Goal: Task Accomplishment & Management: Manage account settings

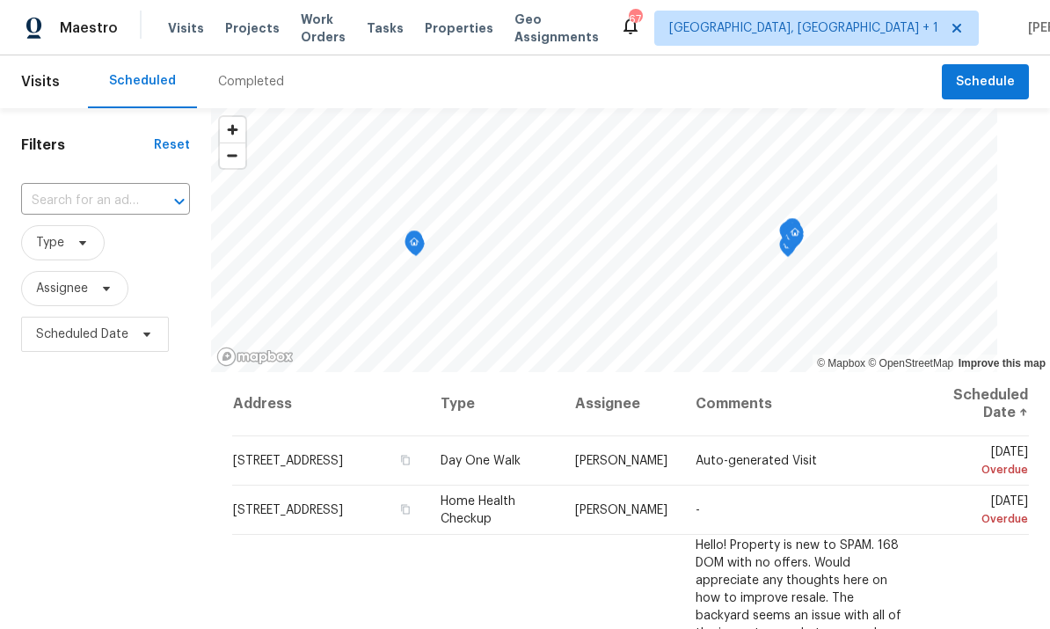
click at [116, 197] on input "text" at bounding box center [81, 200] width 120 height 27
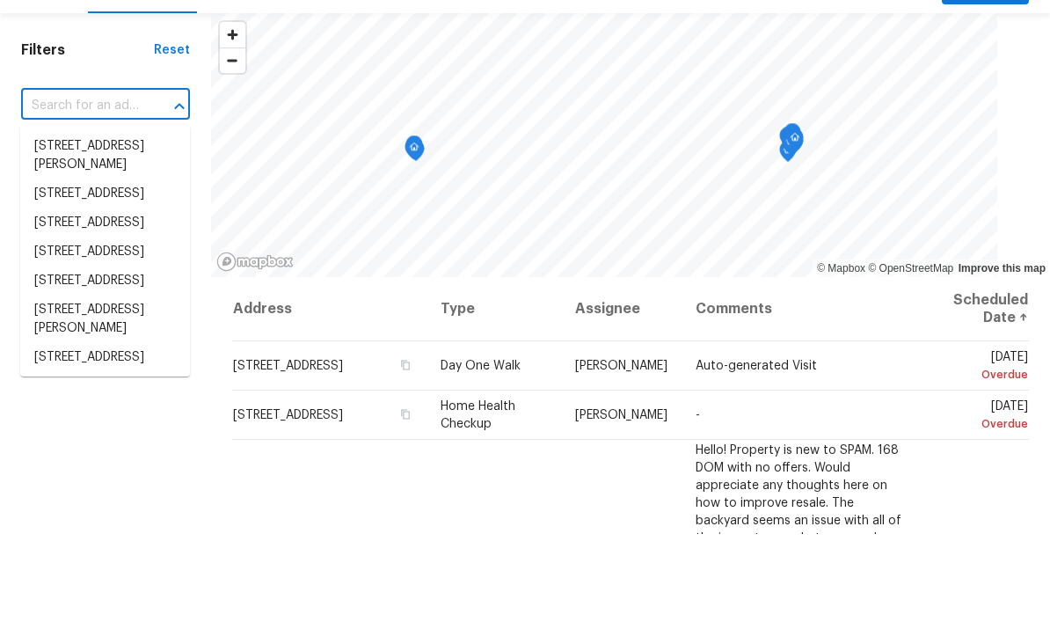
scroll to position [66, 0]
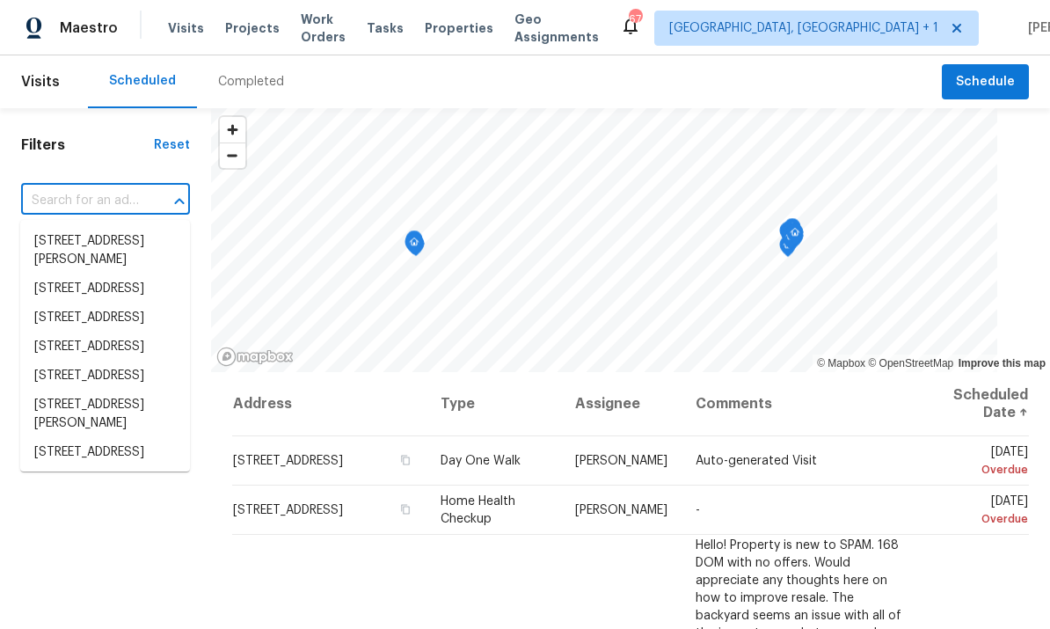
click at [108, 136] on h1 "Filters" at bounding box center [87, 145] width 133 height 18
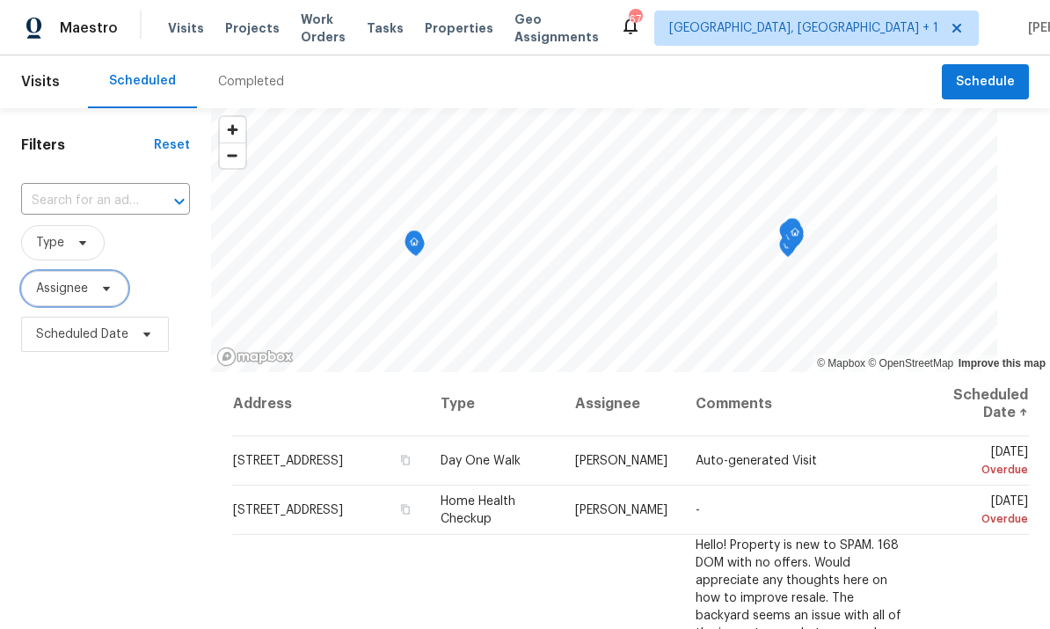
click at [116, 271] on span "Assignee" at bounding box center [74, 288] width 107 height 35
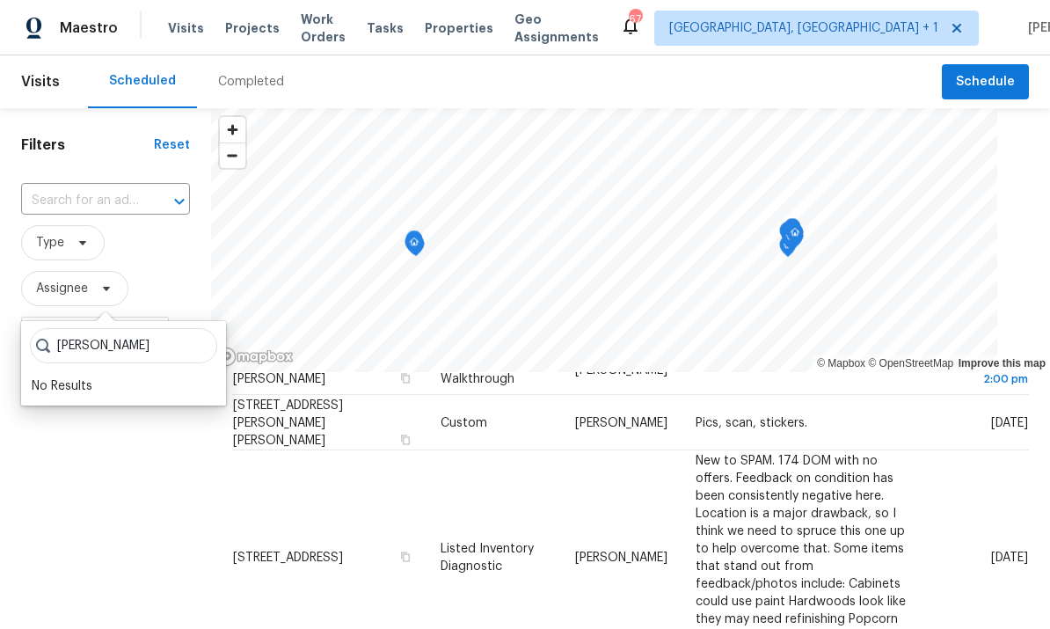
scroll to position [1099, 0]
click at [123, 328] on input "Lee" at bounding box center [123, 345] width 187 height 35
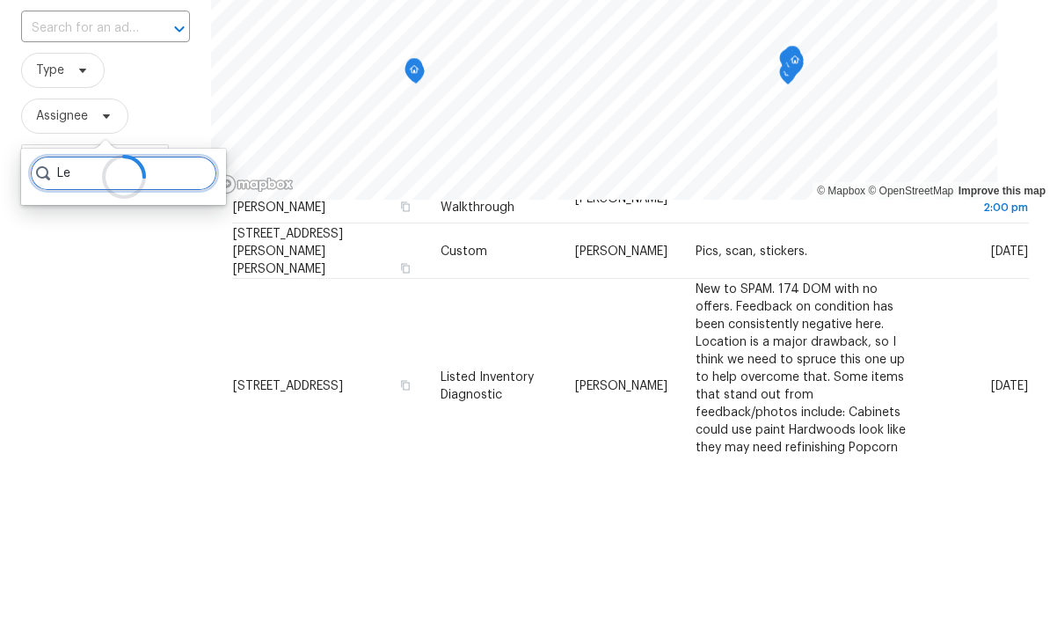
type input "L"
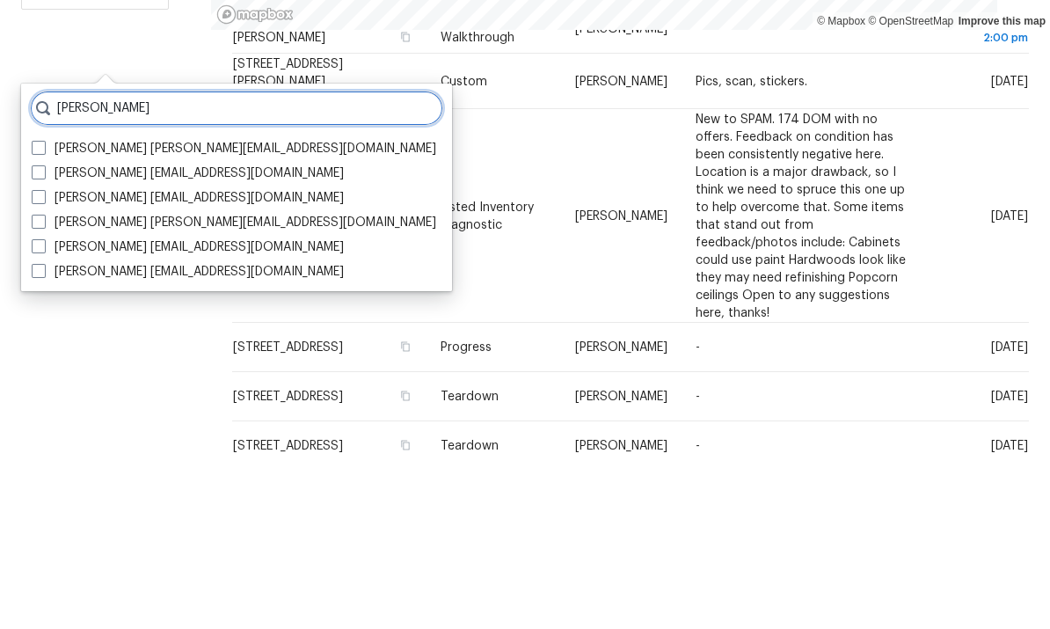
scroll to position [168, 0]
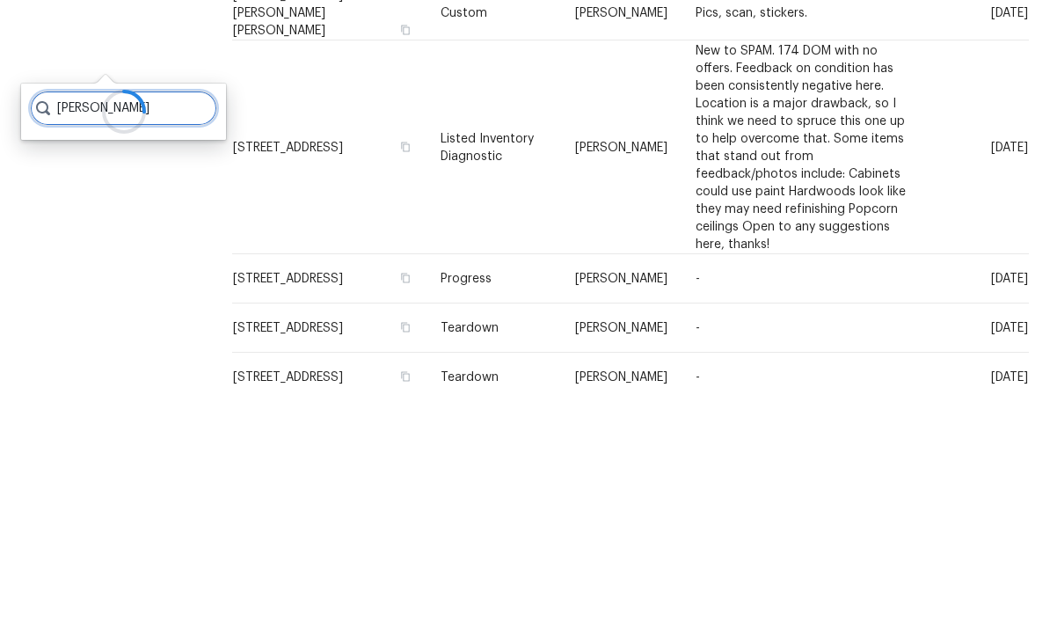
type input "kirby privette"
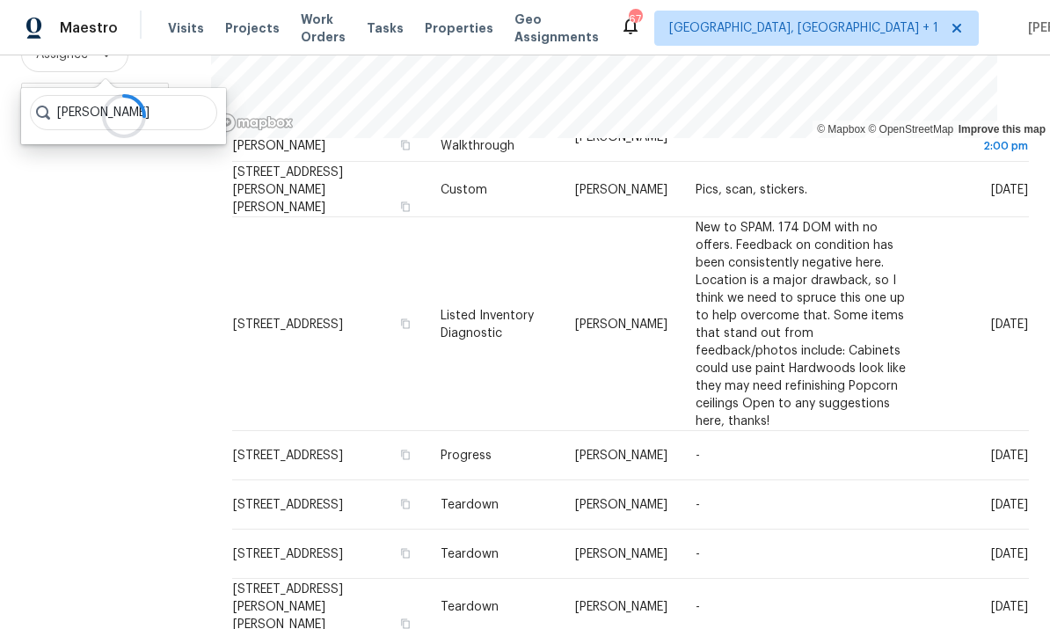
scroll to position [233, 0]
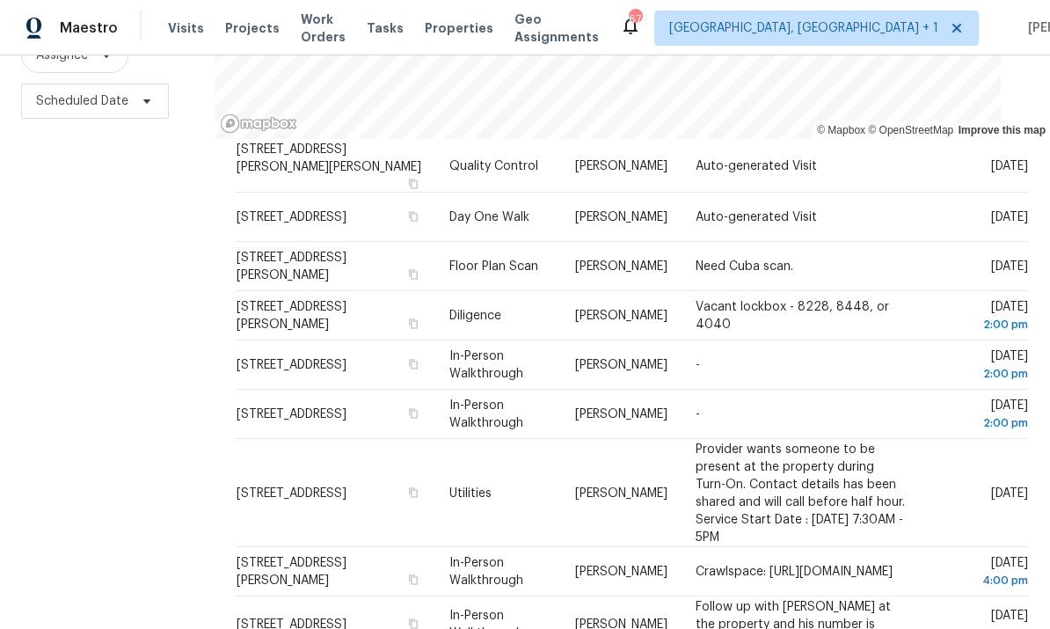
click at [0, 0] on icon at bounding box center [0, 0] width 0 height 0
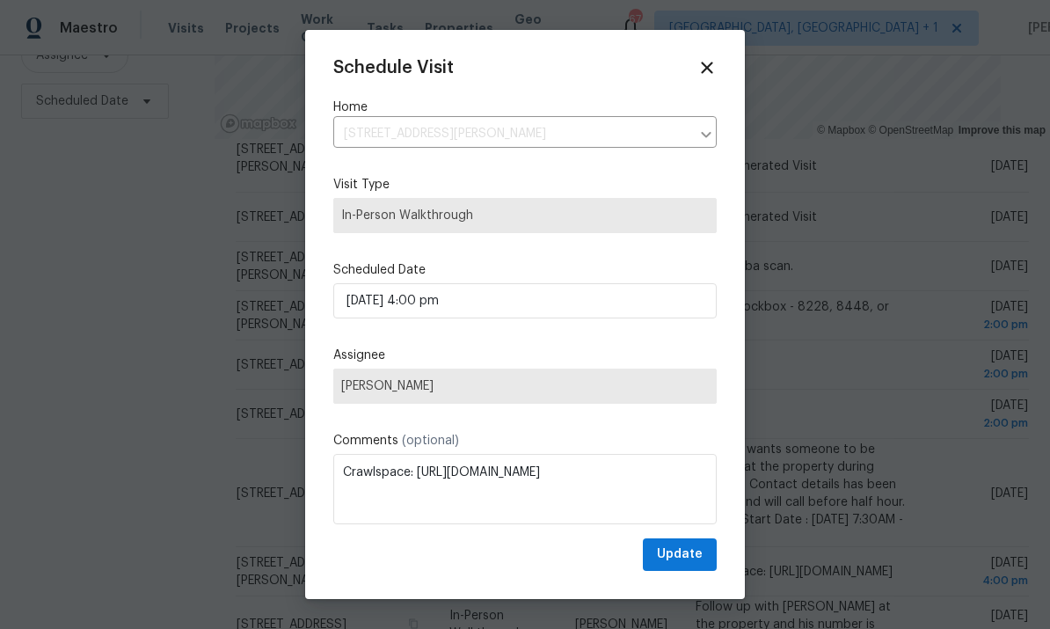
click at [621, 398] on div "Schedule Visit Home 3136 Merrianne Dr, Raleigh, NC 27607 ​ Visit Type In-Person…" at bounding box center [525, 314] width 384 height 513
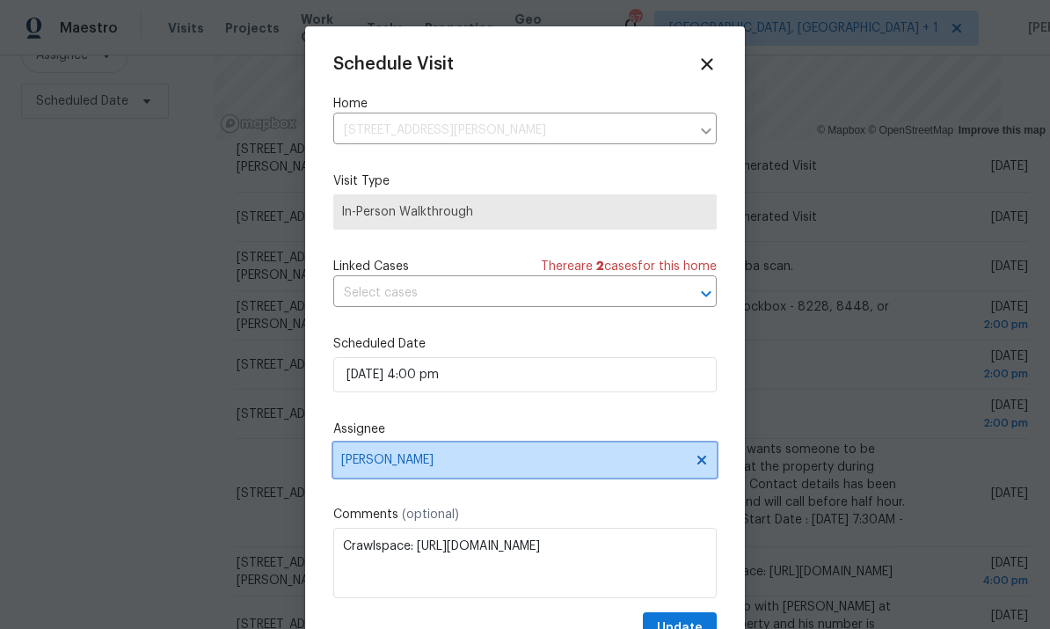
click at [695, 464] on icon at bounding box center [702, 460] width 14 height 14
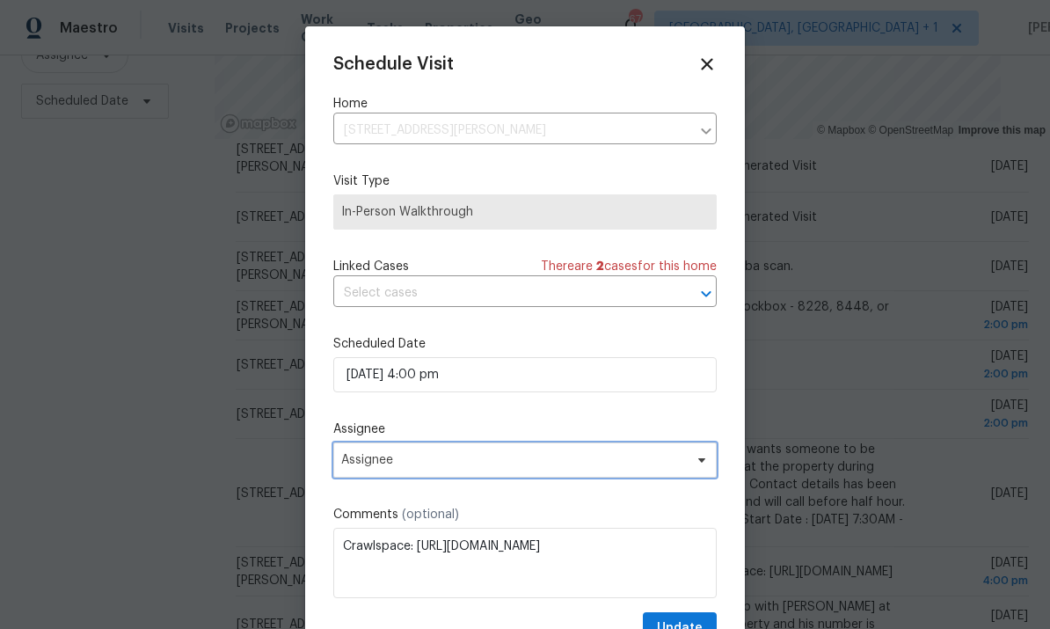
click at [698, 463] on icon at bounding box center [701, 460] width 7 height 4
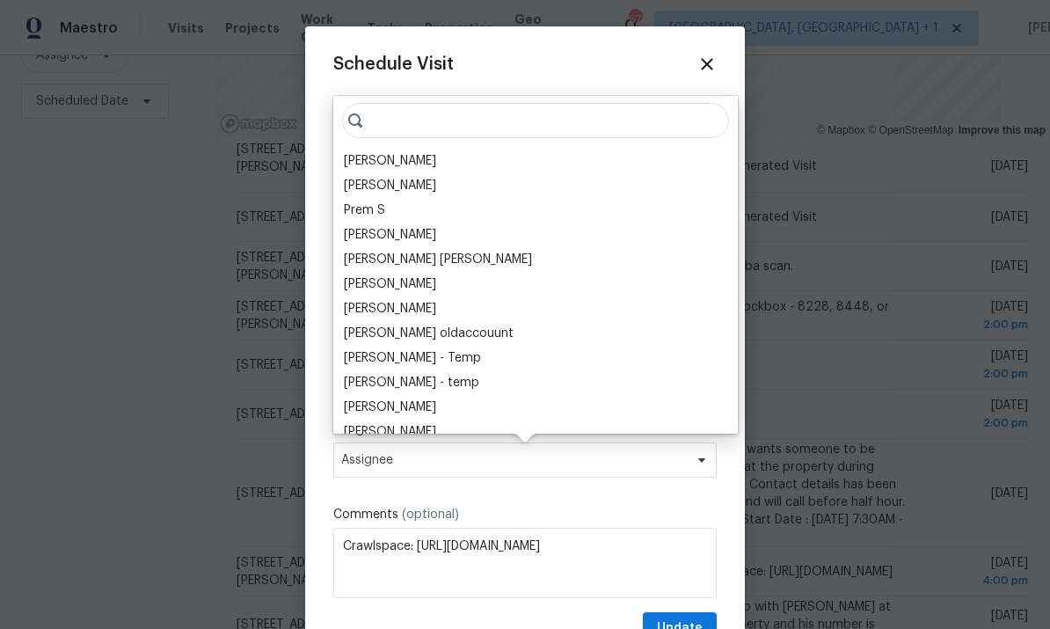
click at [427, 166] on div "[PERSON_NAME]" at bounding box center [390, 161] width 92 height 18
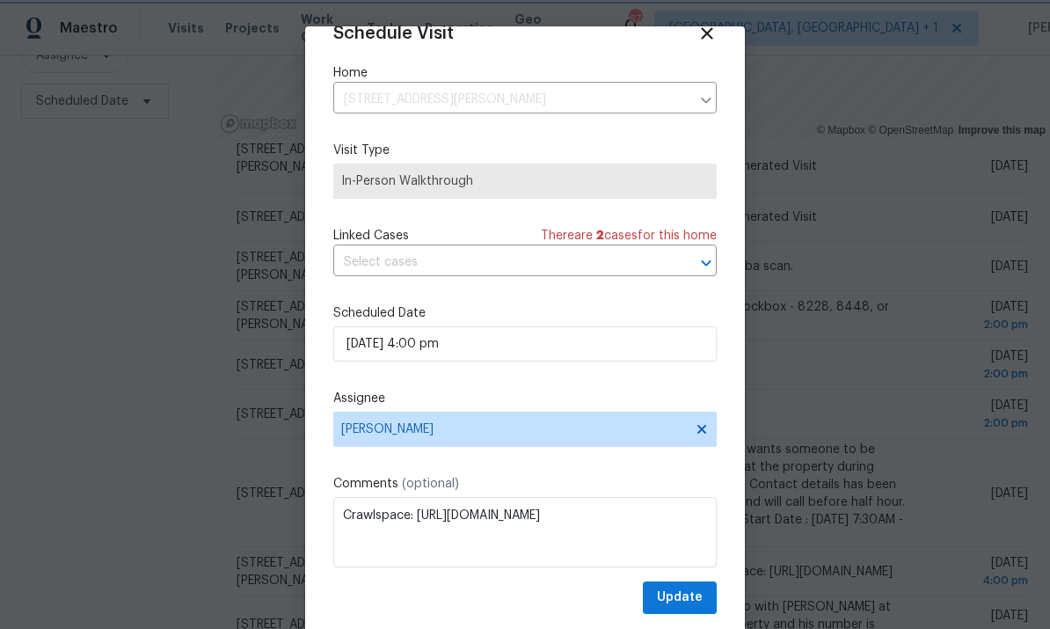
scroll to position [34, 0]
click at [688, 599] on span "Update" at bounding box center [680, 598] width 46 height 22
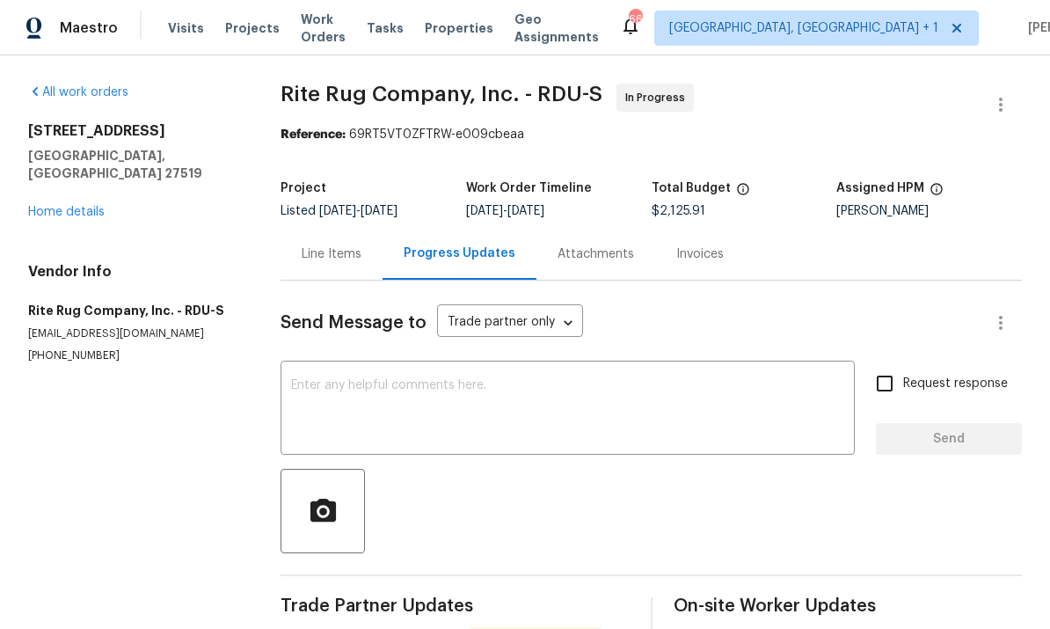
click at [100, 206] on link "Home details" at bounding box center [66, 212] width 77 height 12
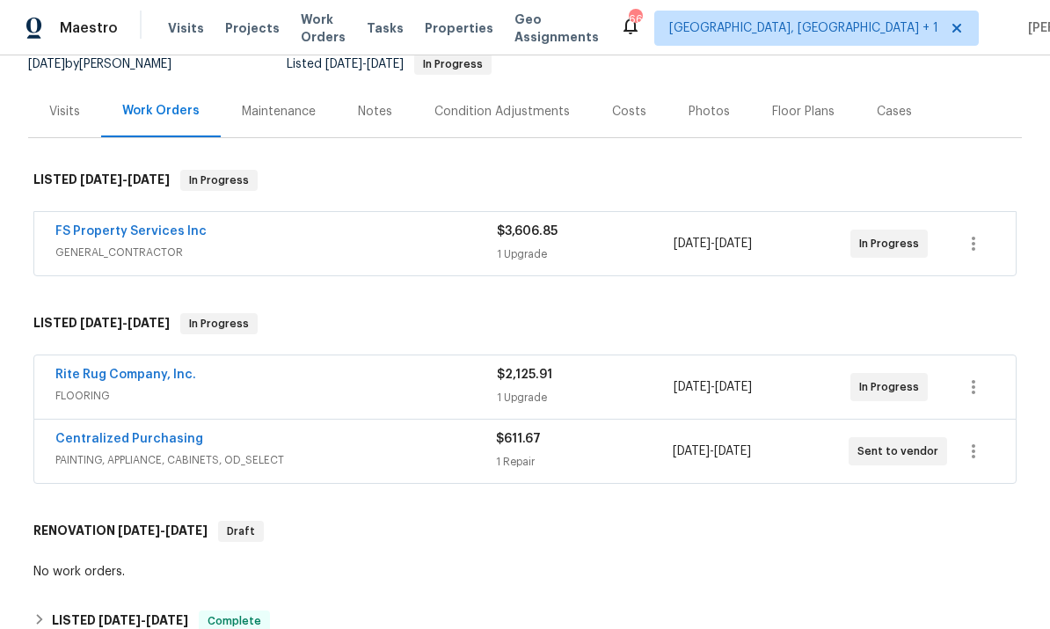
scroll to position [197, 0]
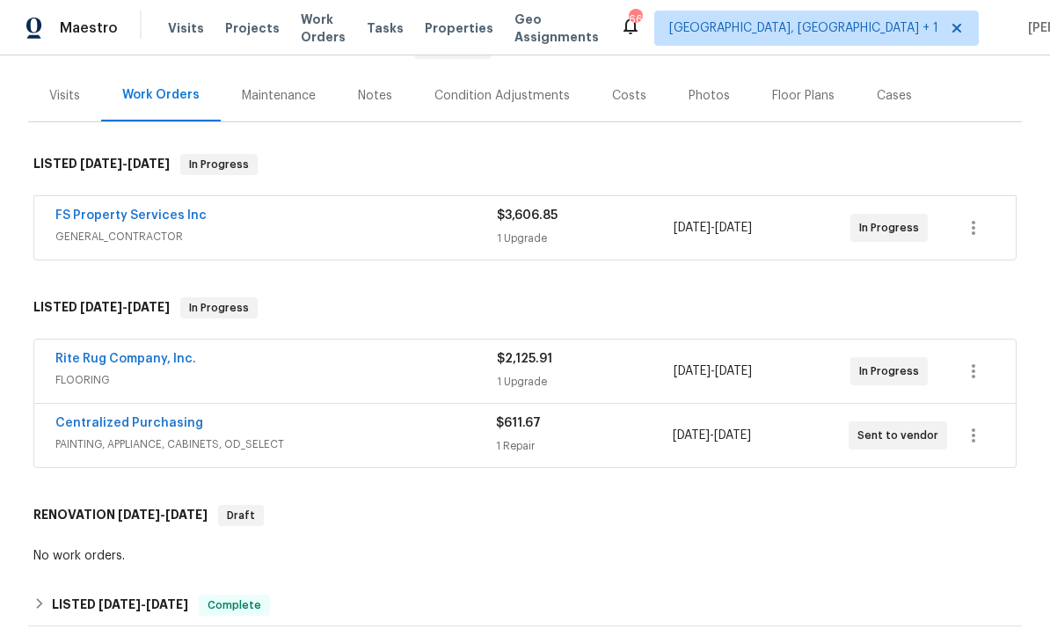
click at [143, 355] on link "Rite Rug Company, Inc." at bounding box center [125, 359] width 141 height 12
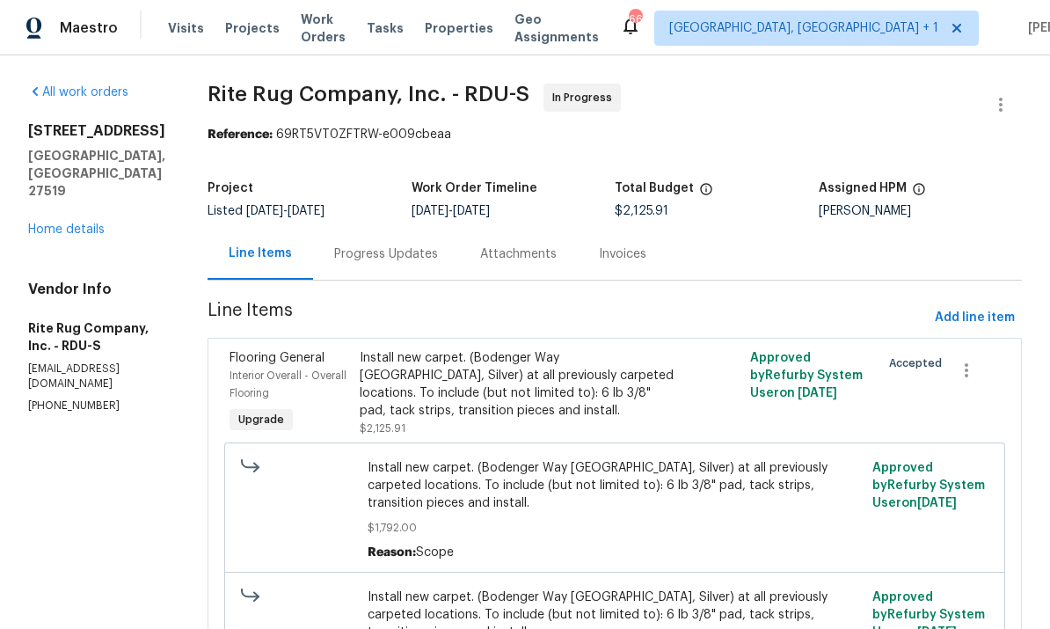
click at [412, 252] on div "Progress Updates" at bounding box center [386, 254] width 104 height 18
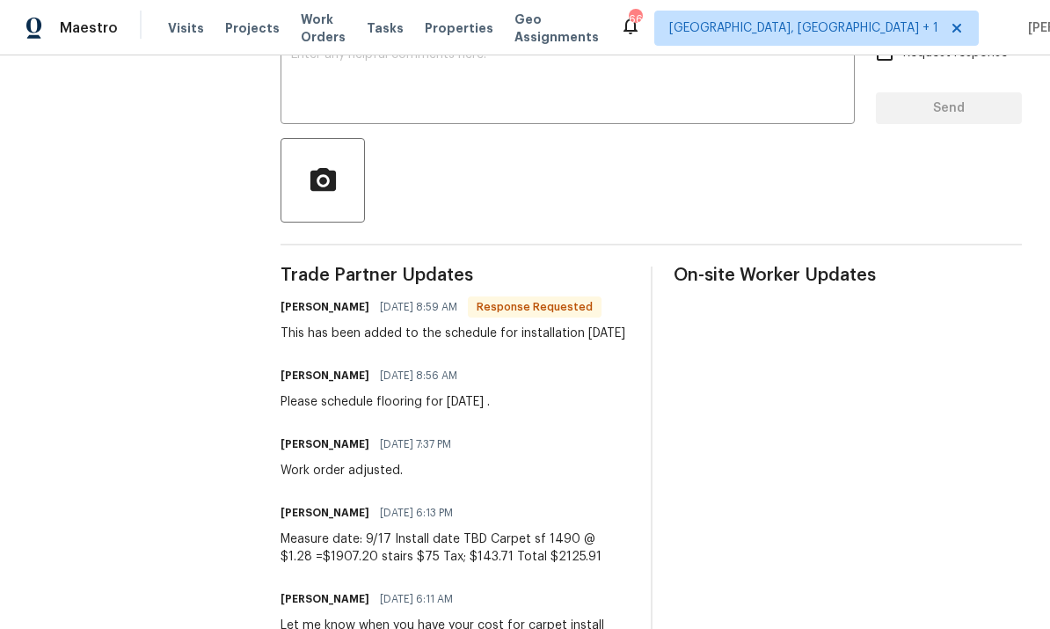
scroll to position [269, 0]
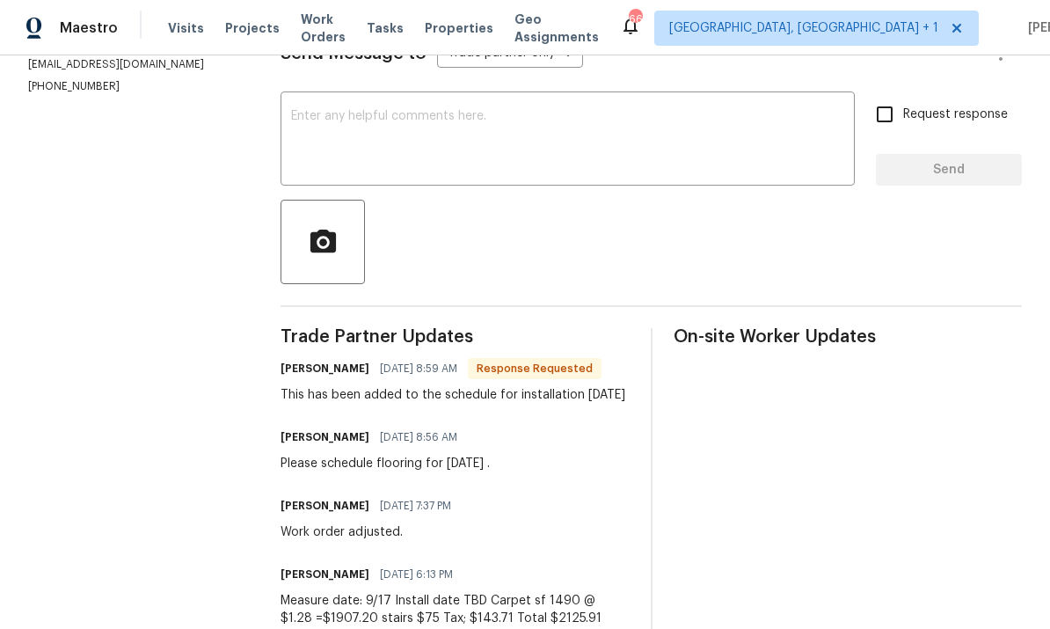
click at [362, 127] on textarea at bounding box center [567, 141] width 553 height 62
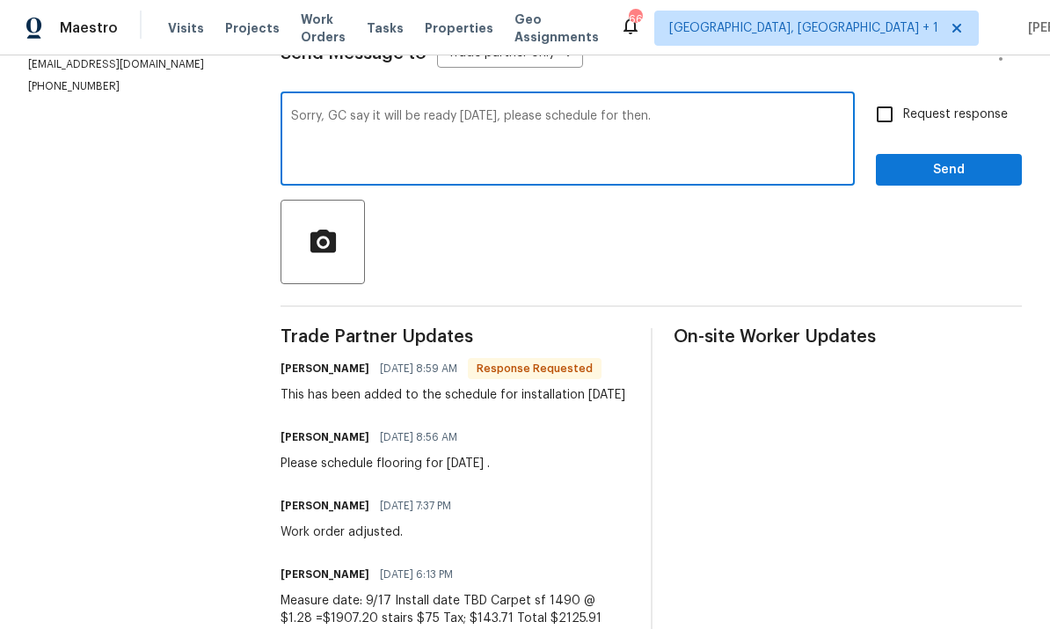
type textarea "Sorry, GC say it will be ready Tuesday, please schedule for then."
click at [890, 108] on input "Request response" at bounding box center [885, 114] width 37 height 37
checkbox input "true"
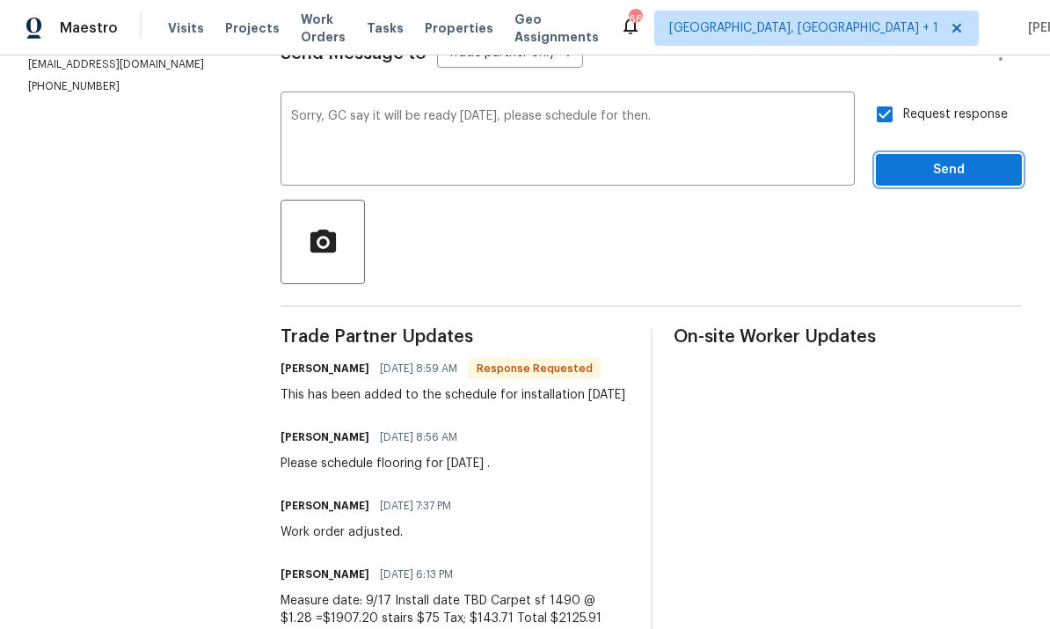
click at [974, 174] on span "Send" at bounding box center [949, 170] width 118 height 22
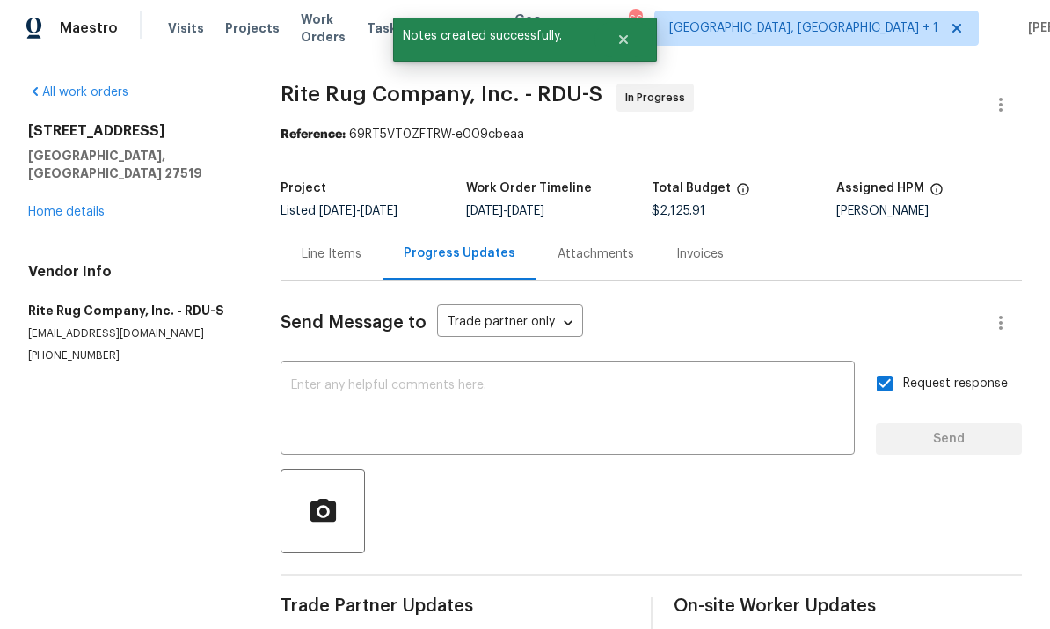
click at [82, 206] on link "Home details" at bounding box center [66, 212] width 77 height 12
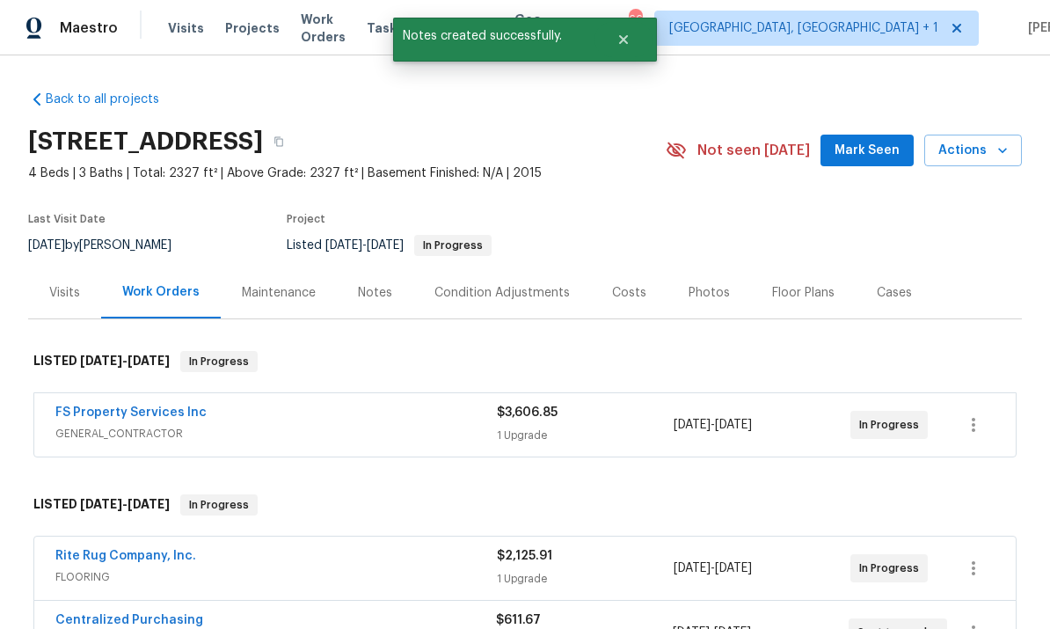
click at [880, 162] on button "Mark Seen" at bounding box center [867, 151] width 93 height 33
click at [881, 141] on div "Seen today" at bounding box center [861, 150] width 127 height 21
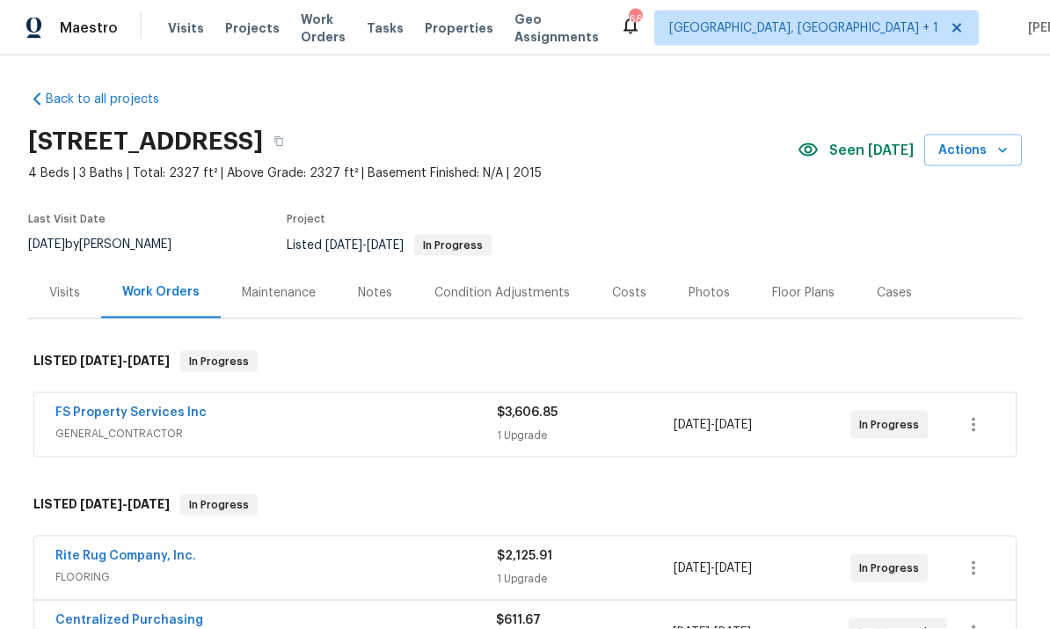
scroll to position [66, 0]
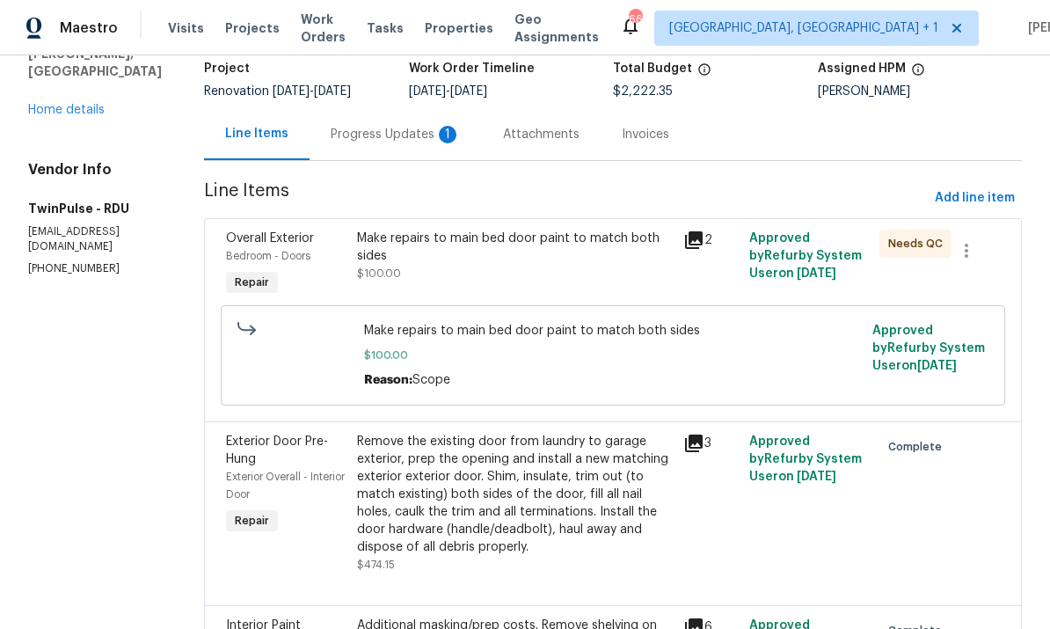
scroll to position [121, 0]
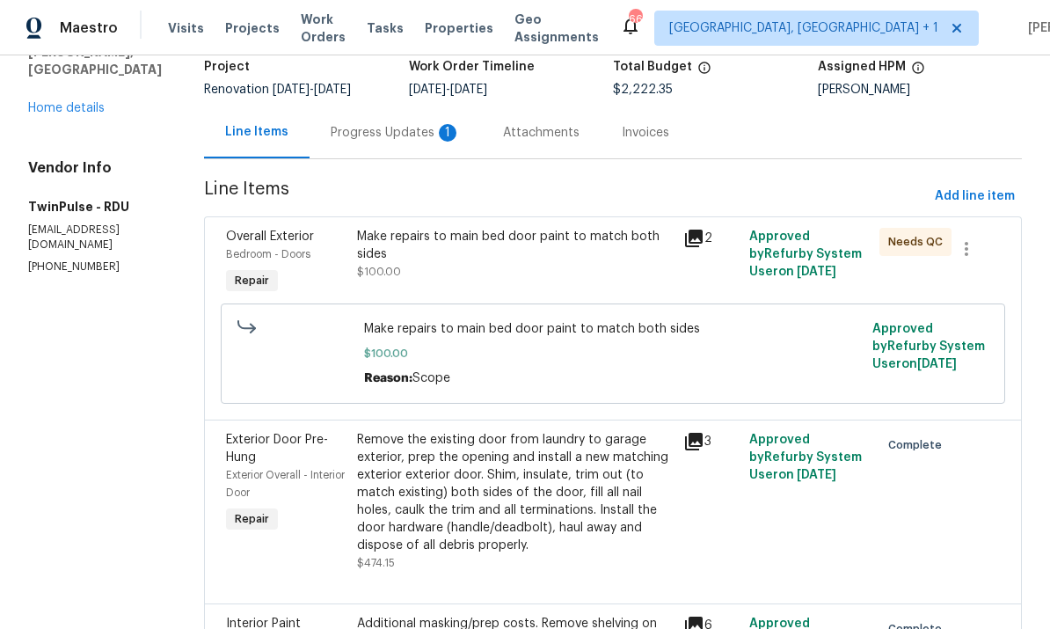
click at [91, 102] on link "Home details" at bounding box center [66, 108] width 77 height 12
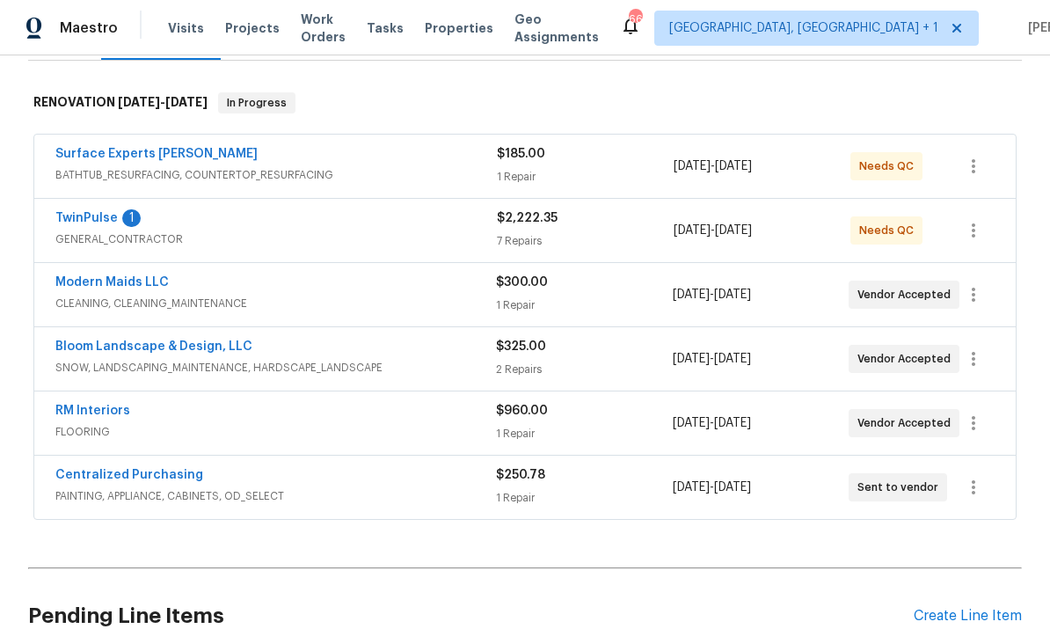
scroll to position [269, 0]
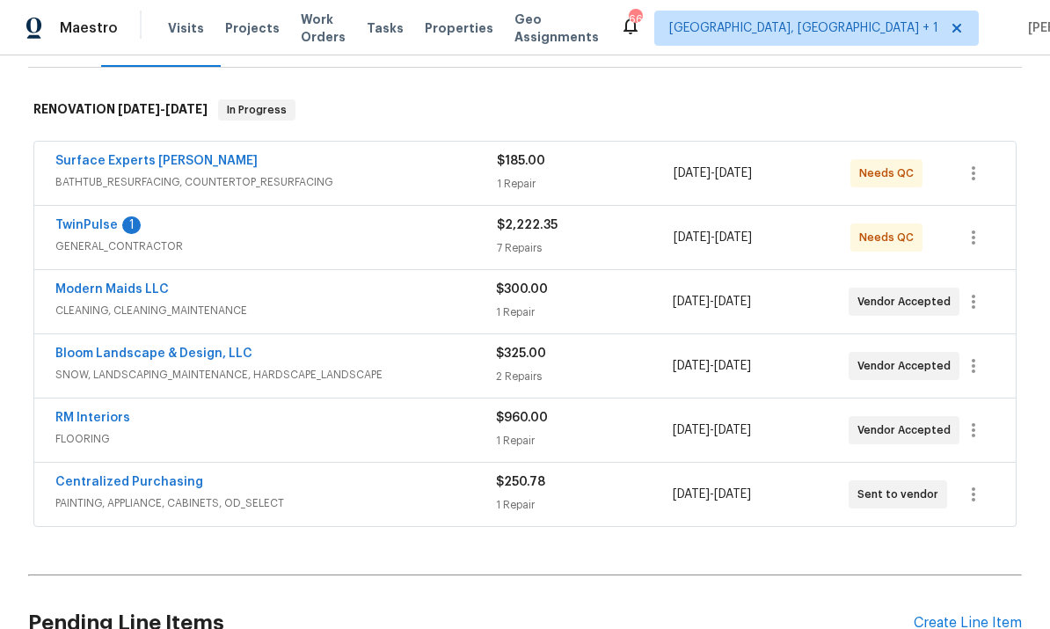
click at [156, 155] on link "Surface Experts Cary" at bounding box center [156, 161] width 202 height 12
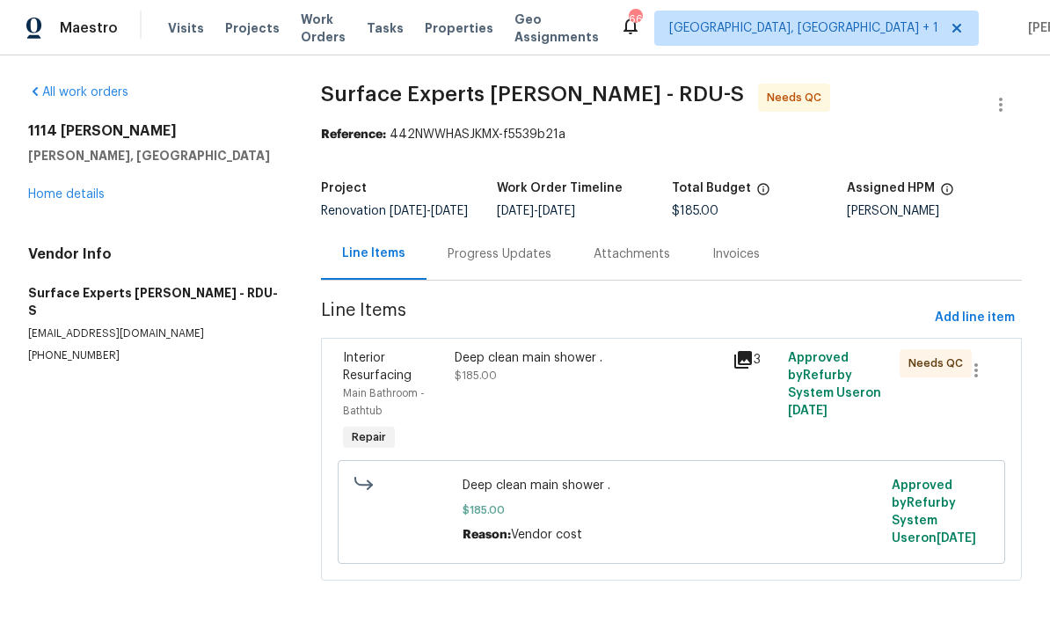
click at [534, 384] on div "Deep clean main shower . $185.00" at bounding box center [588, 366] width 267 height 35
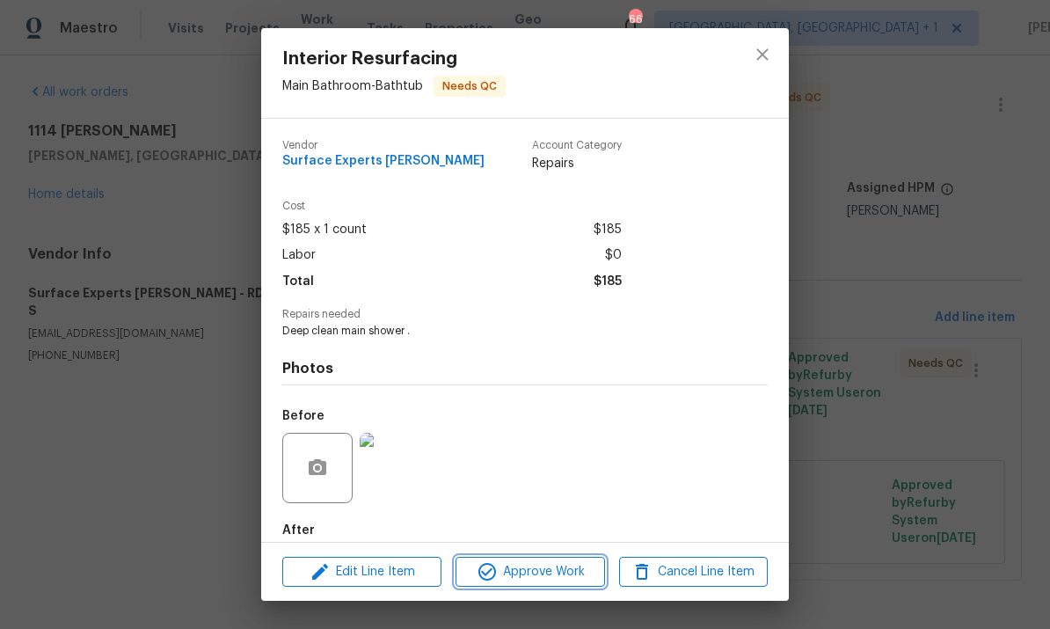
click at [564, 579] on span "Approve Work" at bounding box center [530, 572] width 138 height 22
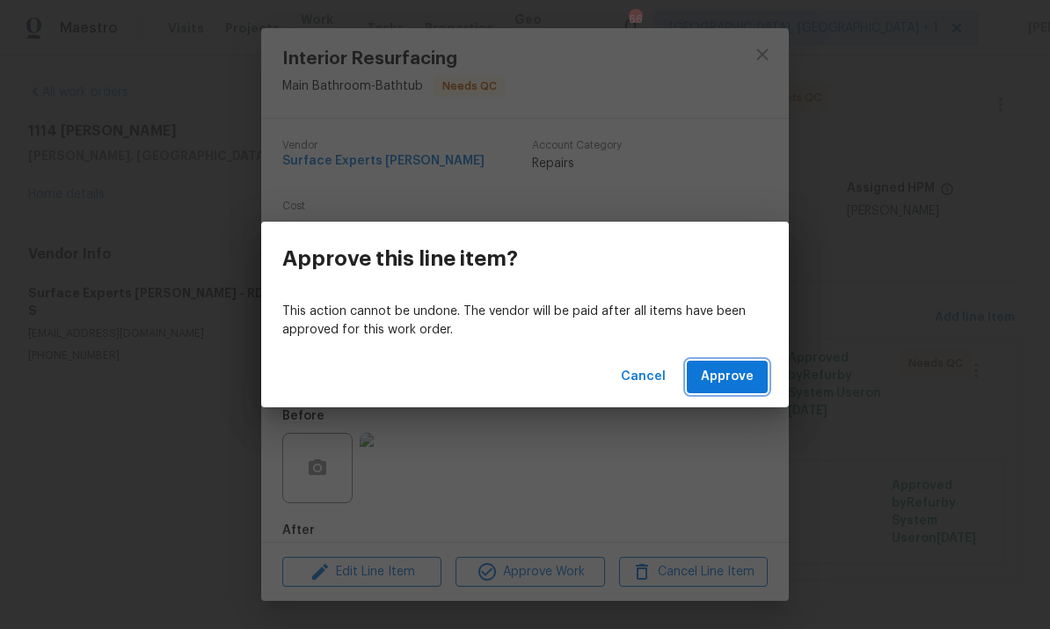
click at [730, 374] on span "Approve" at bounding box center [727, 377] width 53 height 22
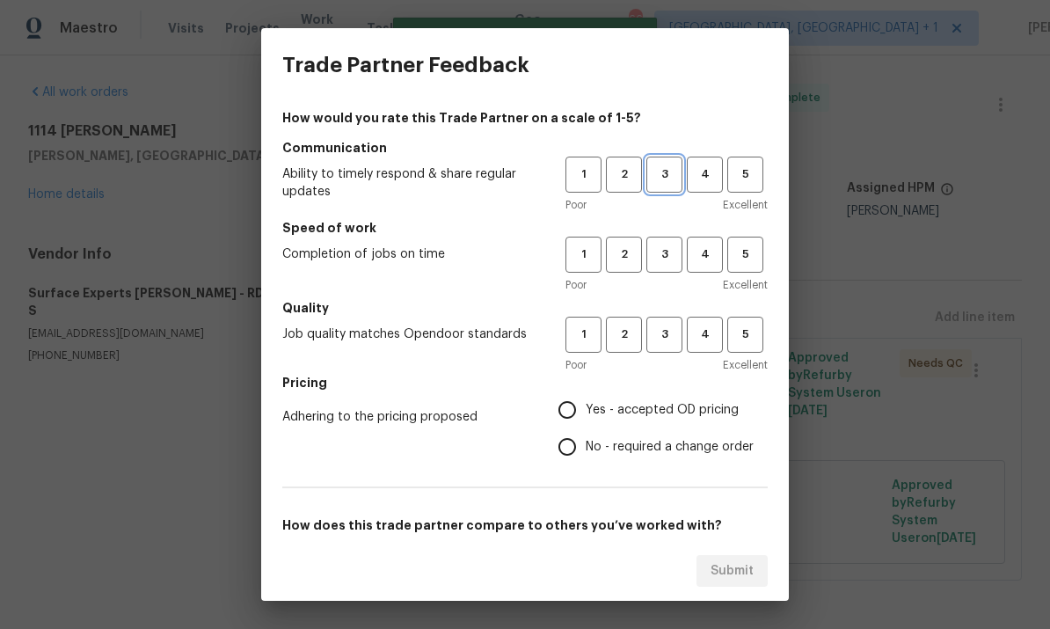
click at [666, 178] on span "3" at bounding box center [664, 175] width 33 height 20
click at [663, 251] on span "3" at bounding box center [664, 255] width 33 height 20
click at [673, 329] on span "3" at bounding box center [664, 335] width 33 height 20
click at [574, 417] on input "Yes - accepted OD pricing" at bounding box center [567, 409] width 37 height 37
radio input "true"
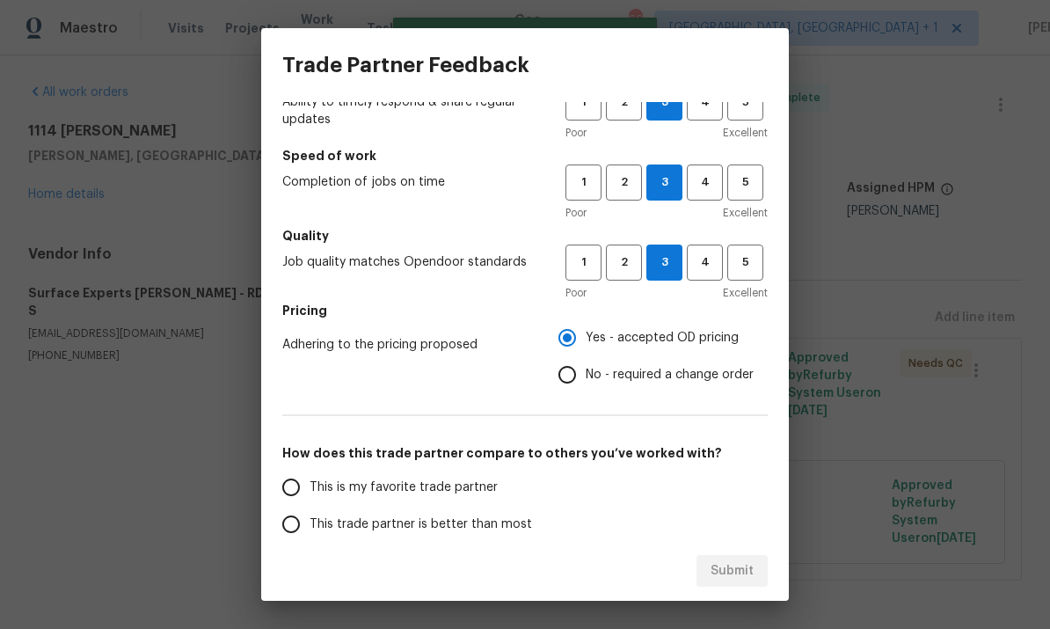
scroll to position [159, 0]
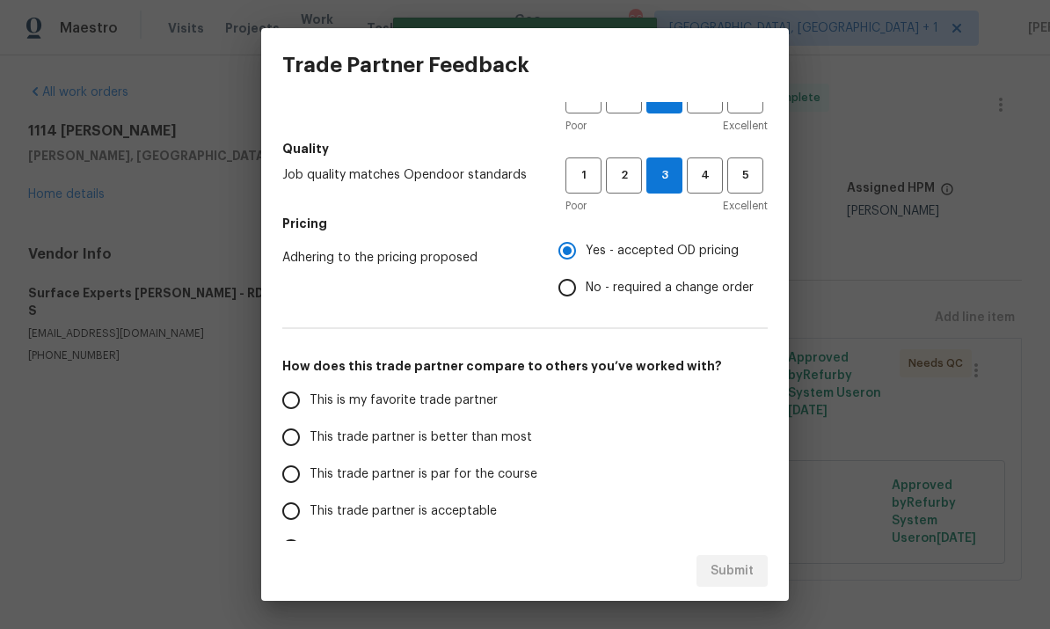
click at [293, 475] on input "This trade partner is par for the course" at bounding box center [291, 474] width 37 height 37
click at [742, 574] on span "Submit" at bounding box center [732, 571] width 43 height 22
radio input "true"
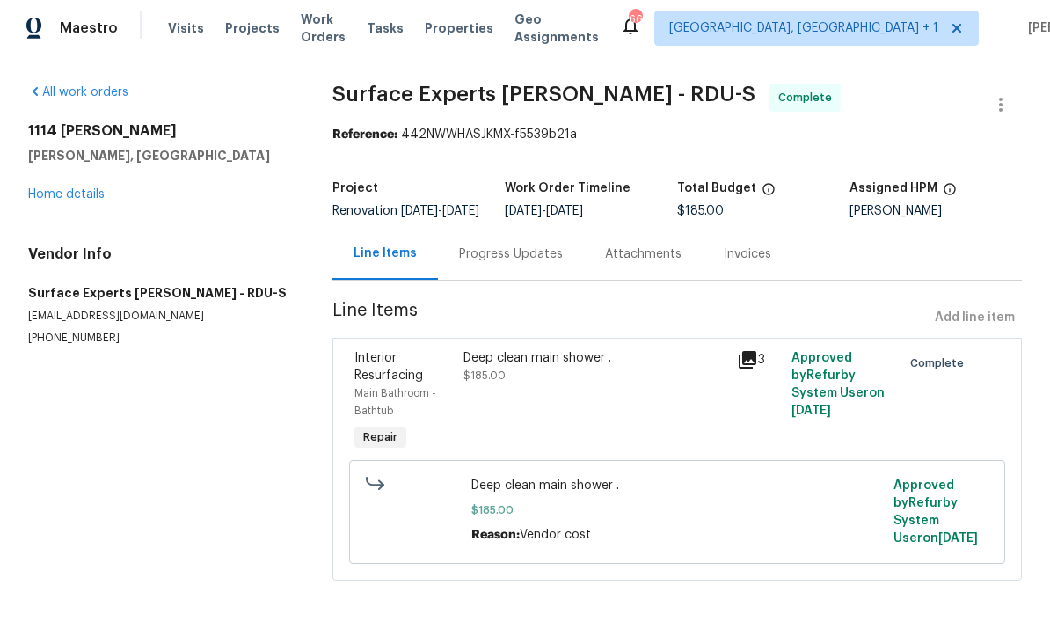
click at [73, 194] on link "Home details" at bounding box center [66, 194] width 77 height 12
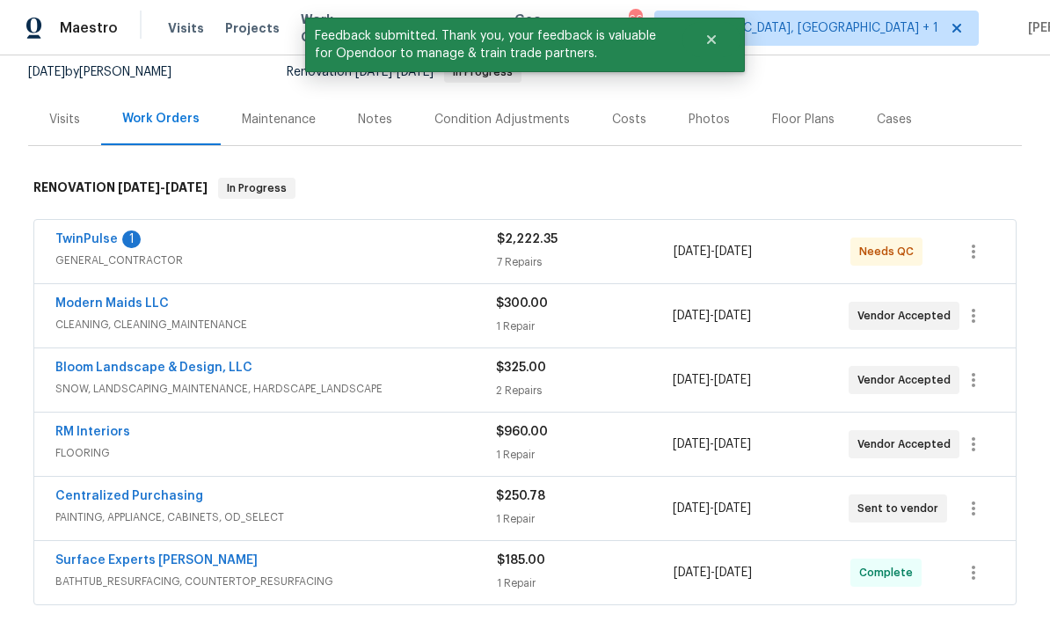
scroll to position [194, 0]
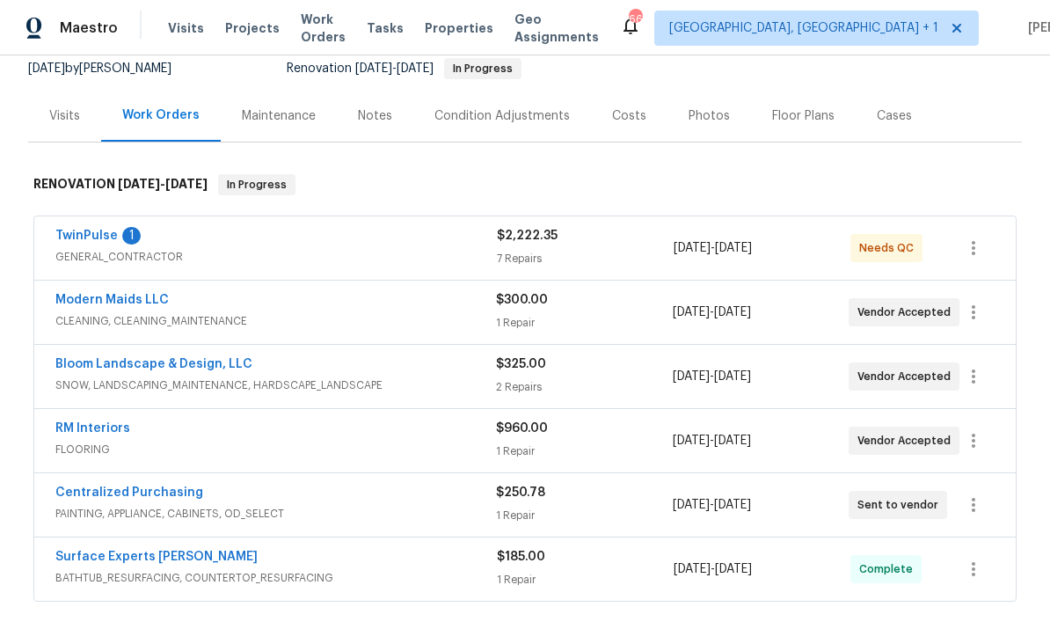
click at [200, 358] on link "Bloom Landscape & Design, LLC" at bounding box center [153, 364] width 197 height 12
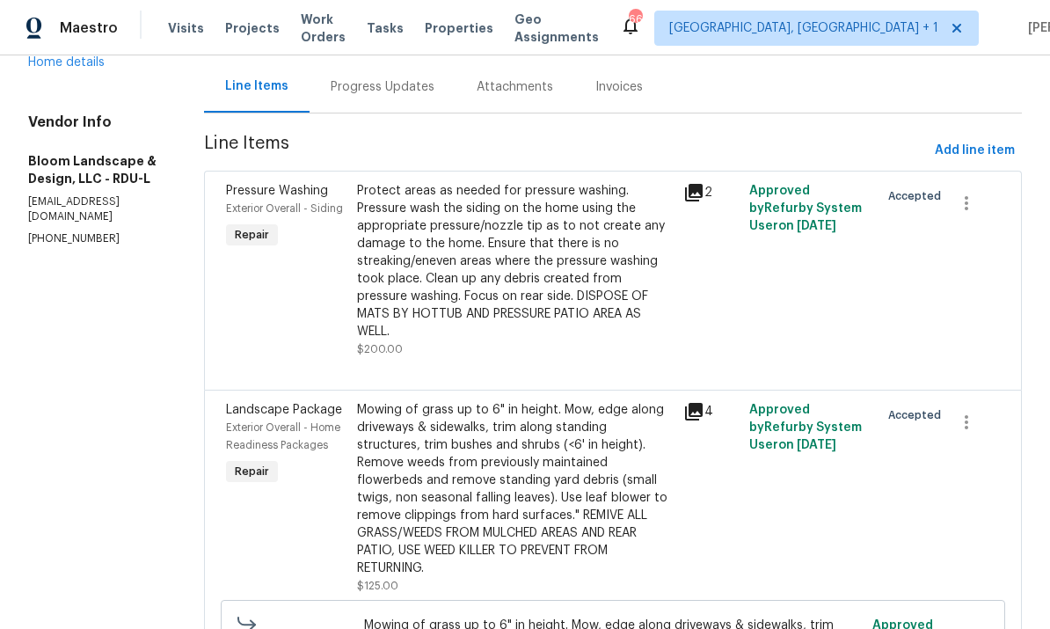
scroll to position [171, 0]
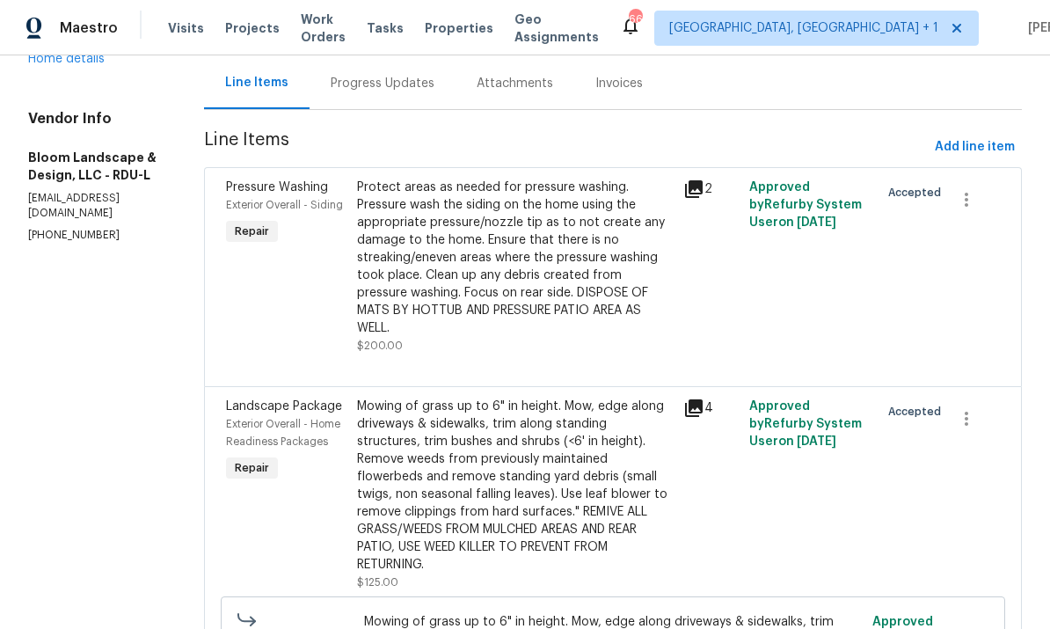
click at [390, 88] on div "Progress Updates" at bounding box center [383, 84] width 104 height 18
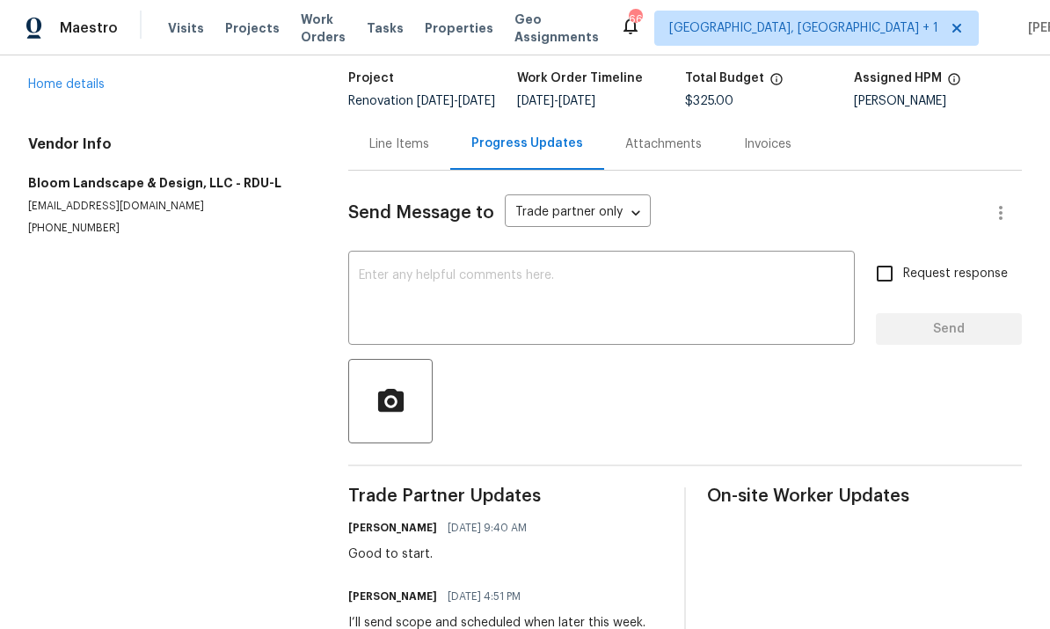
scroll to position [109, 0]
click at [408, 270] on textarea at bounding box center [602, 301] width 486 height 62
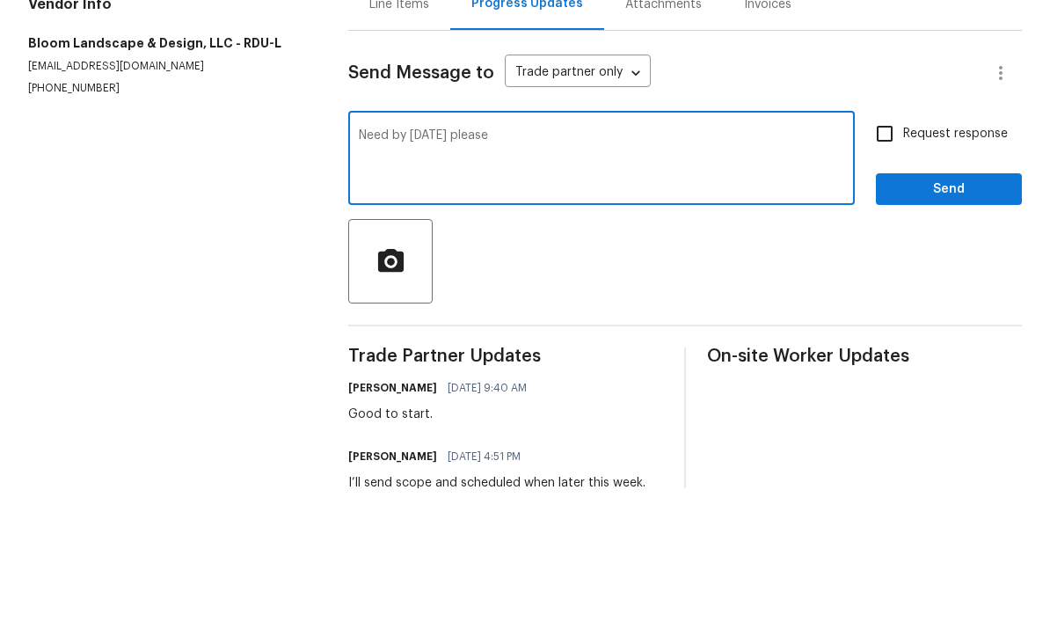
type textarea "Need by tomorrow please"
click at [885, 256] on input "Request response" at bounding box center [885, 274] width 37 height 37
checkbox input "true"
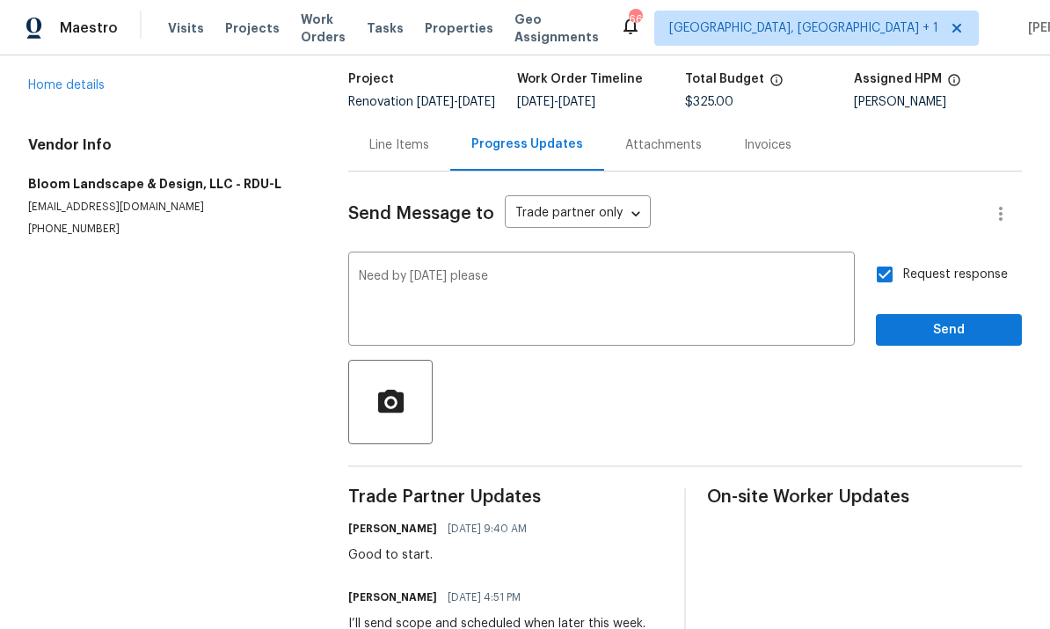
click at [954, 256] on div "Request response Send" at bounding box center [949, 301] width 146 height 90
click at [948, 319] on span "Send" at bounding box center [949, 330] width 118 height 22
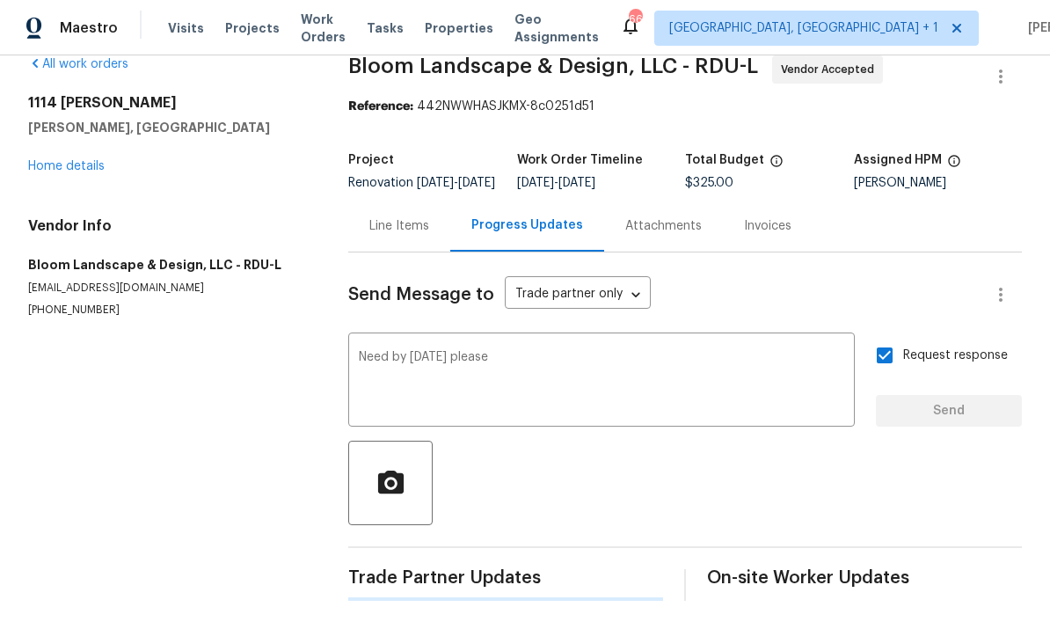
scroll to position [0, 0]
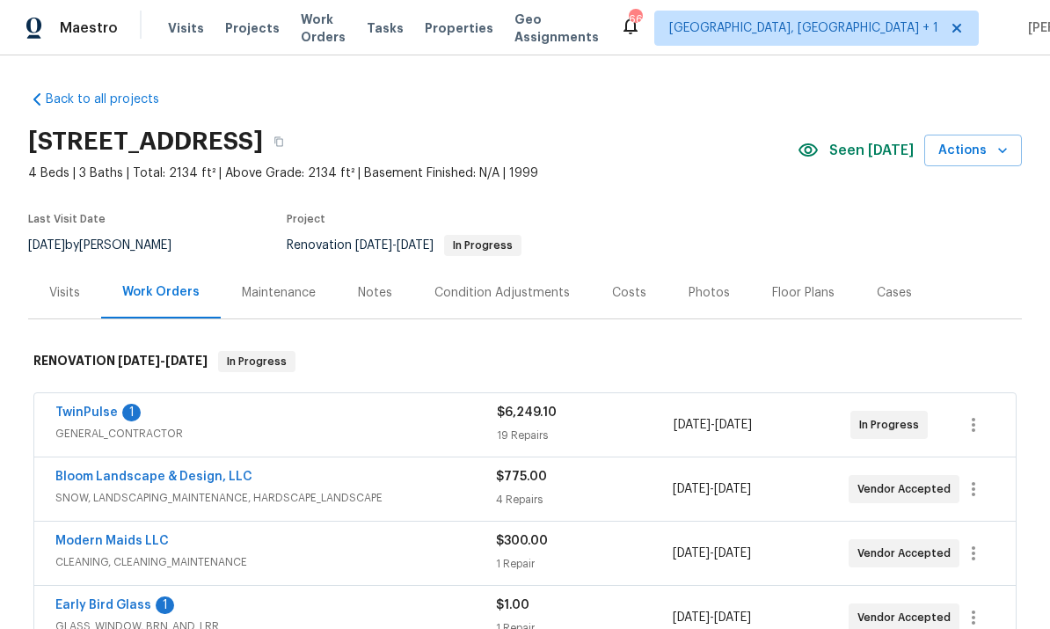
click at [92, 414] on link "TwinPulse" at bounding box center [86, 412] width 62 height 12
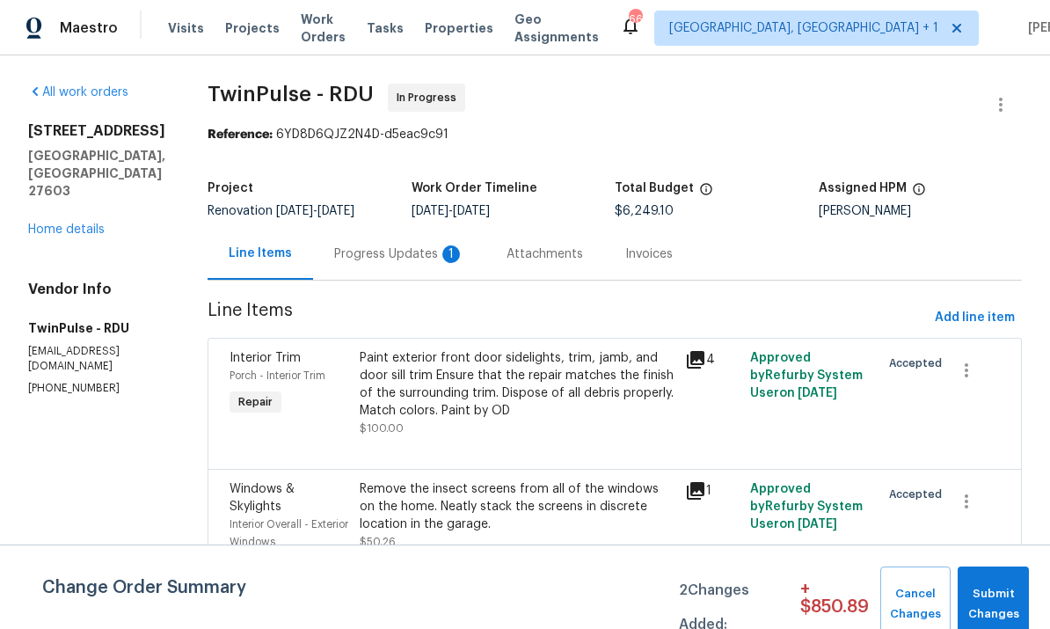
click at [377, 254] on div "Progress Updates 1" at bounding box center [399, 254] width 130 height 18
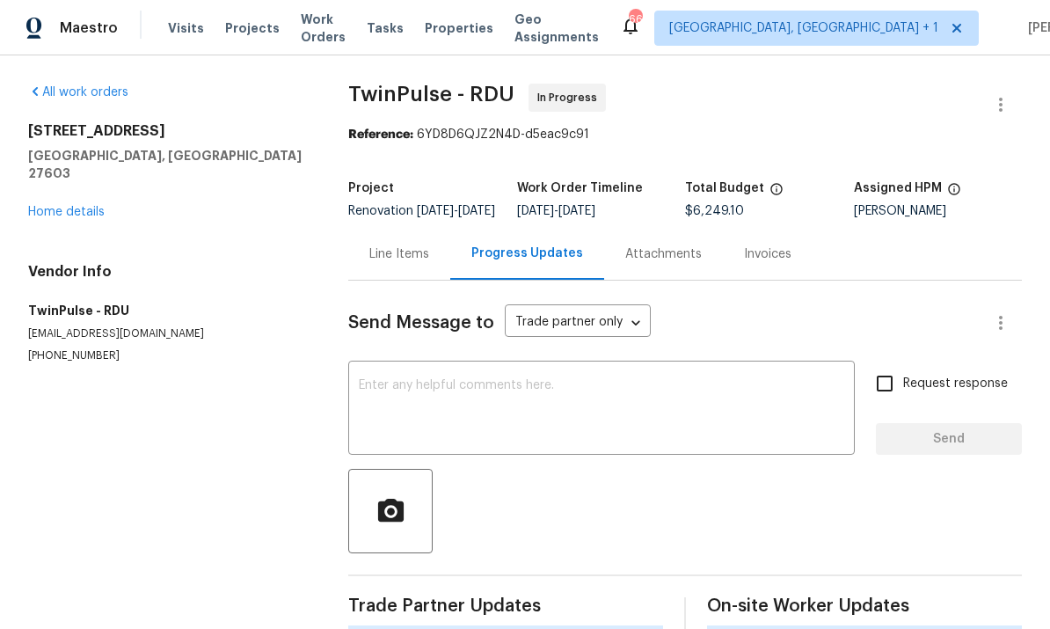
scroll to position [66, 0]
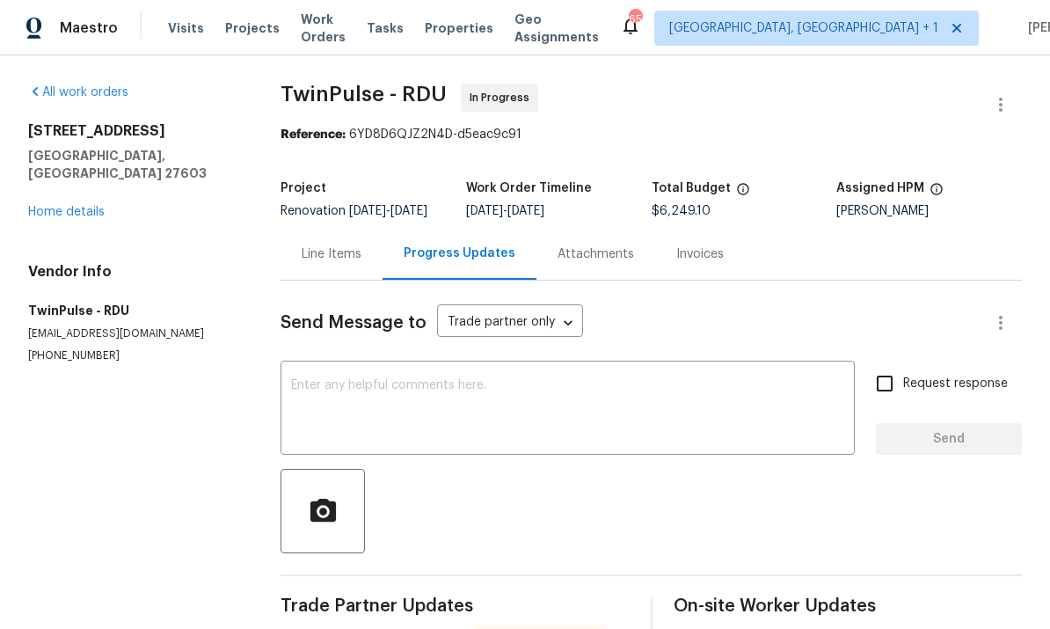
click at [354, 379] on textarea at bounding box center [567, 410] width 553 height 62
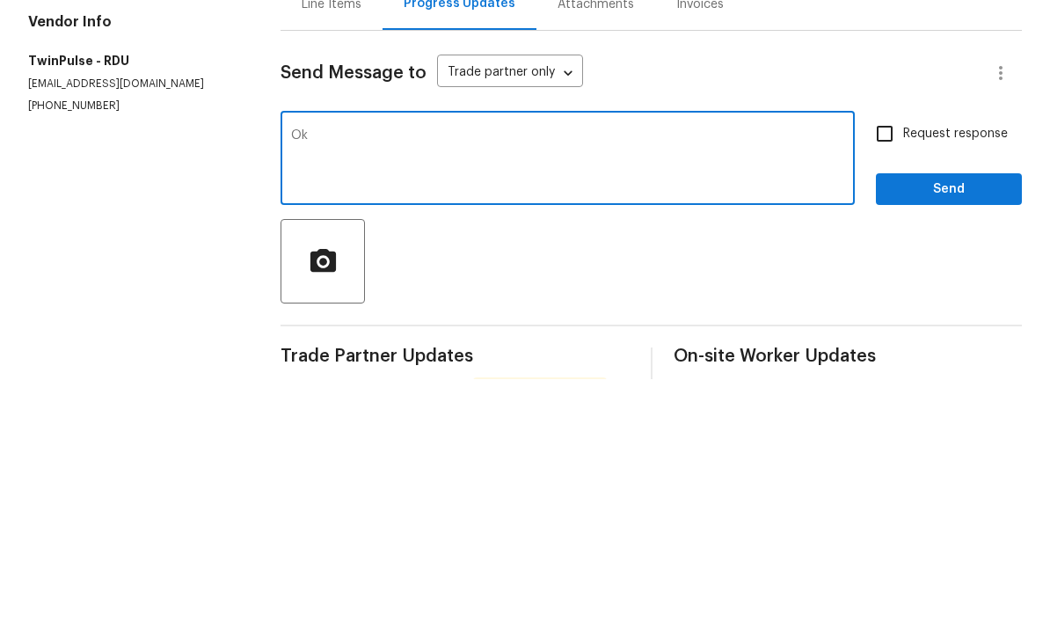
type textarea "Ok"
click at [947, 428] on span "Send" at bounding box center [949, 439] width 118 height 22
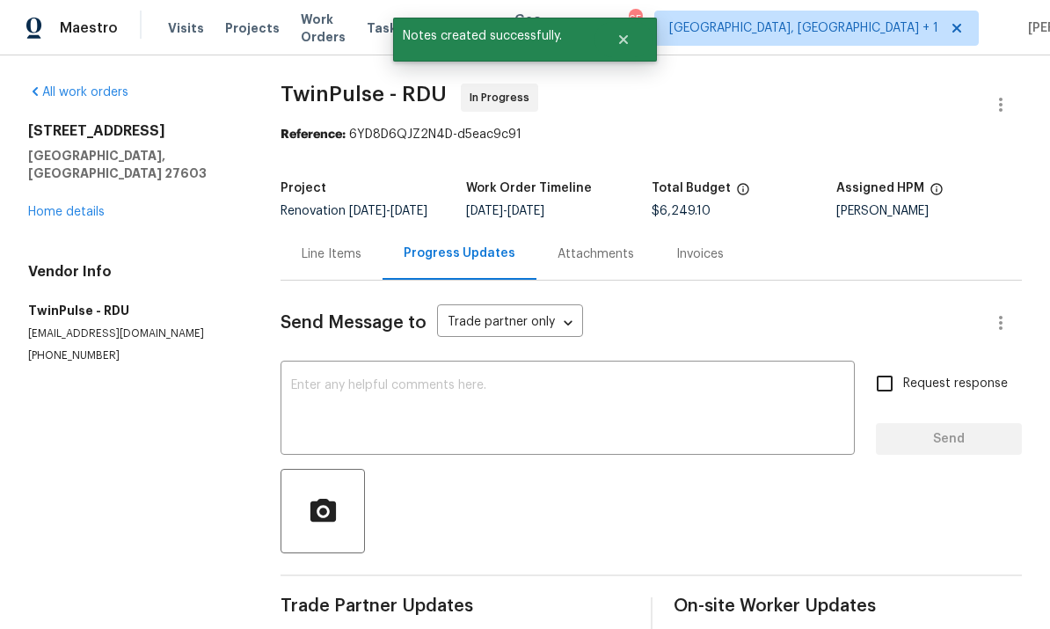
click at [73, 206] on link "Home details" at bounding box center [66, 212] width 77 height 12
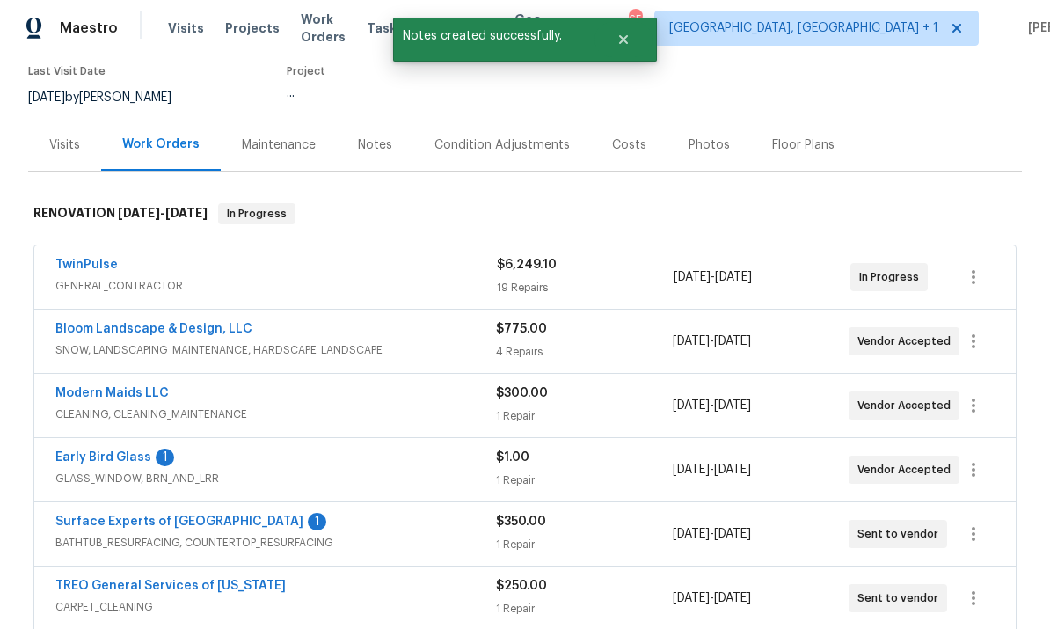
scroll to position [150, 0]
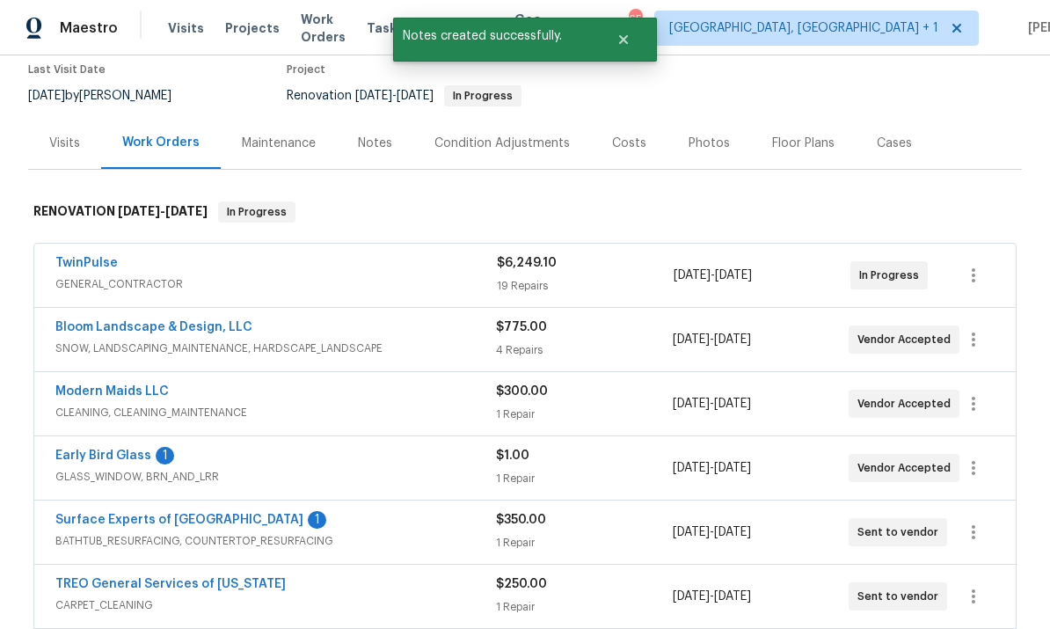
click at [126, 450] on link "Early Bird Glass" at bounding box center [103, 456] width 96 height 12
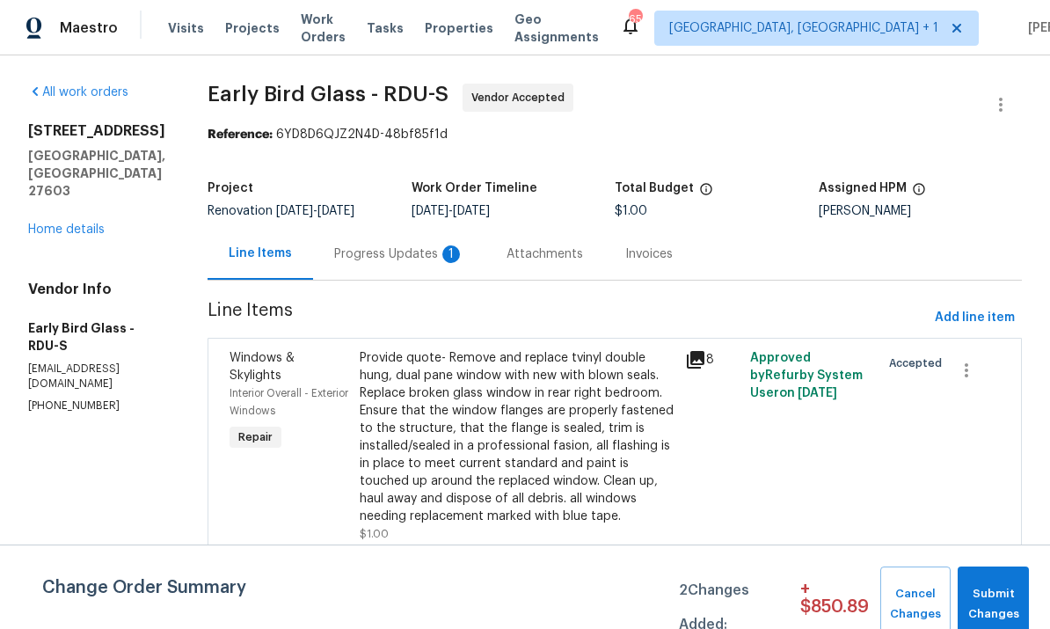
click at [384, 258] on div "Progress Updates 1" at bounding box center [399, 254] width 130 height 18
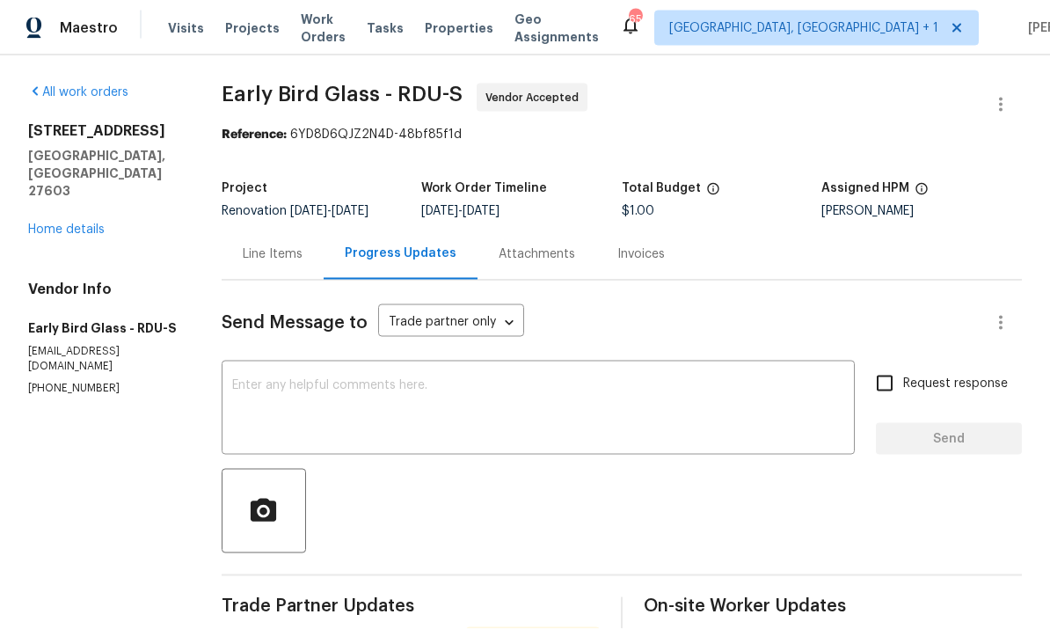
scroll to position [66, 0]
click at [311, 379] on textarea at bounding box center [538, 410] width 612 height 62
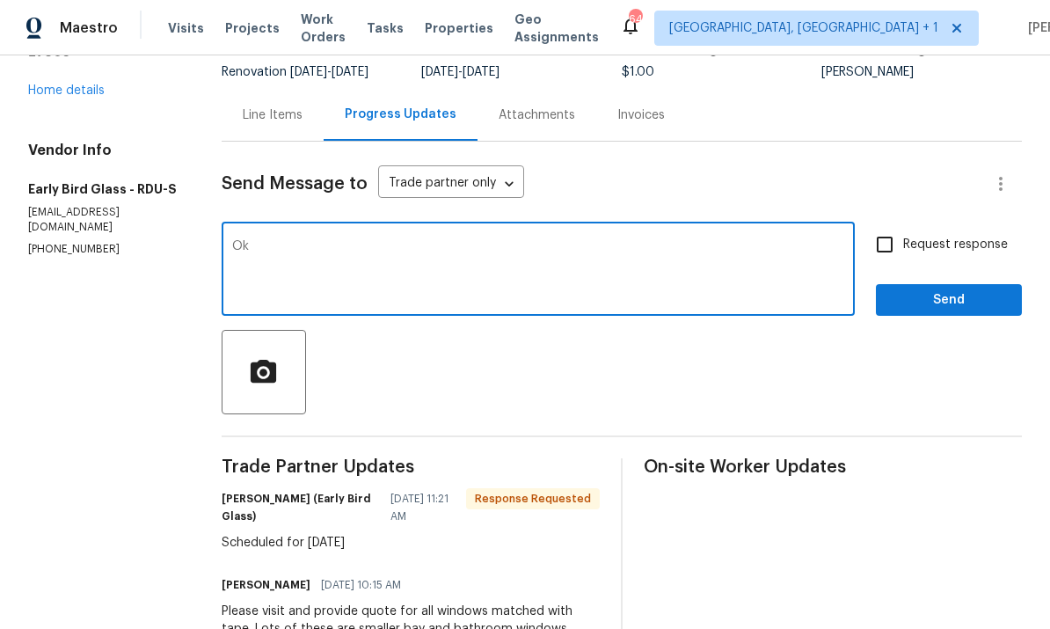
scroll to position [140, 0]
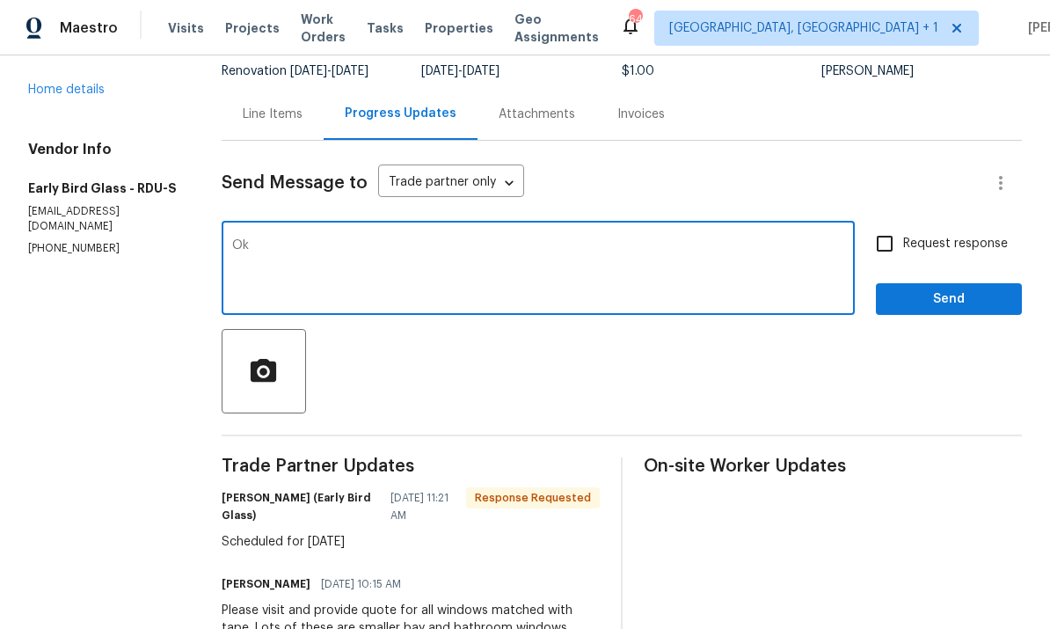
type textarea "Ok"
click at [889, 225] on input "Request response" at bounding box center [885, 243] width 37 height 37
checkbox input "true"
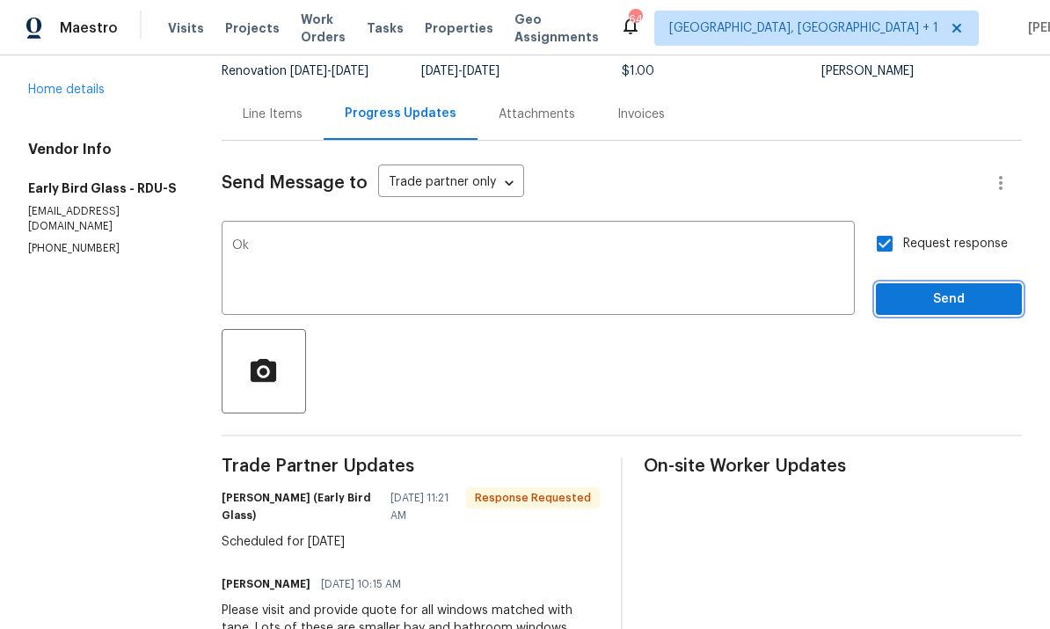
click at [968, 289] on span "Send" at bounding box center [949, 300] width 118 height 22
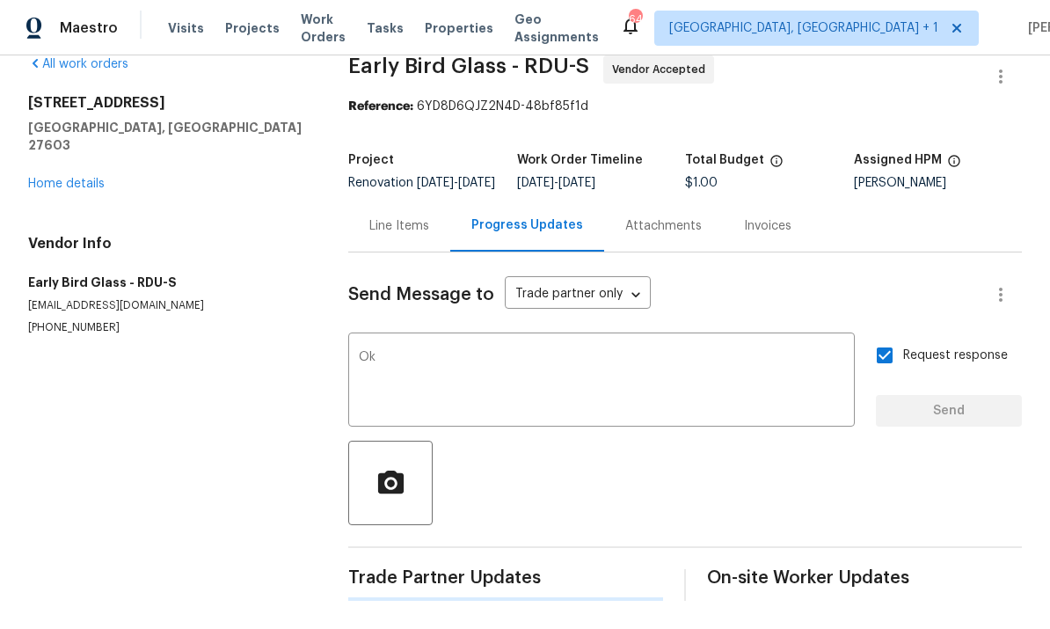
scroll to position [0, 0]
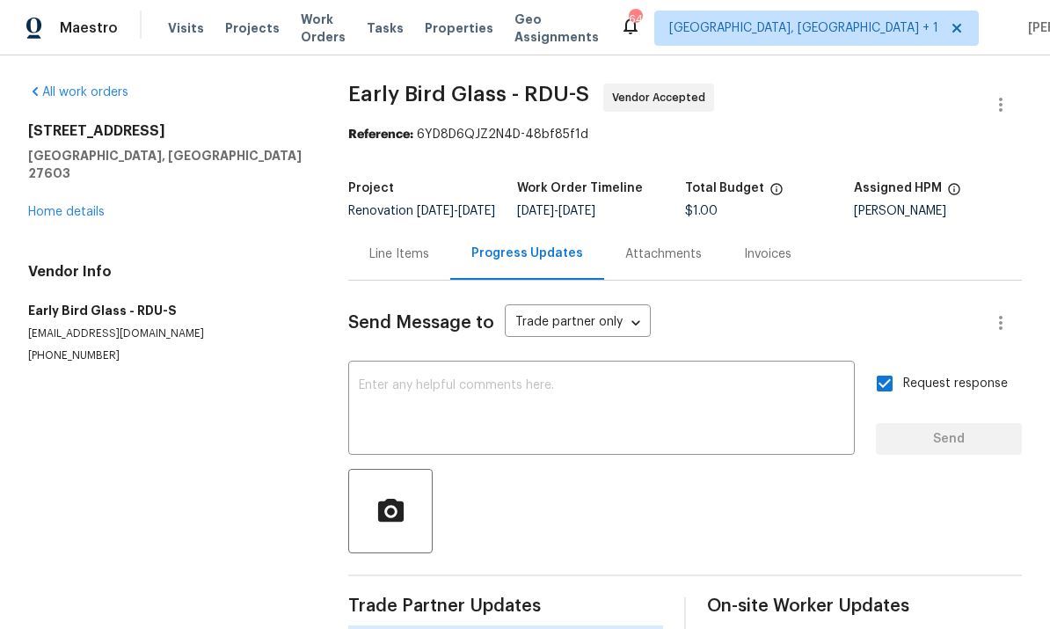
click at [84, 139] on div "2901 Piney Ct Raleigh, NC 27603 Home details" at bounding box center [167, 171] width 278 height 99
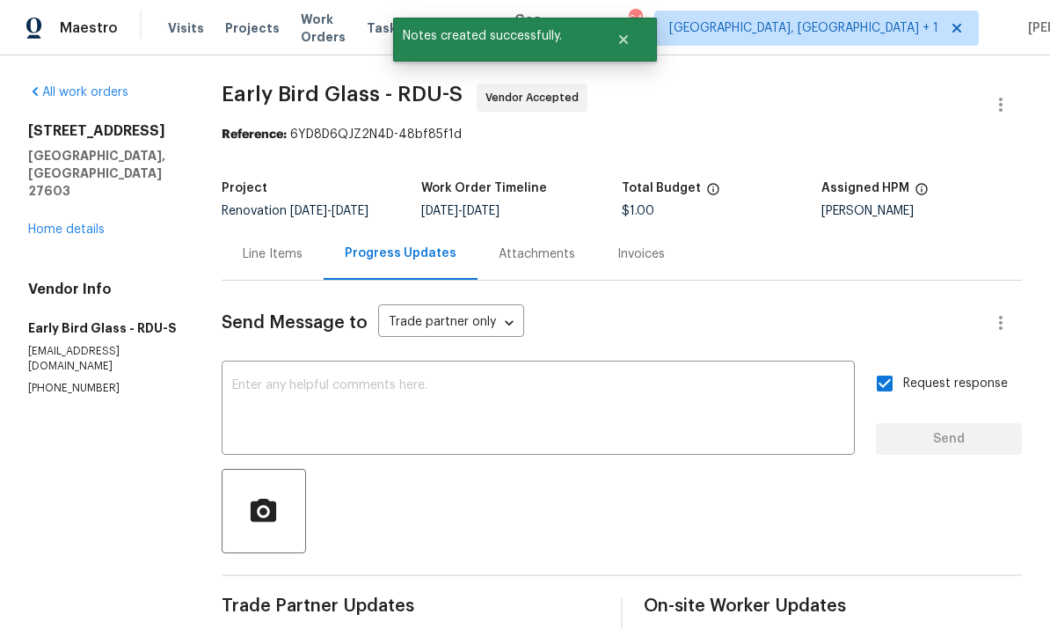
click at [98, 223] on link "Home details" at bounding box center [66, 229] width 77 height 12
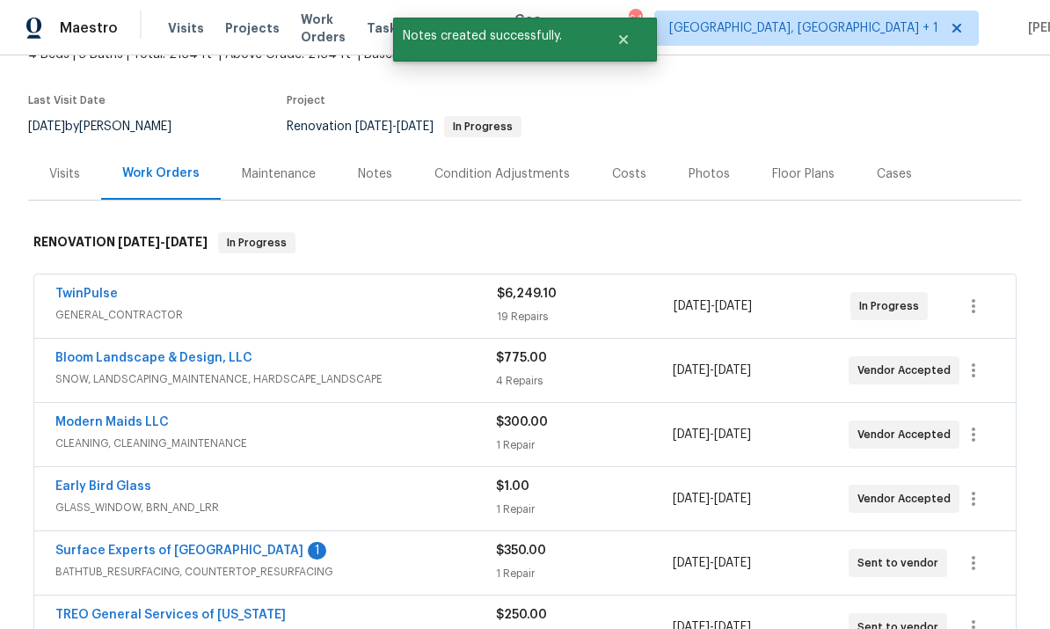
scroll to position [154, 0]
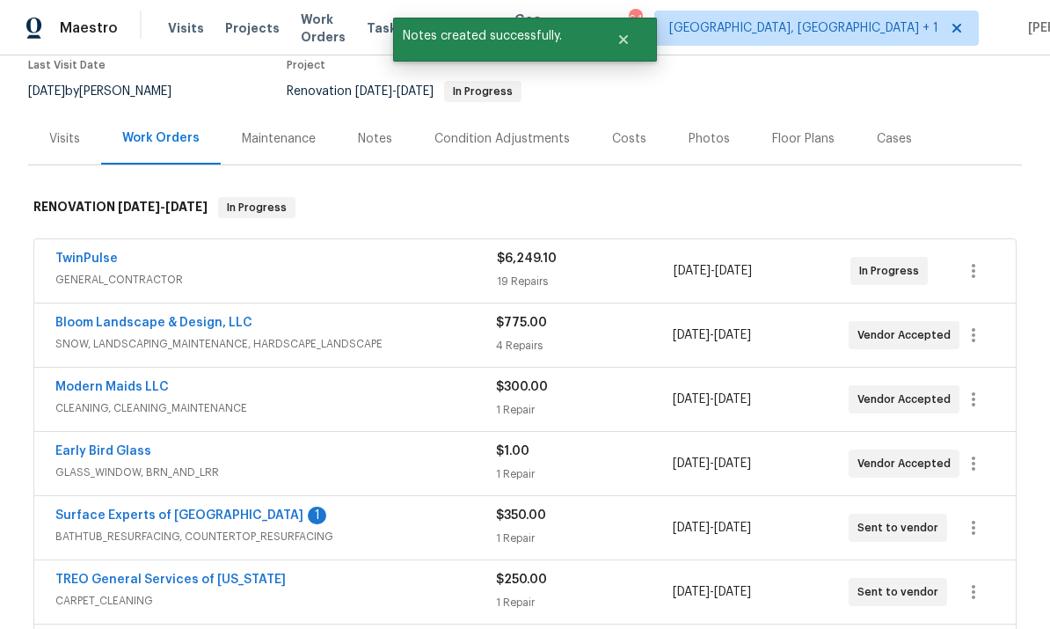
click at [194, 509] on link "Surface Experts of North Raleigh" at bounding box center [179, 515] width 248 height 12
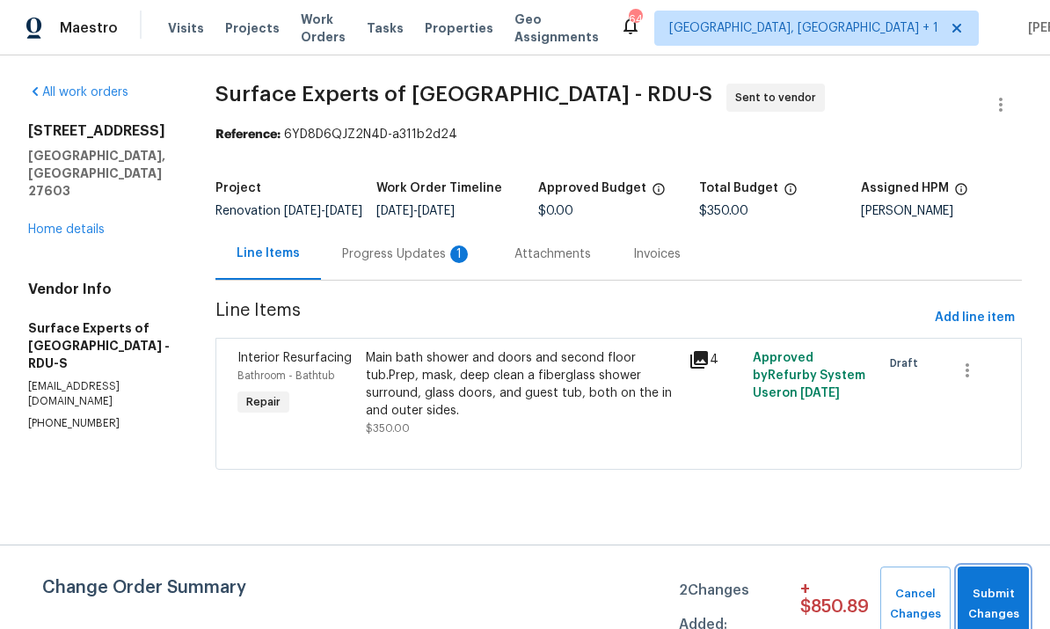
click at [1003, 605] on span "Submit Changes" at bounding box center [994, 604] width 54 height 40
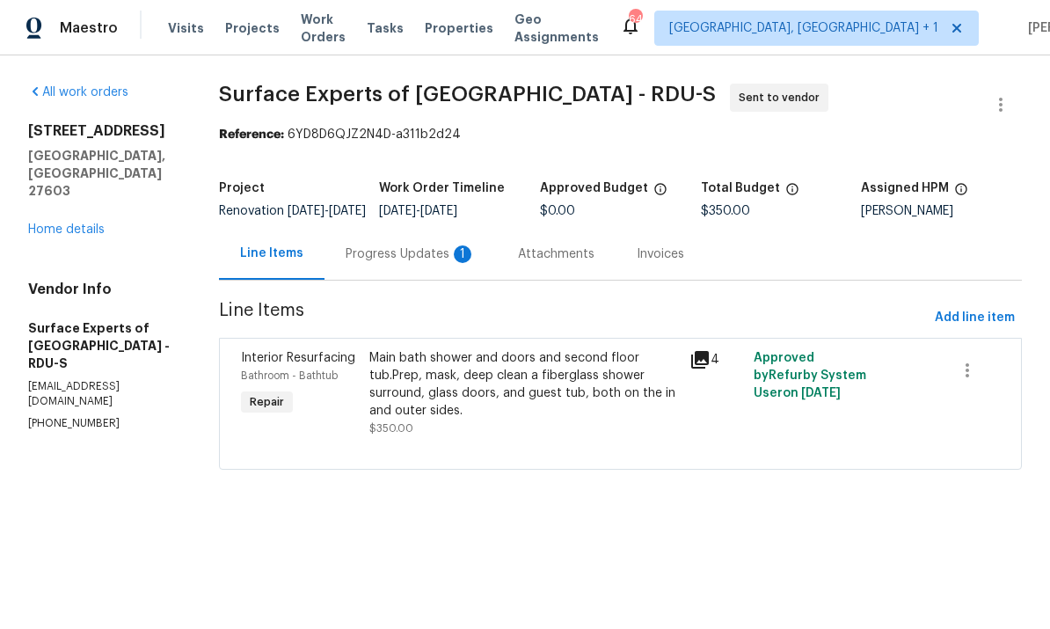
click at [423, 277] on div "Progress Updates 1" at bounding box center [411, 254] width 172 height 52
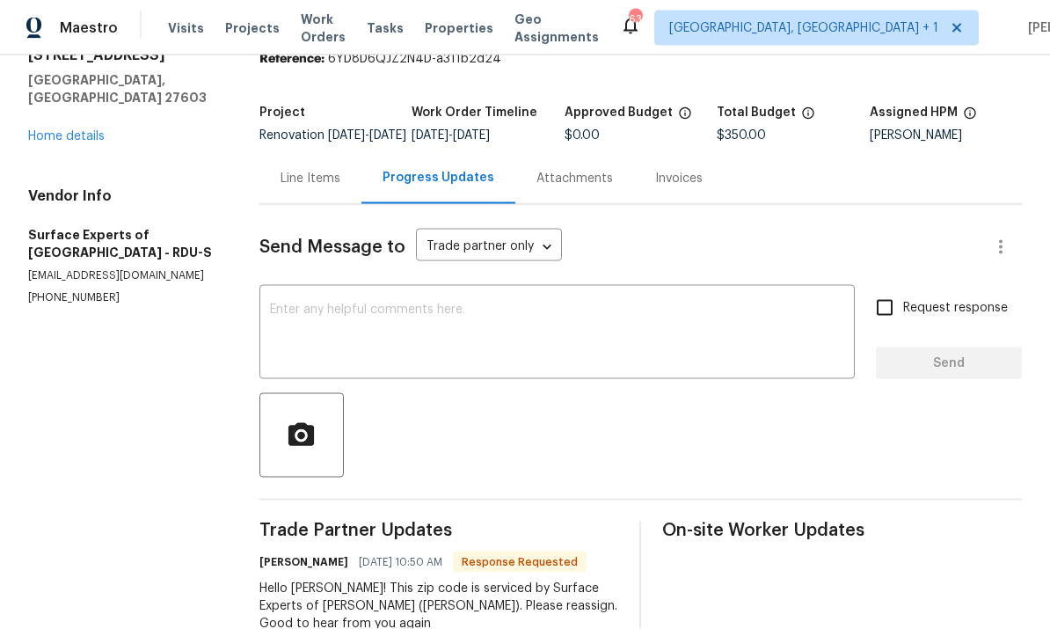
scroll to position [66, 0]
click at [315, 303] on textarea at bounding box center [557, 334] width 574 height 62
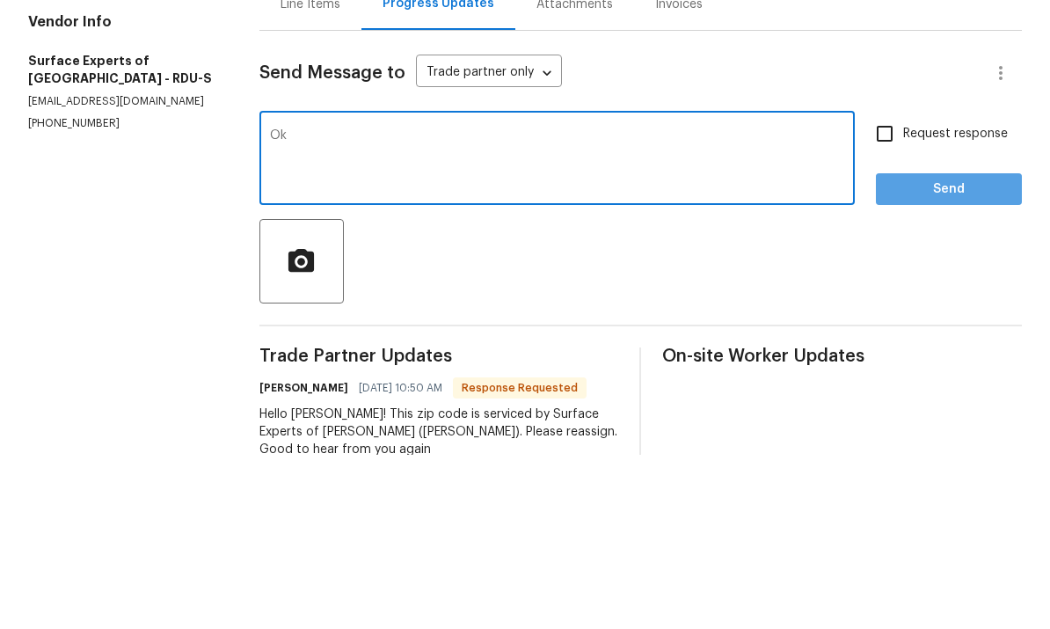
type textarea "Ok"
click at [974, 353] on span "Send" at bounding box center [949, 364] width 118 height 22
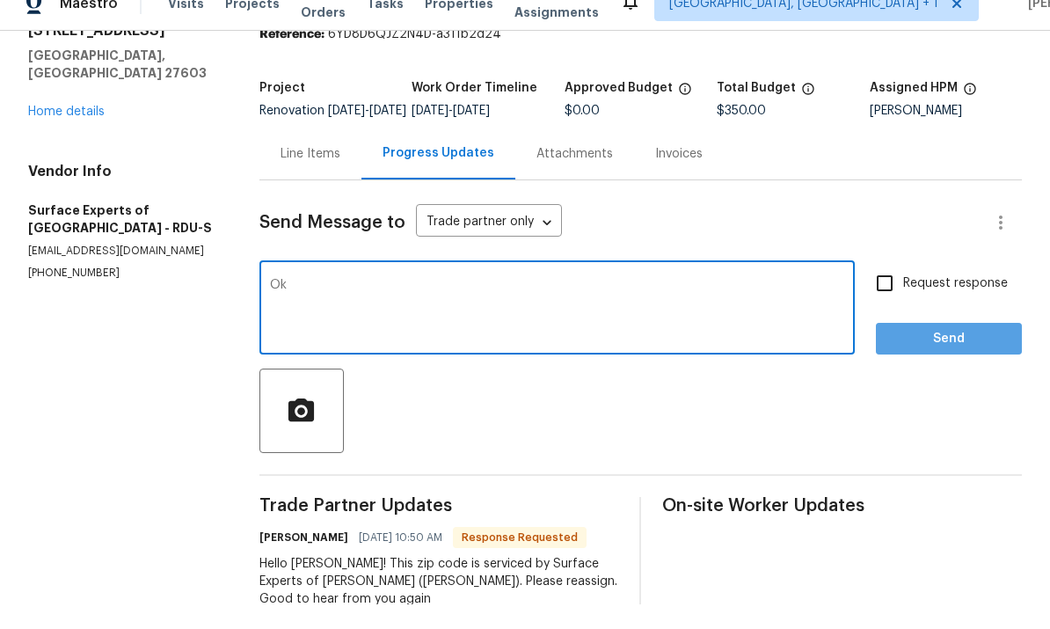
scroll to position [0, 0]
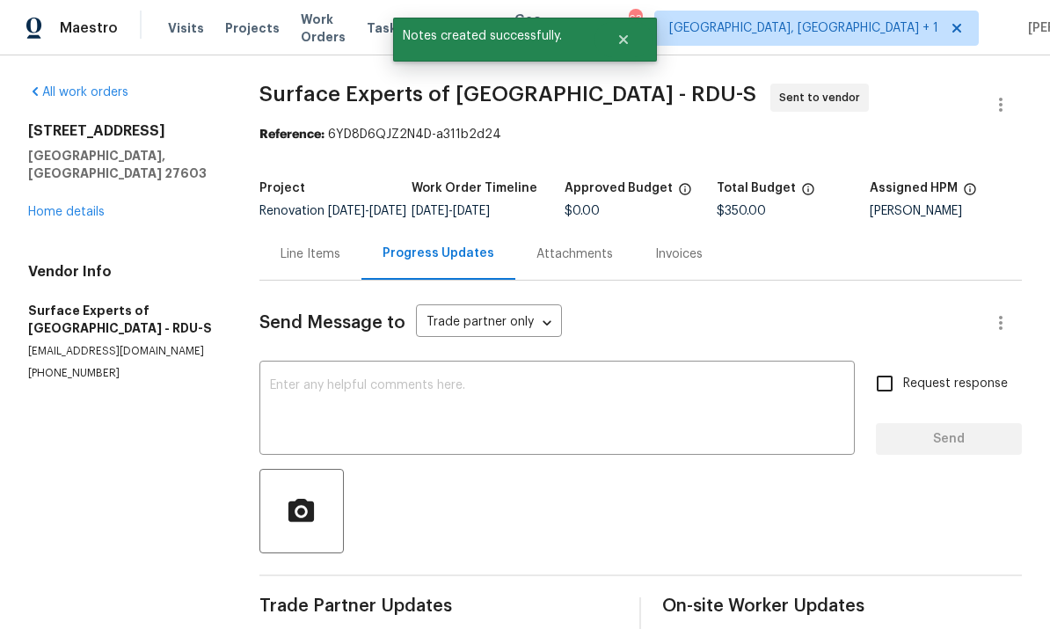
click at [77, 206] on link "Home details" at bounding box center [66, 212] width 77 height 12
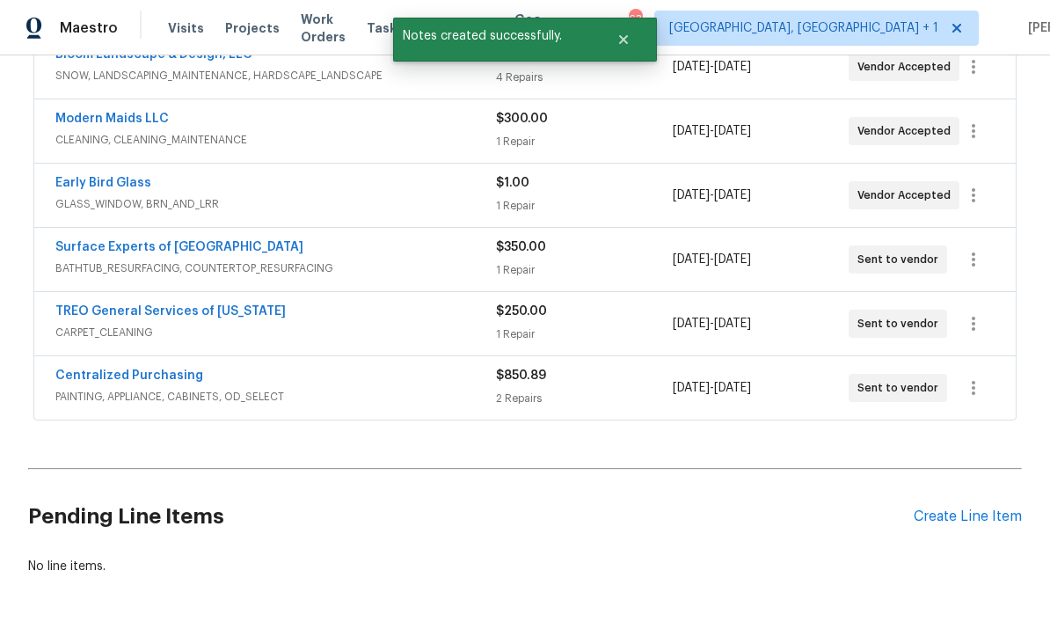
scroll to position [421, 0]
click at [975, 250] on icon "button" at bounding box center [973, 260] width 21 height 21
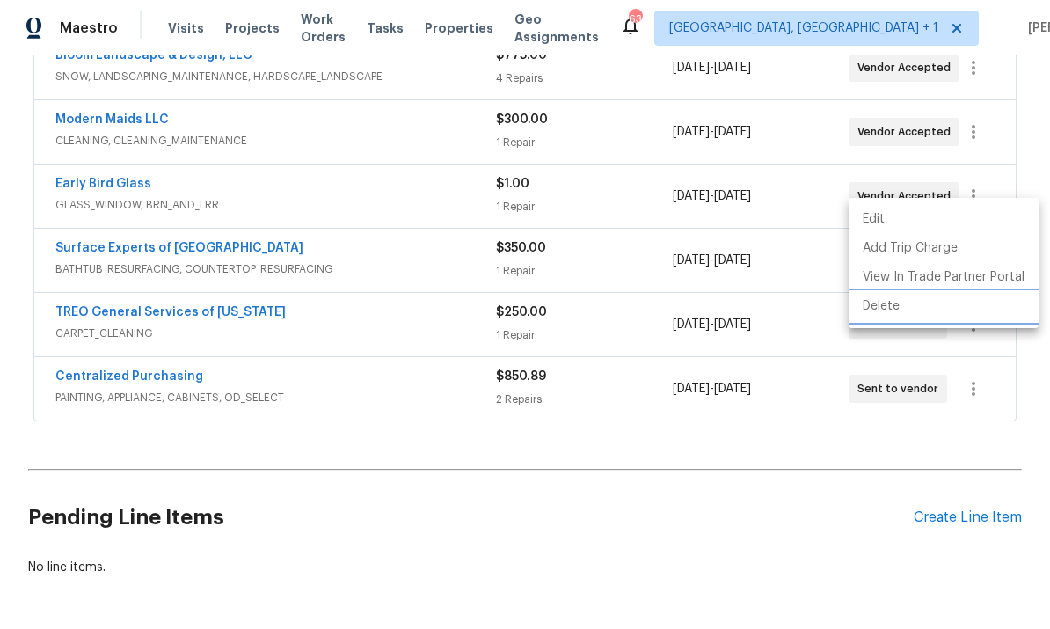
click at [885, 311] on li "Delete" at bounding box center [944, 306] width 190 height 29
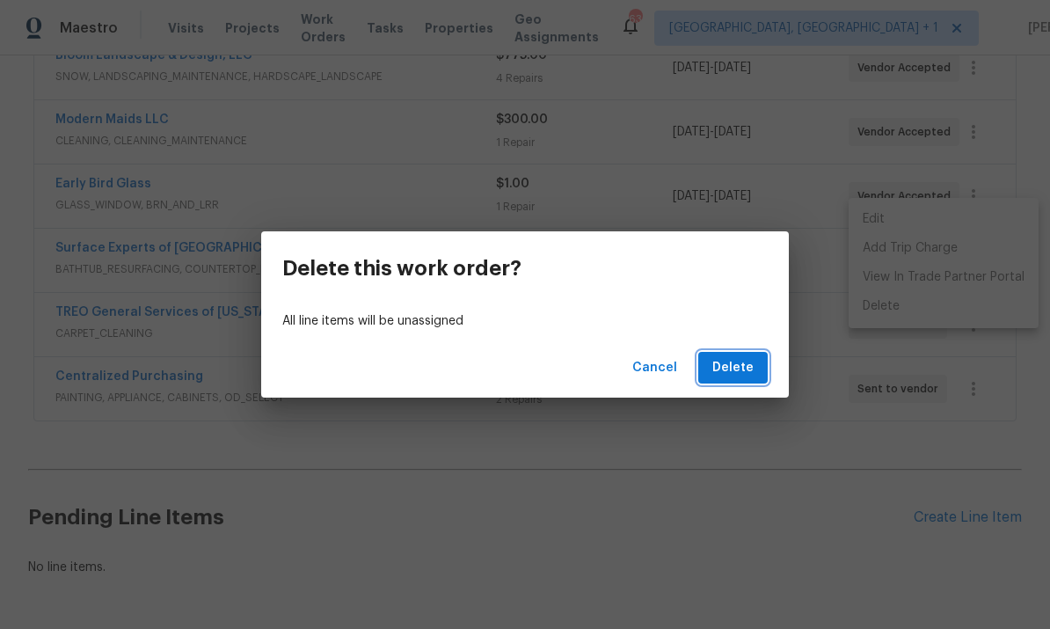
click at [740, 361] on span "Delete" at bounding box center [733, 368] width 41 height 22
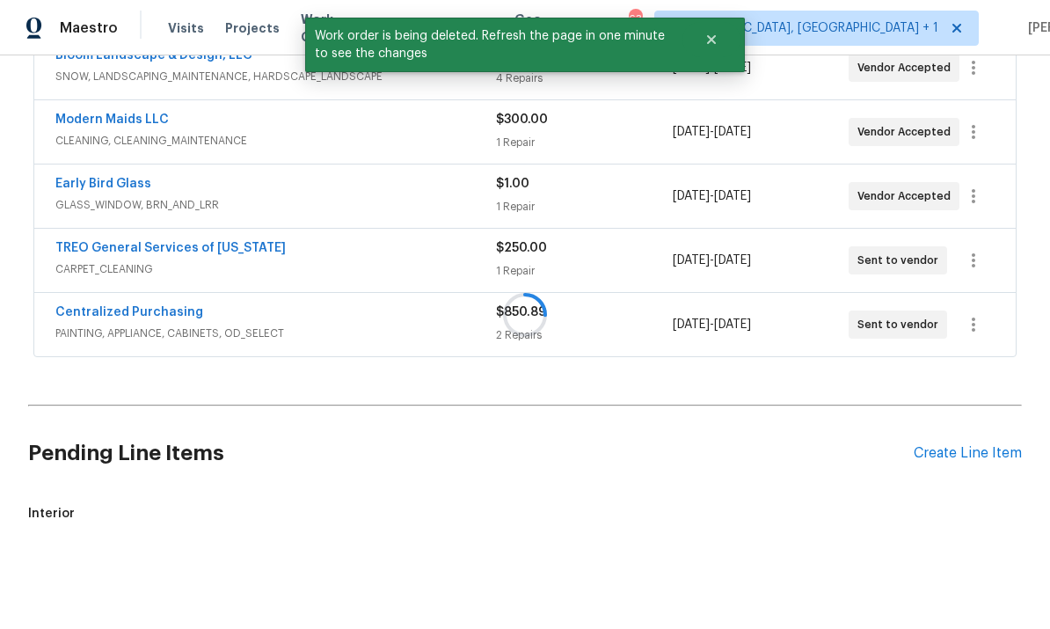
scroll to position [368, 0]
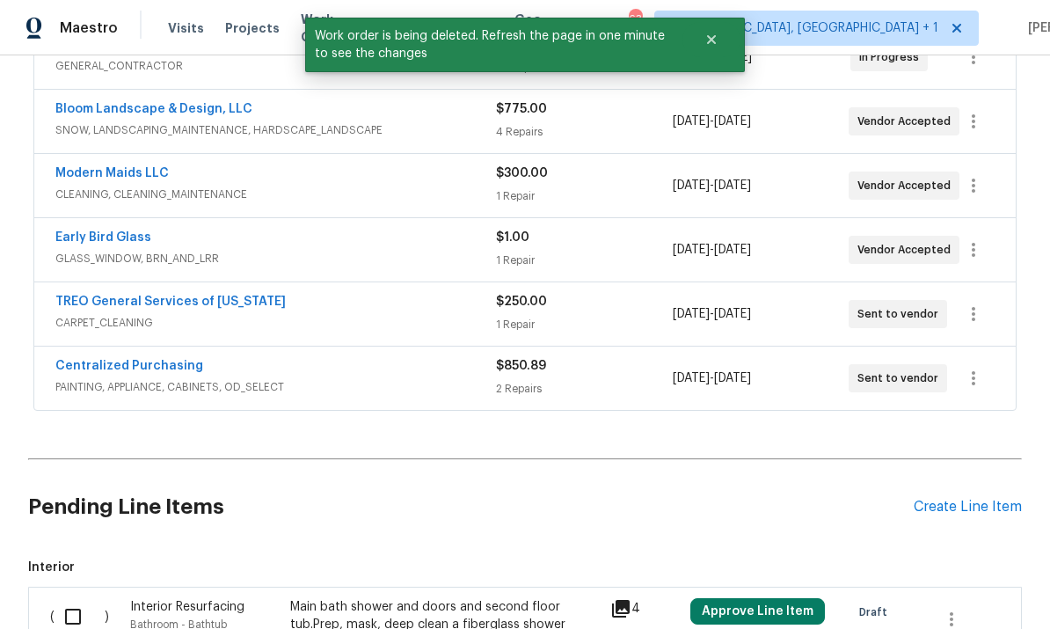
click at [69, 598] on input "checkbox" at bounding box center [80, 616] width 50 height 37
checkbox input "true"
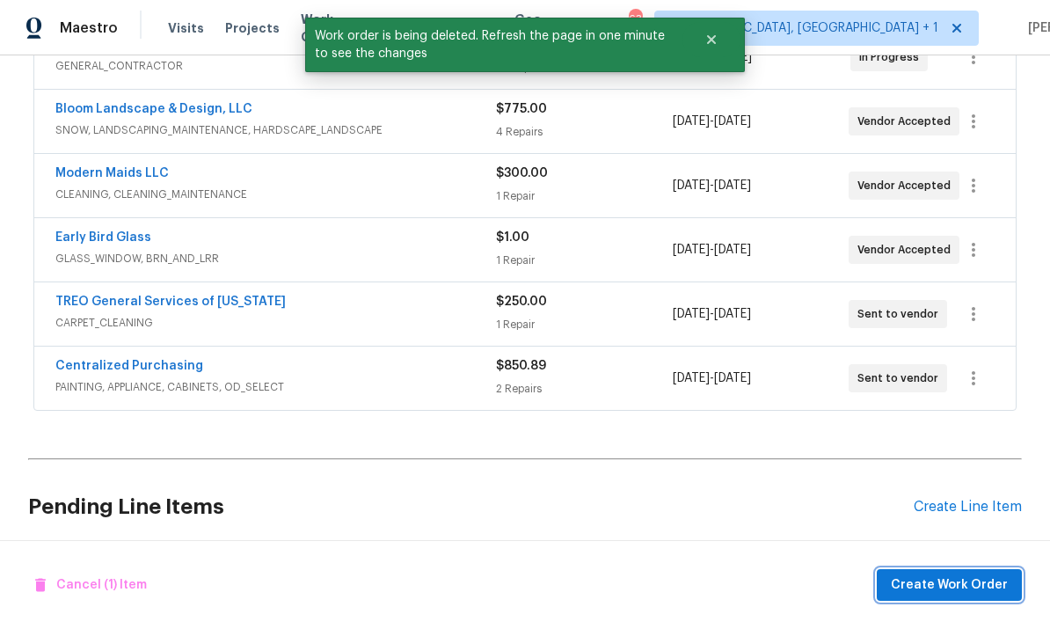
click at [951, 594] on span "Create Work Order" at bounding box center [949, 585] width 117 height 22
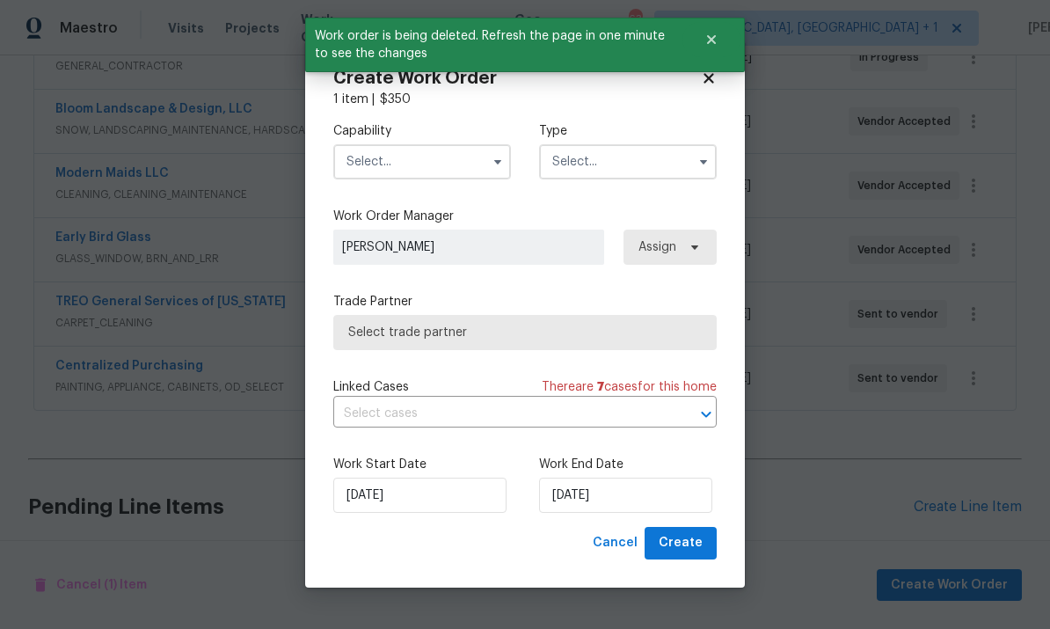
click at [442, 146] on input "text" at bounding box center [422, 161] width 178 height 35
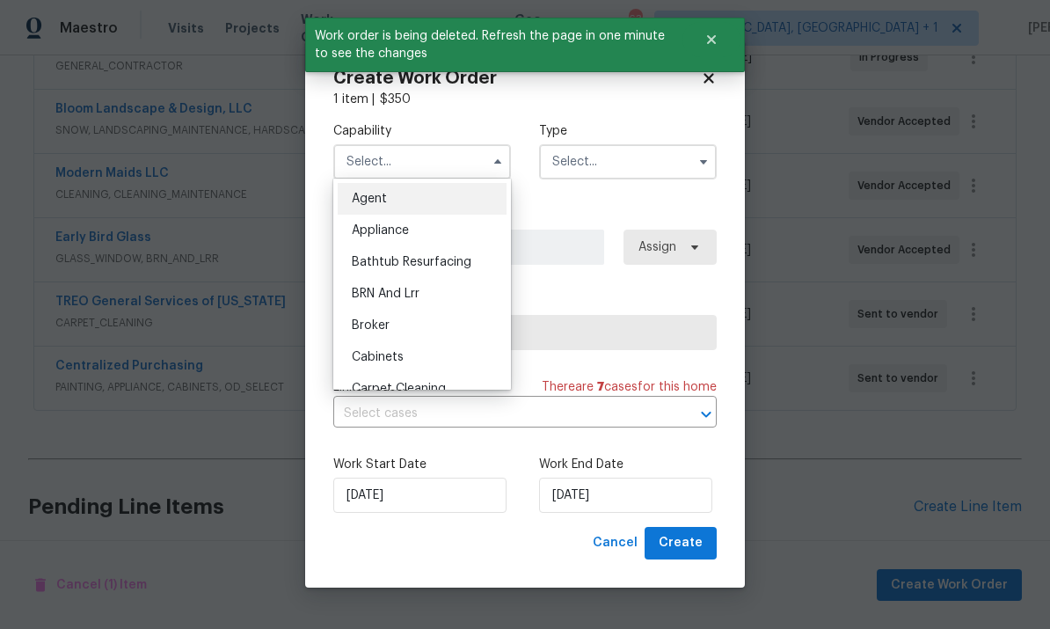
click at [462, 257] on span "Bathtub Resurfacing" at bounding box center [412, 262] width 120 height 12
type input "Bathtub Resurfacing"
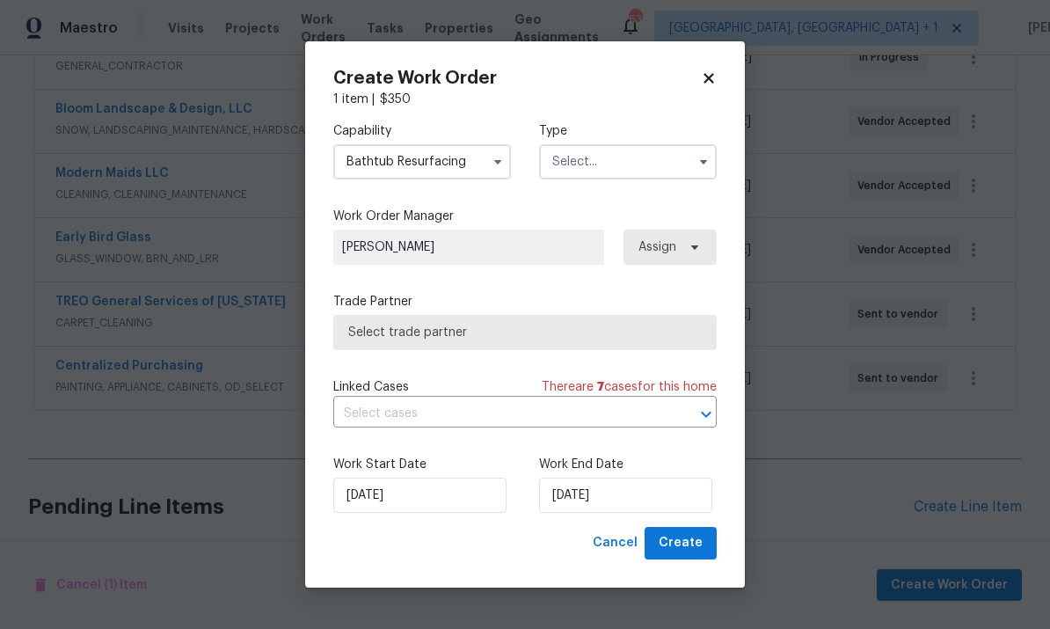
click at [633, 161] on input "text" at bounding box center [628, 161] width 178 height 35
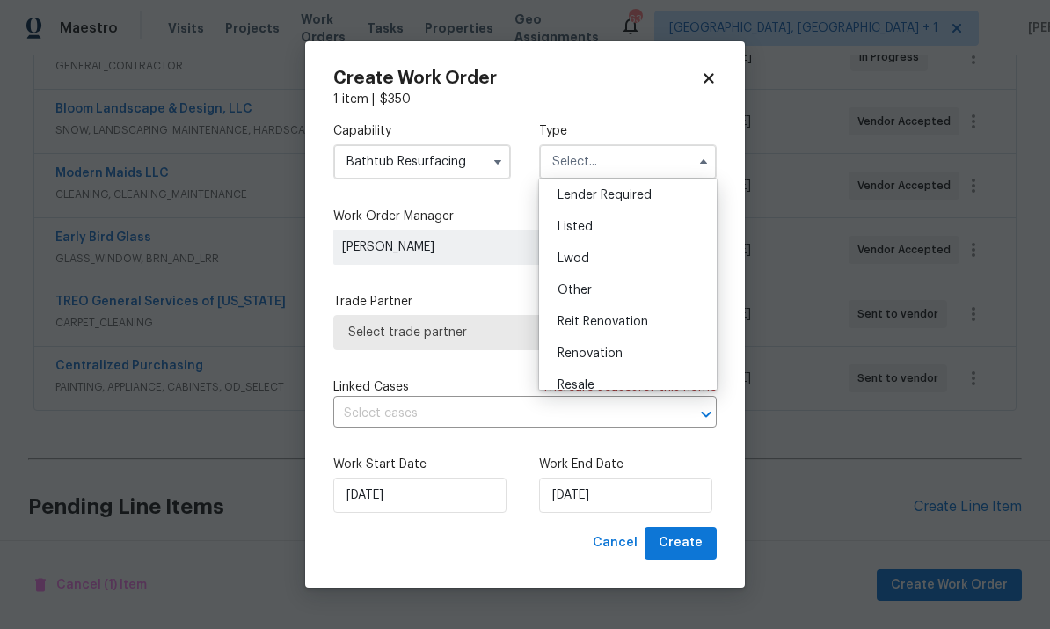
scroll to position [135, 0]
click at [623, 355] on div "Renovation" at bounding box center [628, 349] width 169 height 32
type input "Renovation"
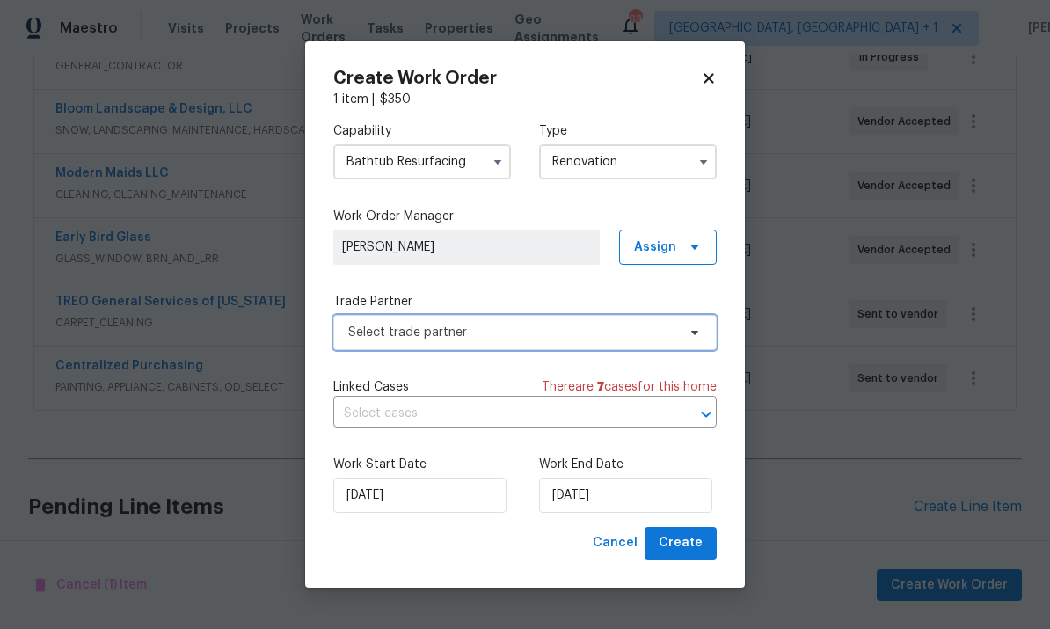
click at [692, 338] on icon at bounding box center [695, 332] width 14 height 14
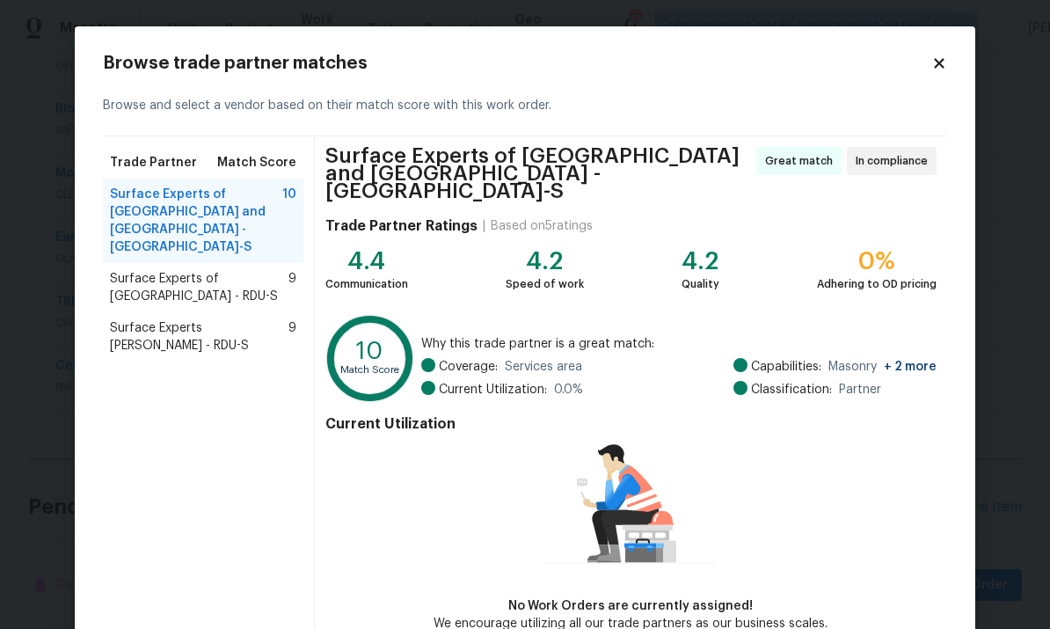
click at [240, 319] on span "Surface Experts Cary - RDU-S" at bounding box center [199, 336] width 179 height 35
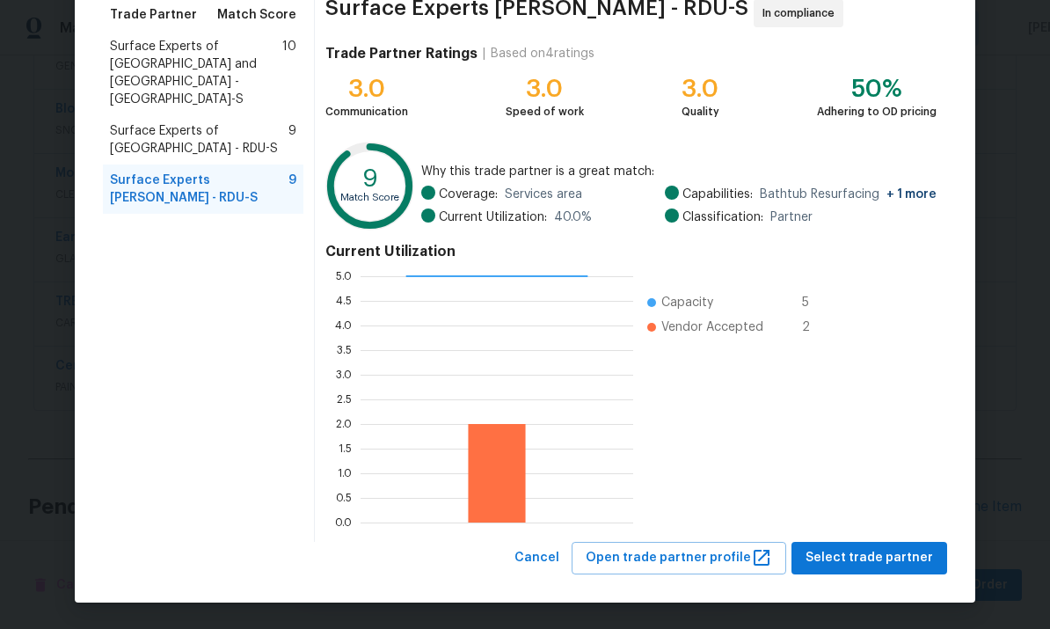
scroll to position [147, 0]
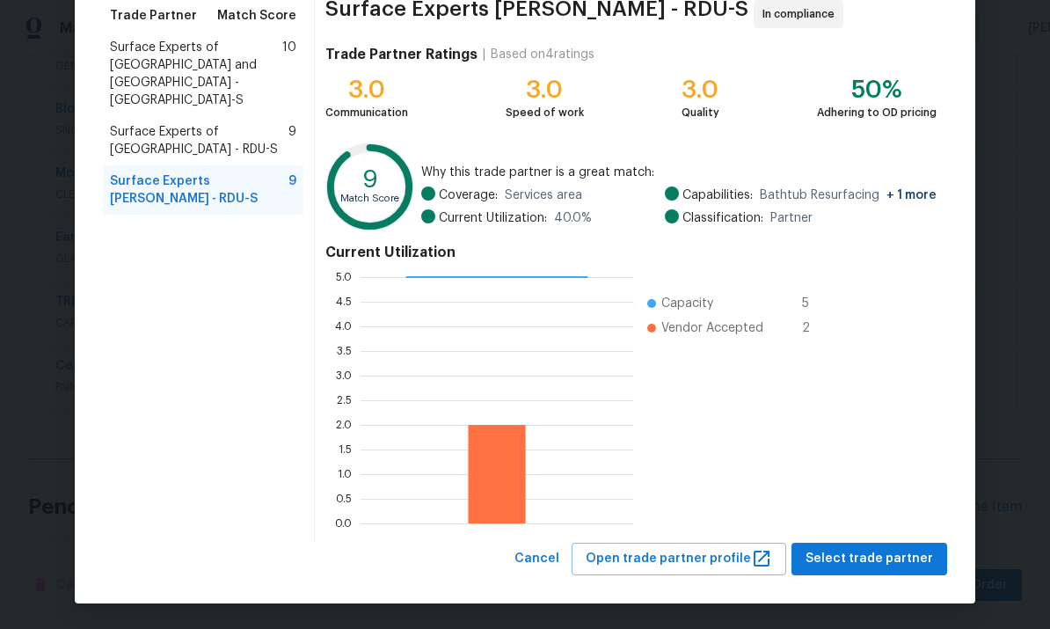
click at [898, 561] on span "Select trade partner" at bounding box center [870, 559] width 128 height 22
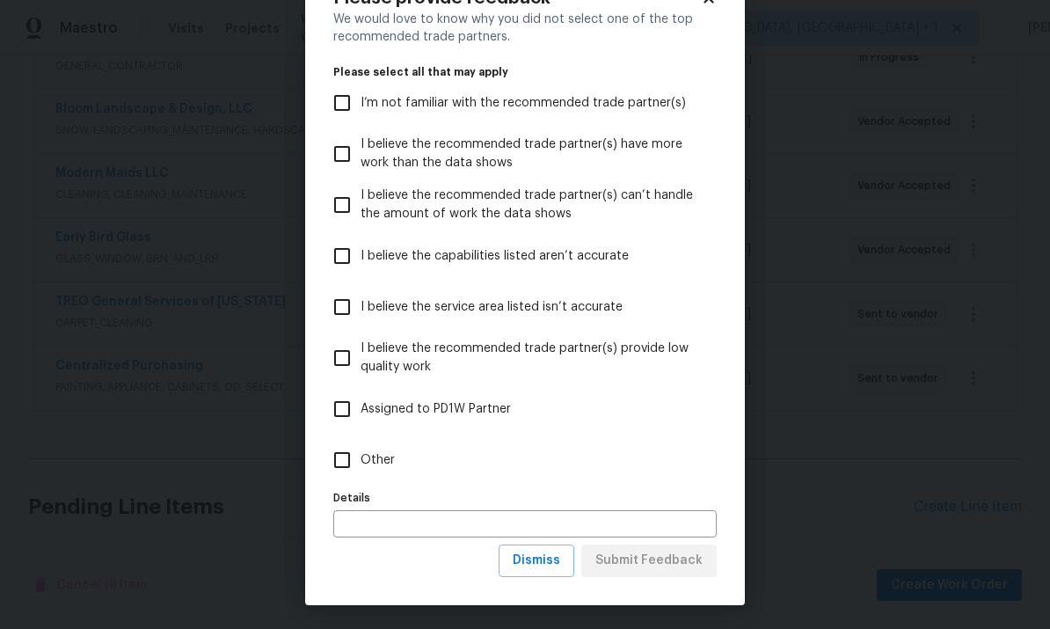
scroll to position [62, 0]
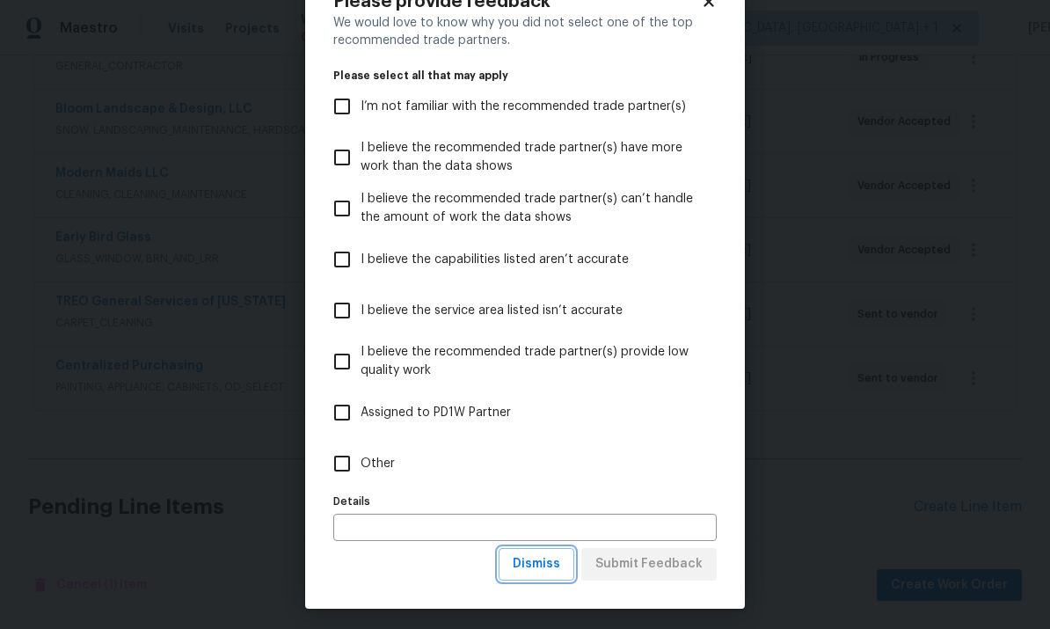
click at [558, 562] on span "Dismiss" at bounding box center [537, 564] width 48 height 22
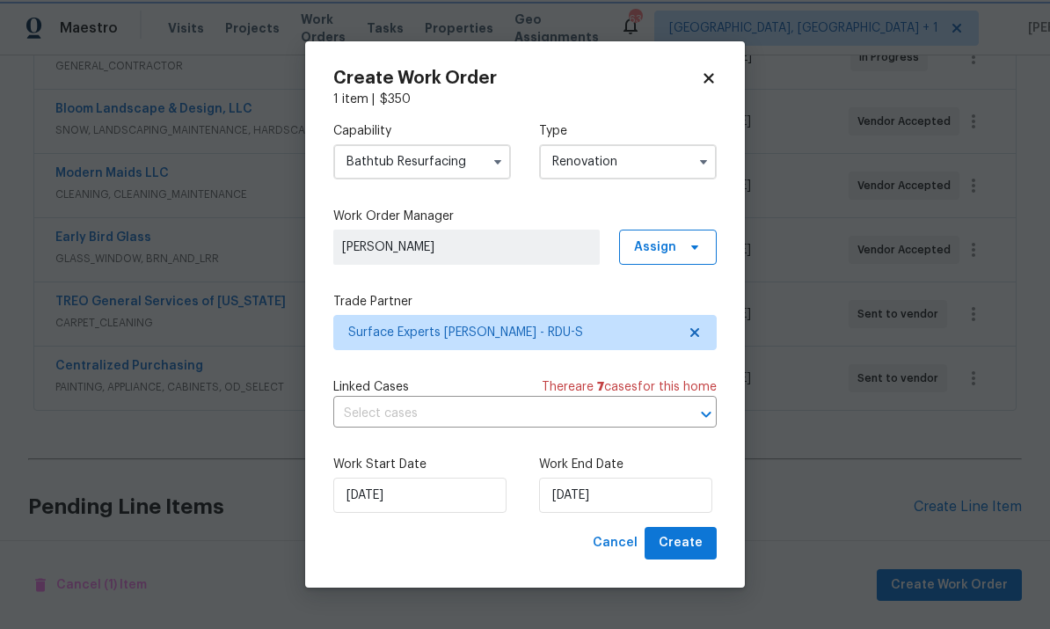
scroll to position [0, 0]
click at [658, 498] on input "[DATE]" at bounding box center [625, 495] width 173 height 35
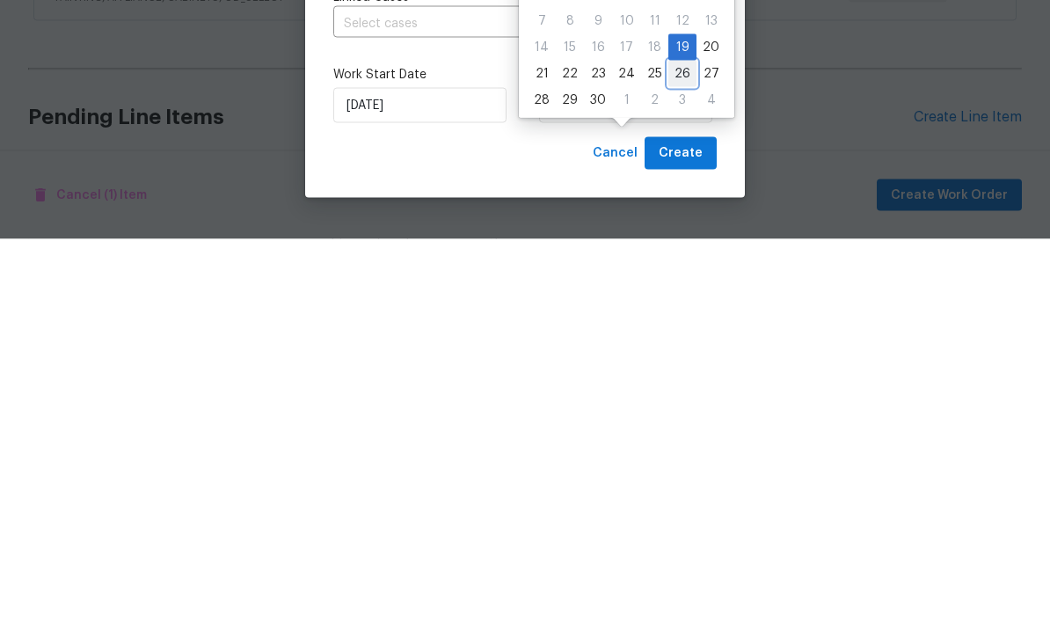
click at [678, 451] on div "26" at bounding box center [683, 463] width 28 height 25
type input "9/26/2025"
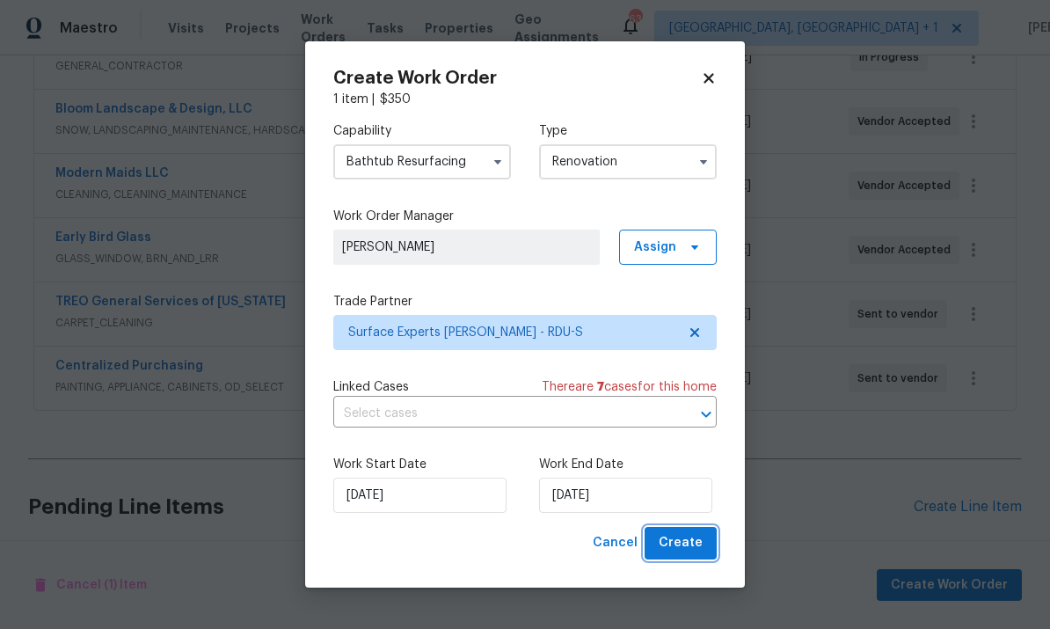
click at [694, 548] on span "Create" at bounding box center [681, 543] width 44 height 22
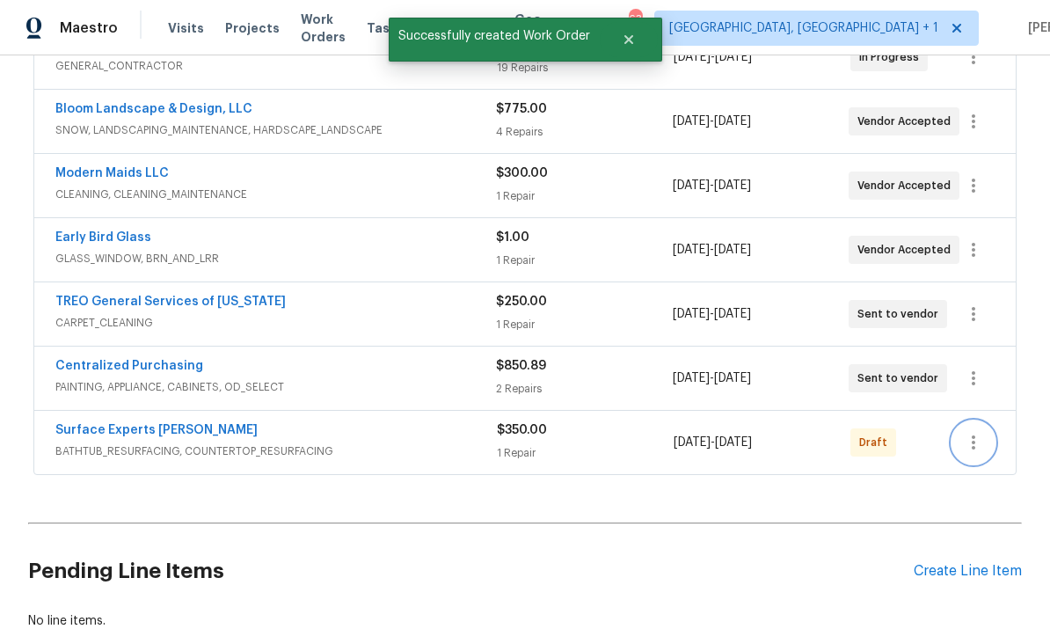
click at [983, 432] on icon "button" at bounding box center [973, 442] width 21 height 21
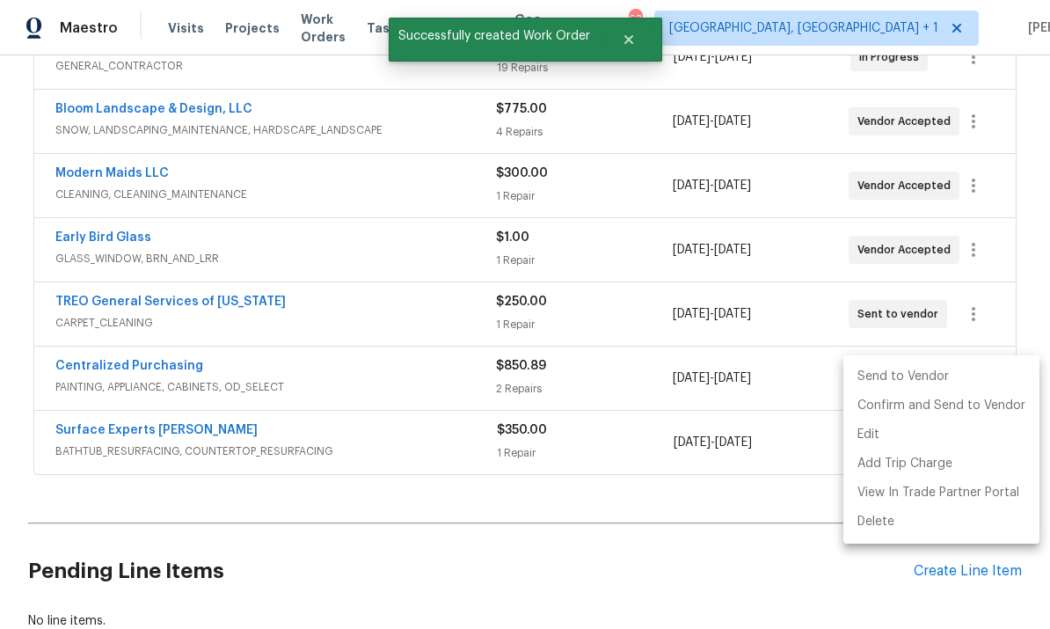
click at [903, 368] on li "Send to Vendor" at bounding box center [942, 376] width 196 height 29
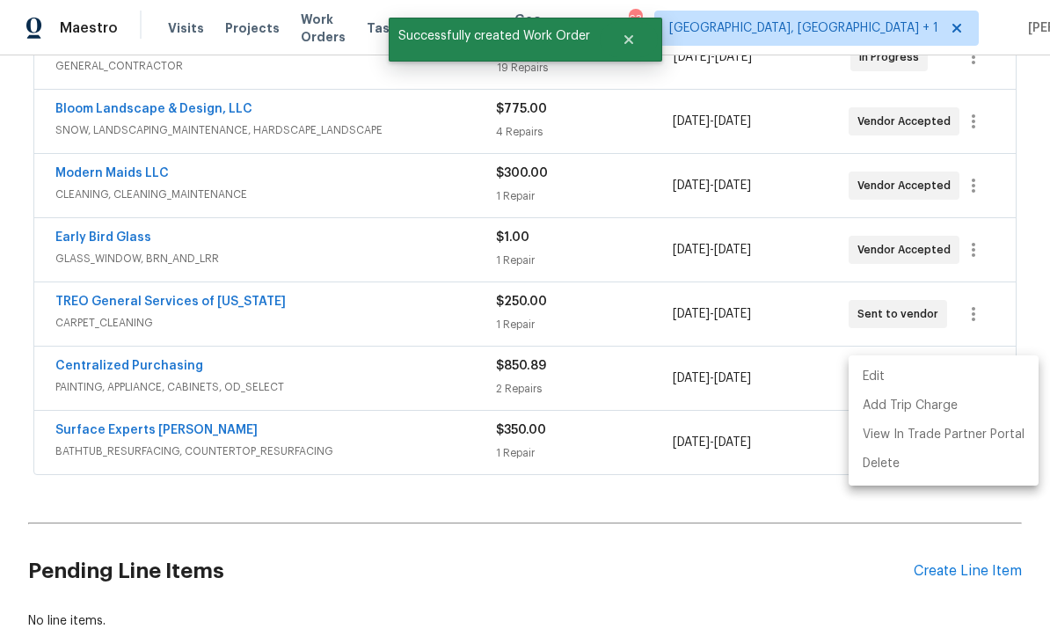
click at [648, 520] on div at bounding box center [525, 314] width 1050 height 629
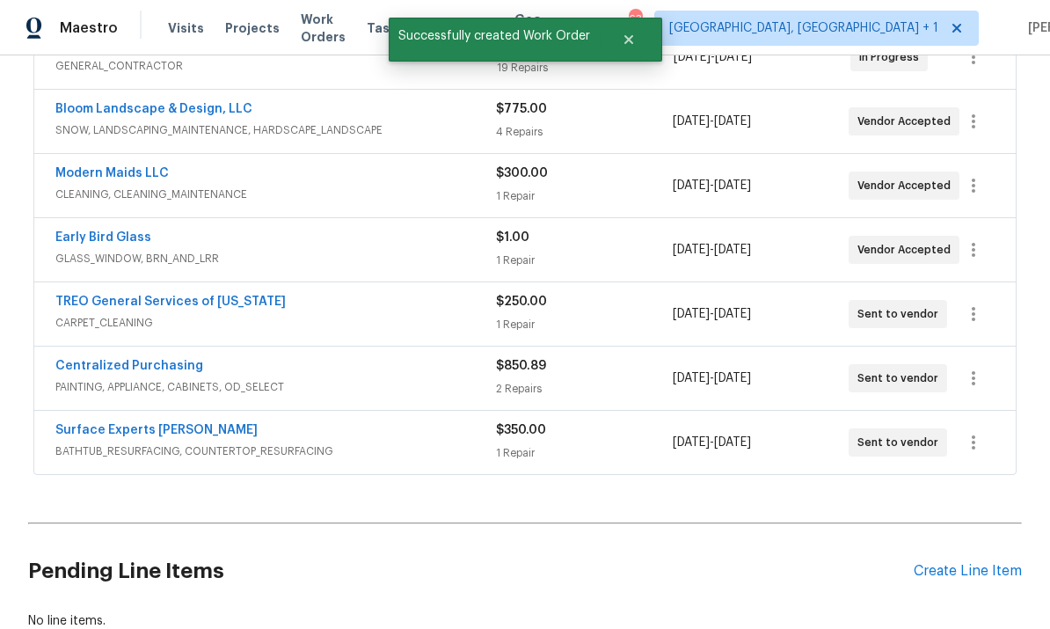
click at [155, 424] on link "Surface Experts Cary" at bounding box center [156, 430] width 202 height 12
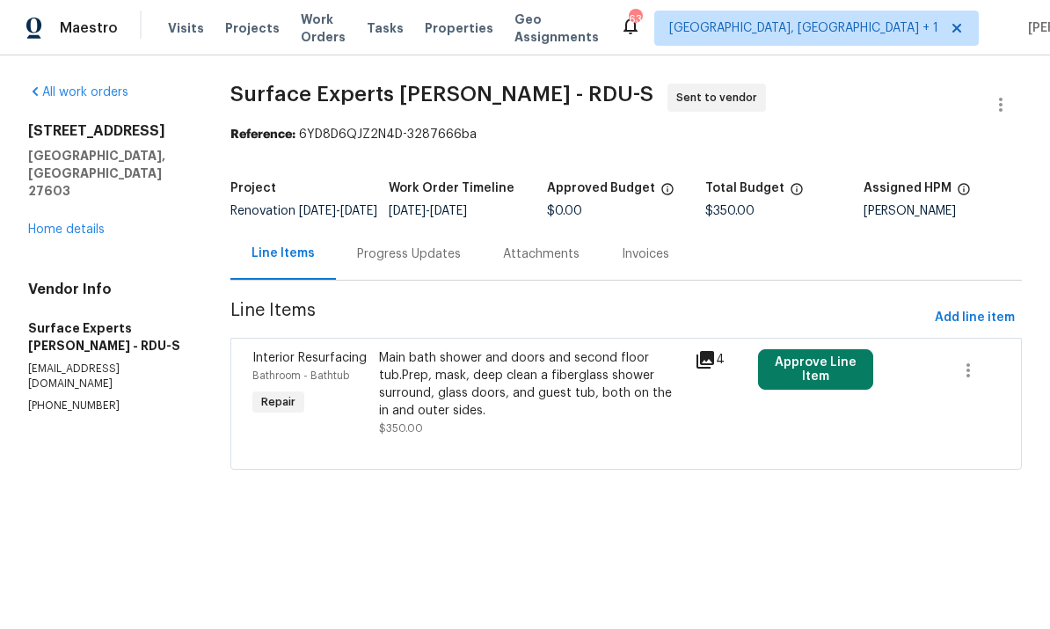
click at [418, 263] on div "Progress Updates" at bounding box center [409, 254] width 104 height 18
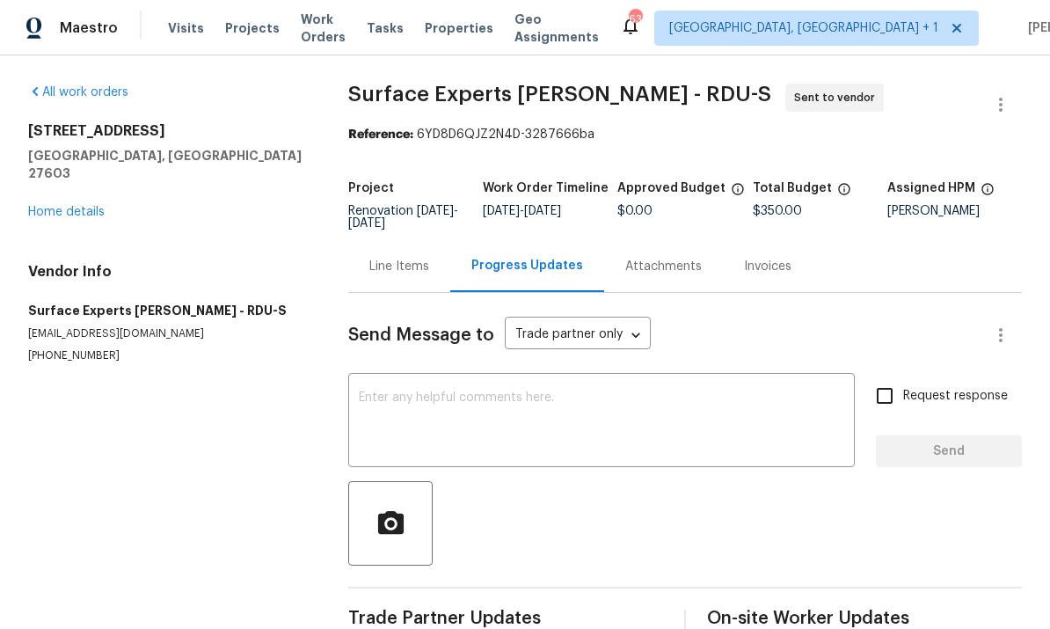
click at [430, 392] on textarea at bounding box center [602, 422] width 486 height 62
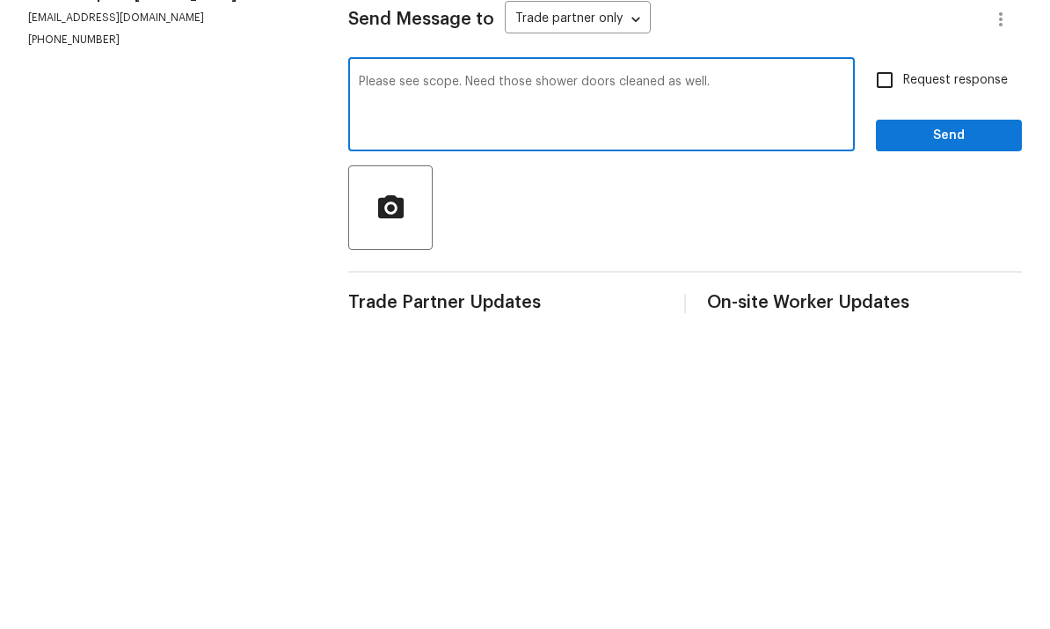
type textarea "Please see scope. Need those shower doors cleaned as well."
click at [897, 377] on input "Request response" at bounding box center [885, 395] width 37 height 37
checkbox input "true"
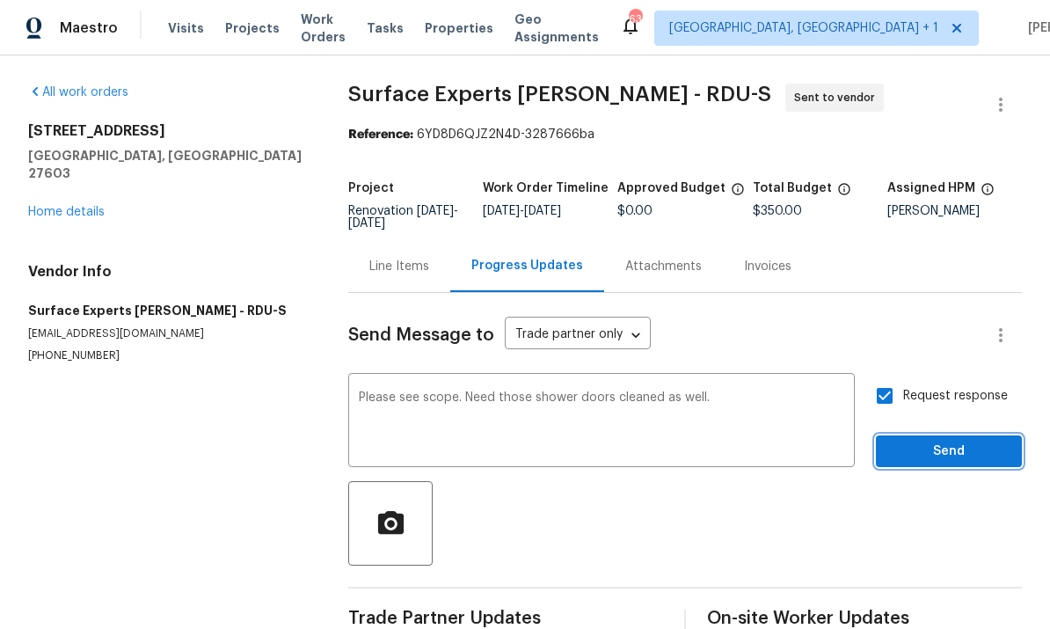
click at [932, 441] on span "Send" at bounding box center [949, 452] width 118 height 22
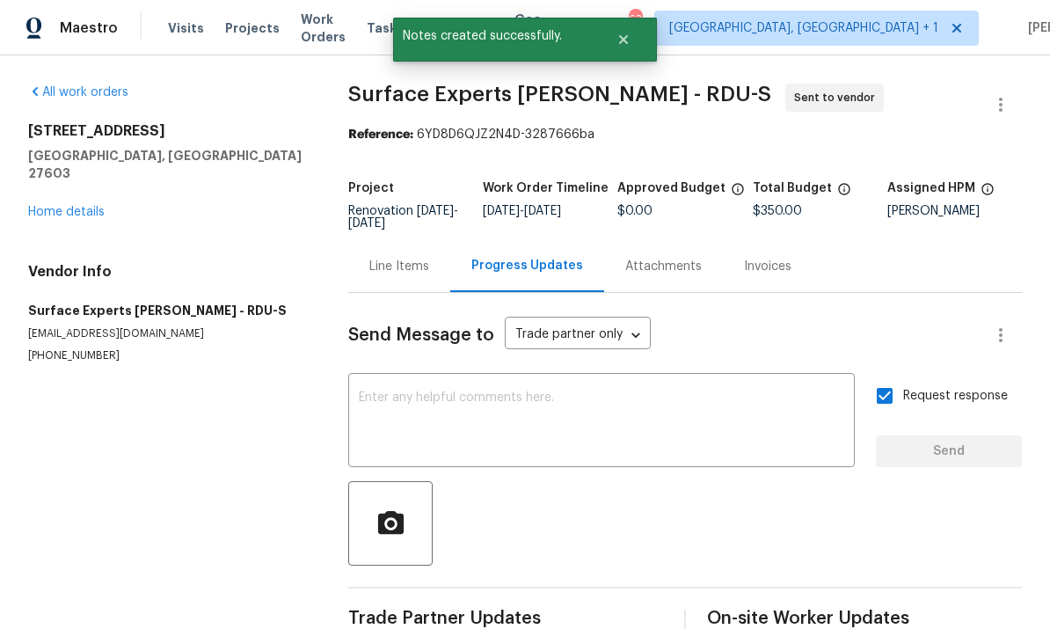
click at [87, 206] on link "Home details" at bounding box center [66, 212] width 77 height 12
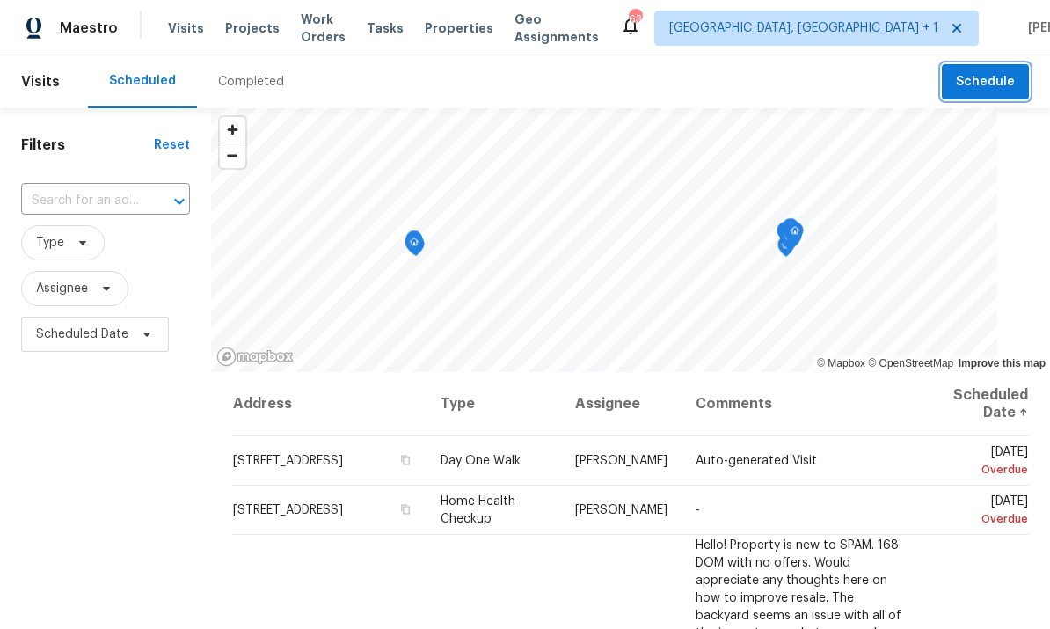
click at [1000, 69] on button "Schedule" at bounding box center [985, 82] width 87 height 36
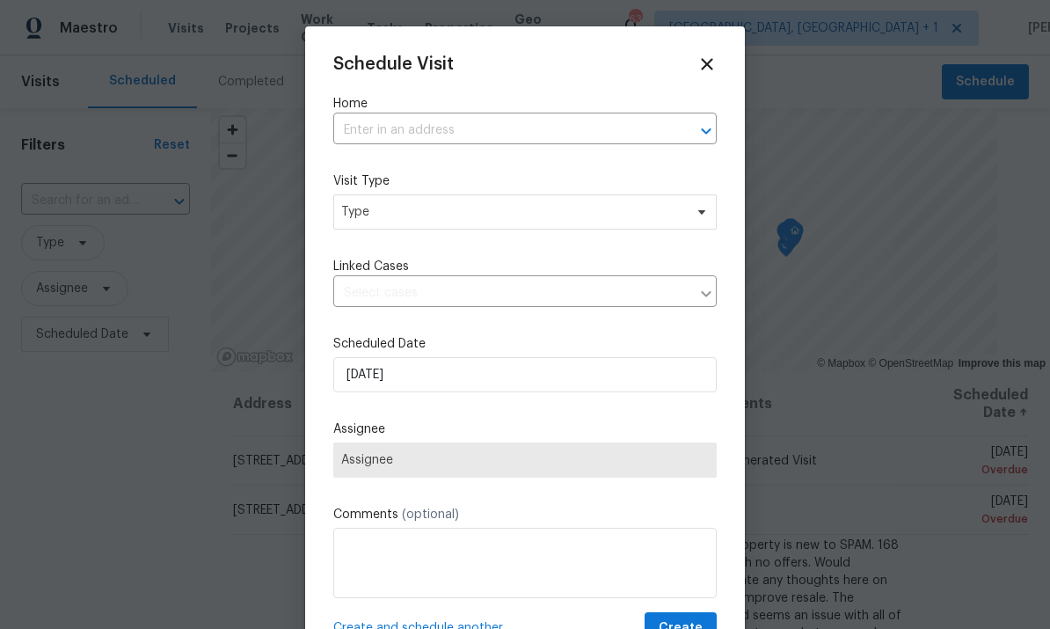
click at [442, 126] on input "text" at bounding box center [500, 130] width 334 height 27
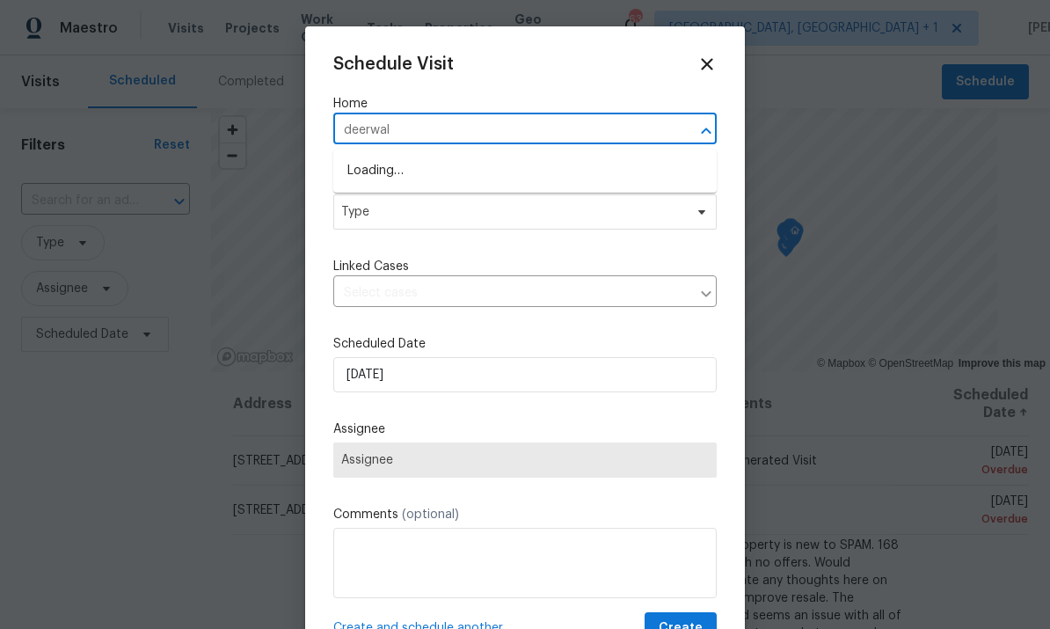
type input "deerwalk"
click at [472, 166] on li "[STREET_ADDRESS]" at bounding box center [525, 171] width 384 height 29
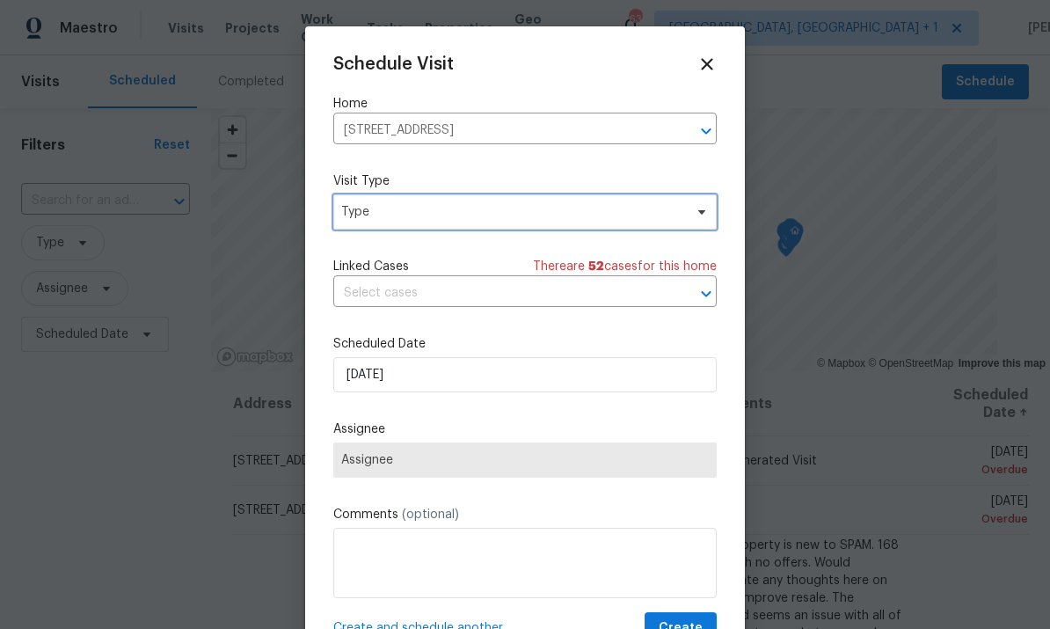
click at [692, 216] on span at bounding box center [699, 212] width 19 height 14
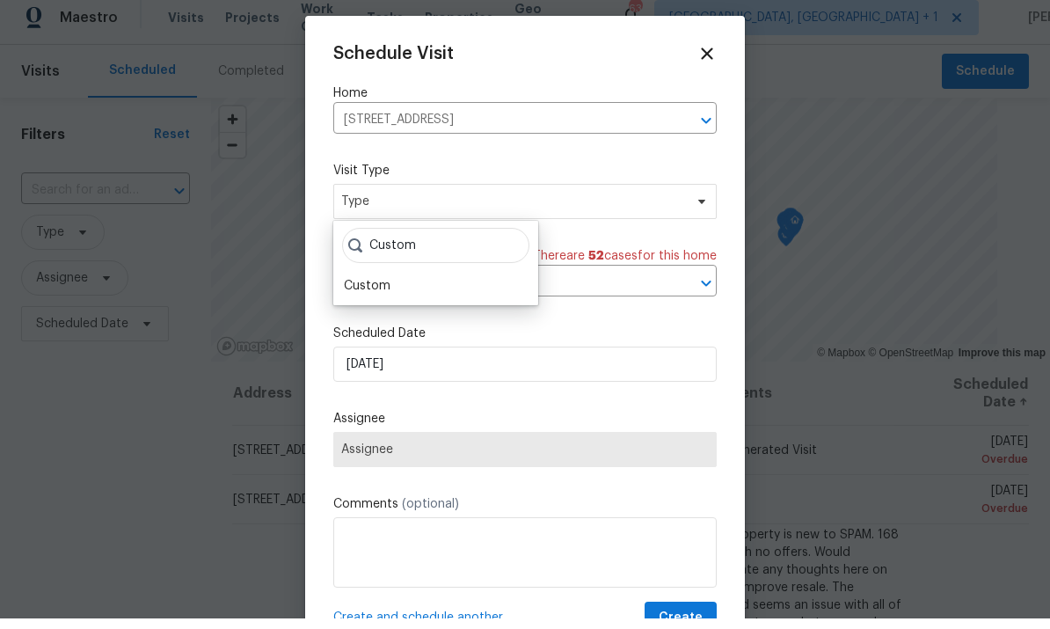
scroll to position [11, 0]
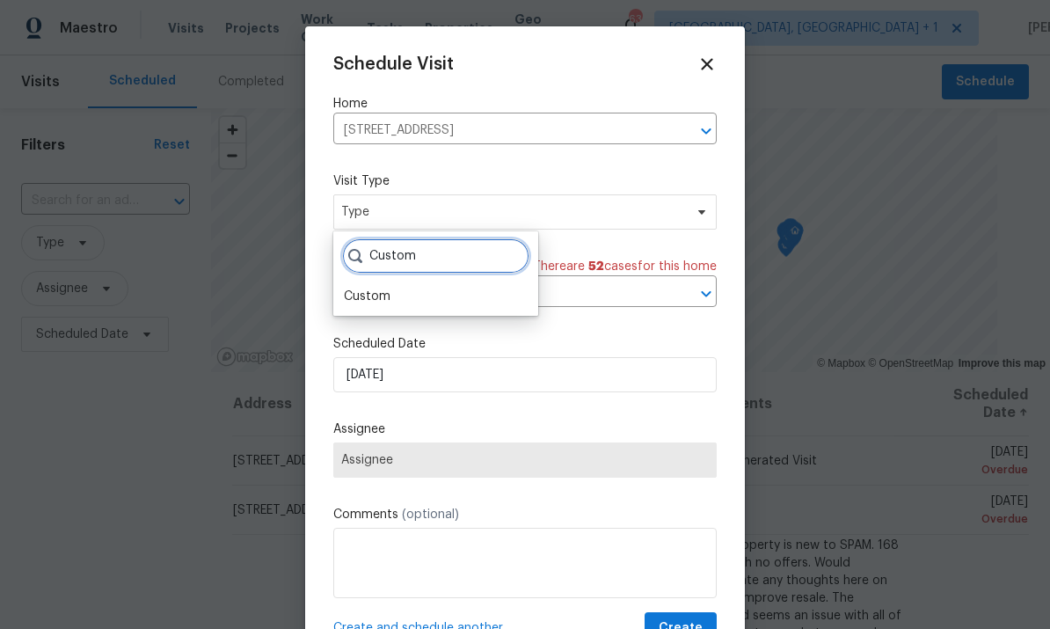
type input "Custom"
click at [384, 288] on div "Custom" at bounding box center [367, 297] width 47 height 18
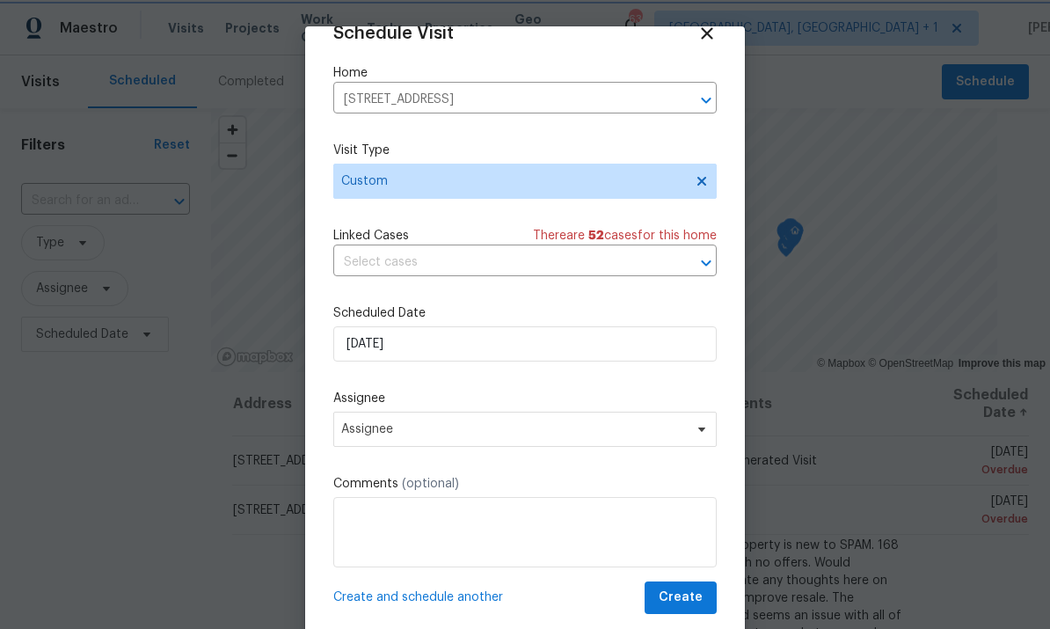
scroll to position [34, 0]
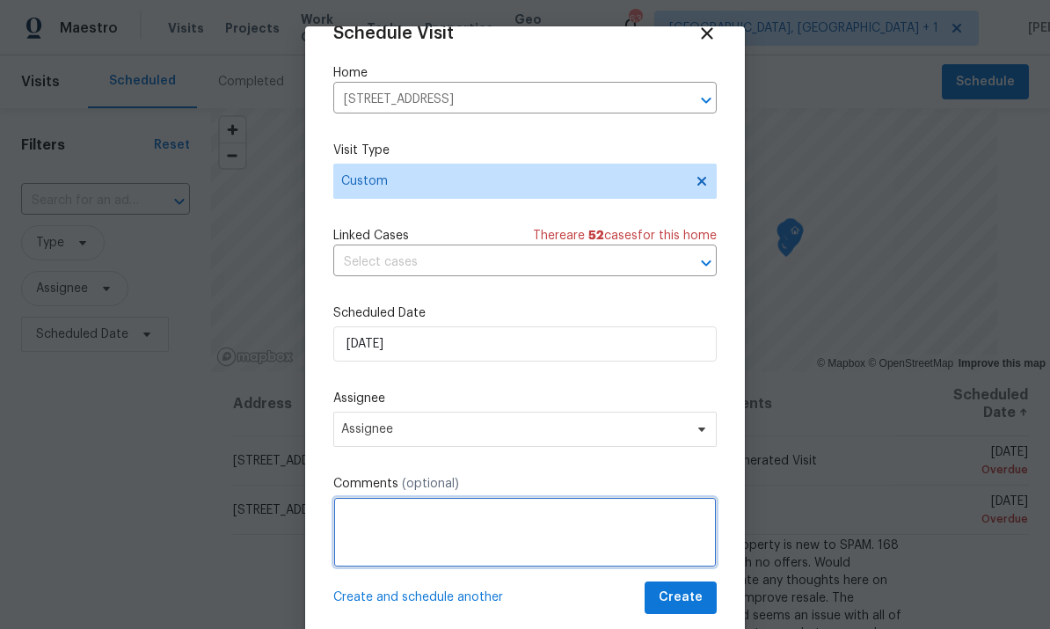
click at [408, 519] on textarea at bounding box center [525, 532] width 384 height 70
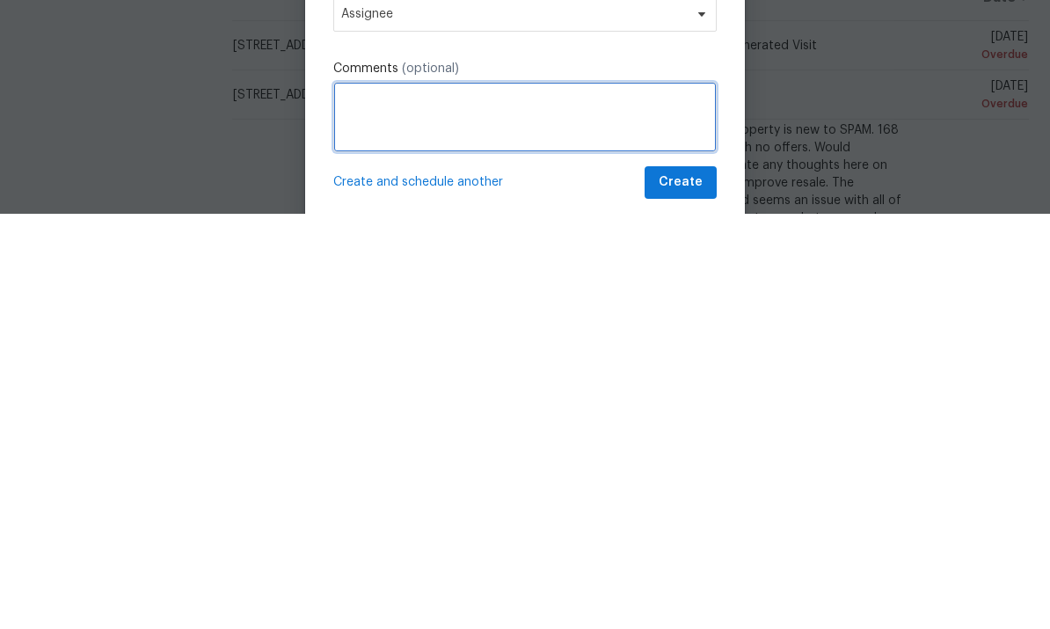
click at [390, 497] on textarea at bounding box center [525, 532] width 384 height 70
paste textarea "Hello @rdu-acm! A trustbuster has been flagged on this property! Please review …"
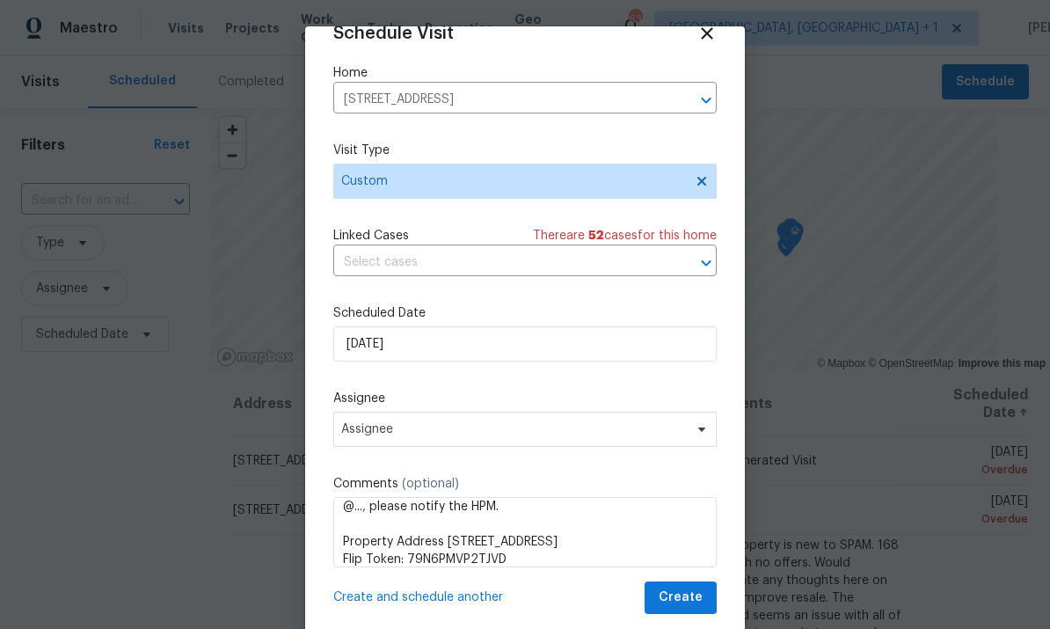
scroll to position [54, 0]
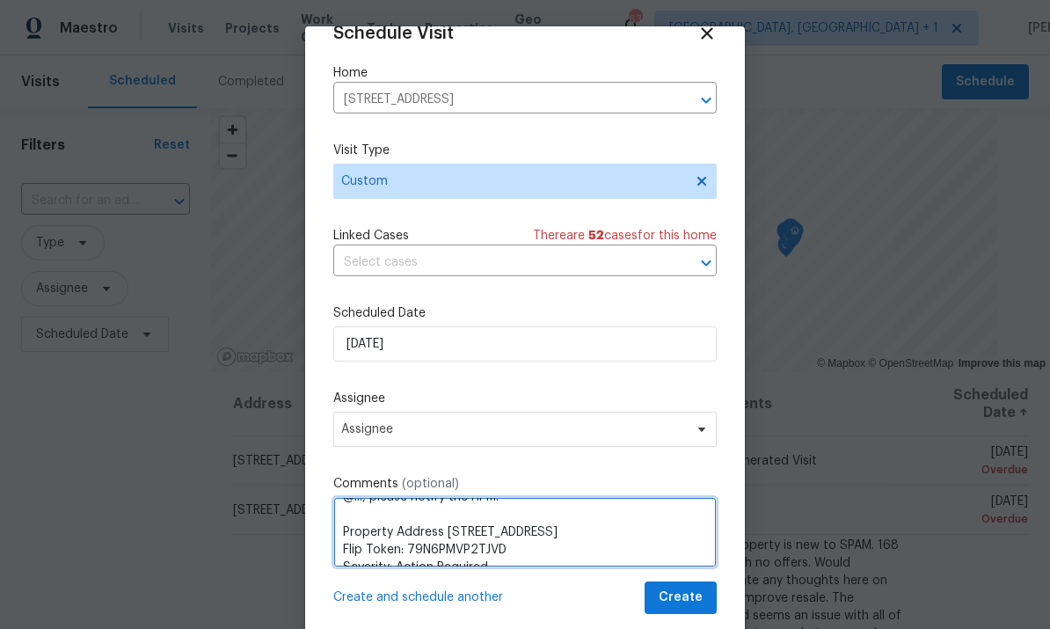
type textarea "Hello @rdu-acm! A trustbuster has been flagged on this property! Please review …"
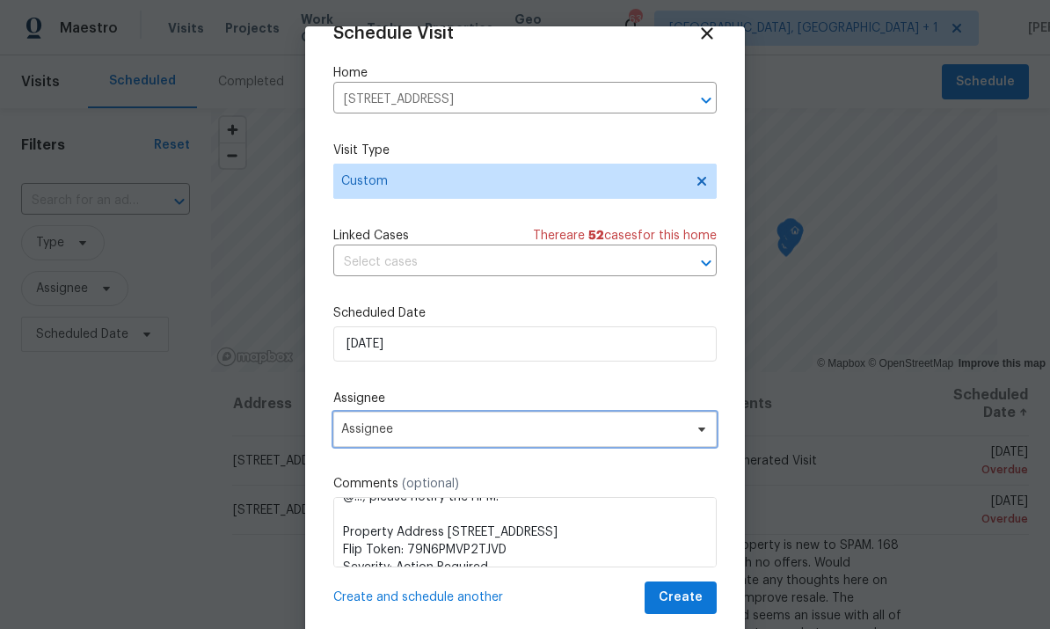
click at [700, 429] on icon at bounding box center [701, 430] width 7 height 4
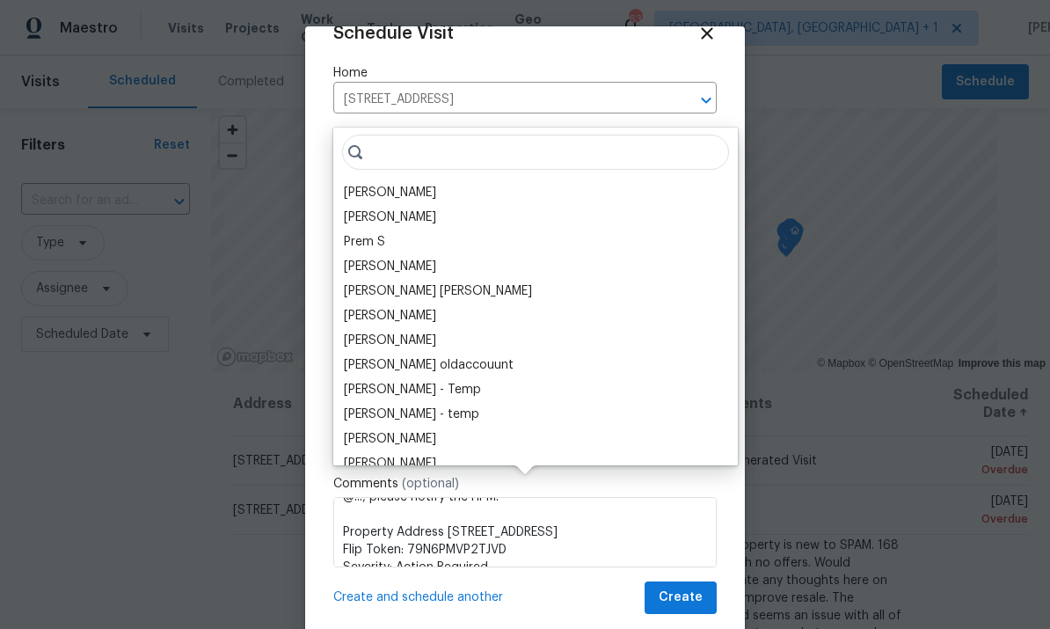
click at [397, 184] on div "[PERSON_NAME]" at bounding box center [390, 193] width 92 height 18
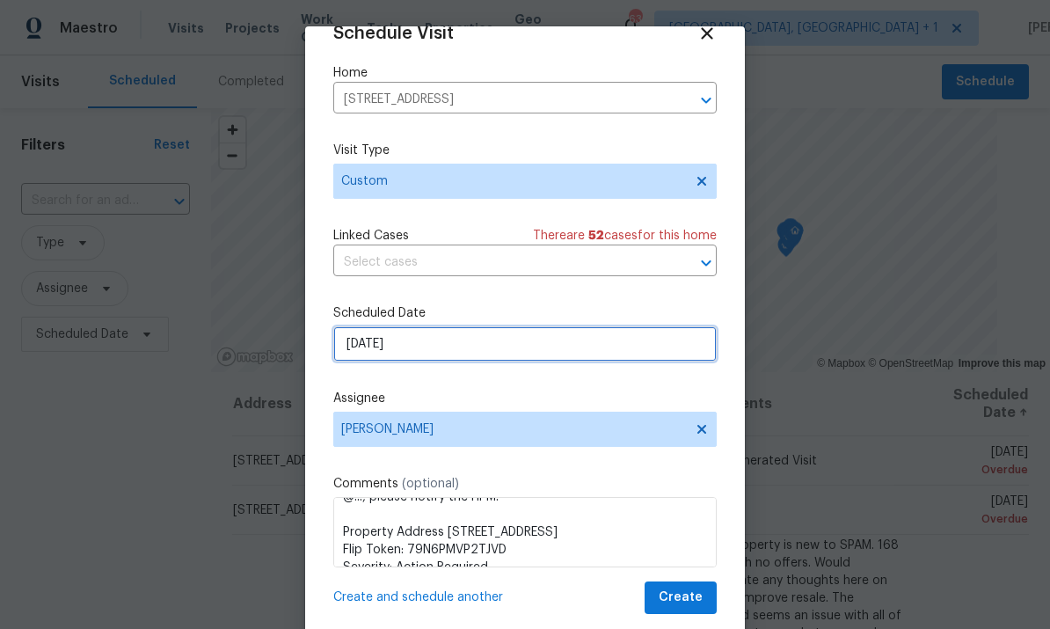
click at [625, 344] on input "[DATE]" at bounding box center [525, 343] width 384 height 35
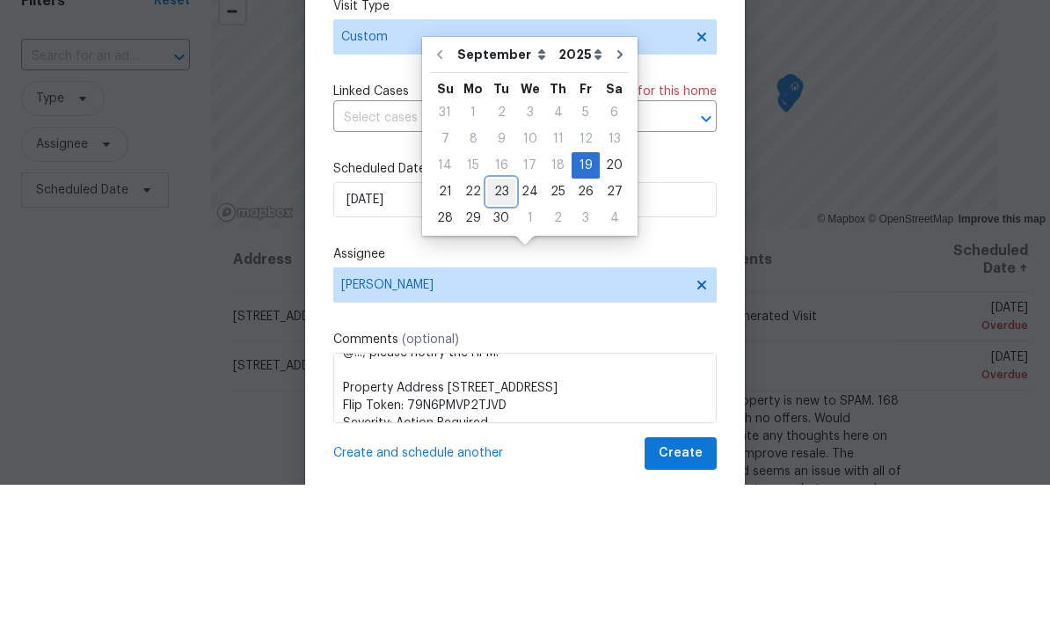
click at [503, 324] on div "23" at bounding box center [501, 336] width 28 height 25
type input "[DATE]"
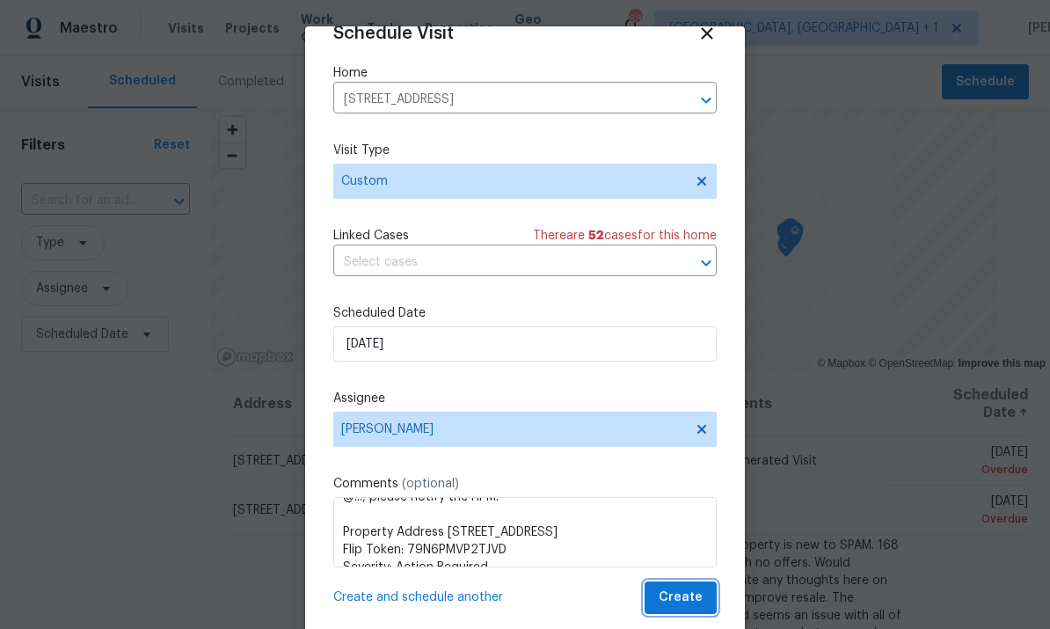
click at [688, 599] on span "Create" at bounding box center [681, 598] width 44 height 22
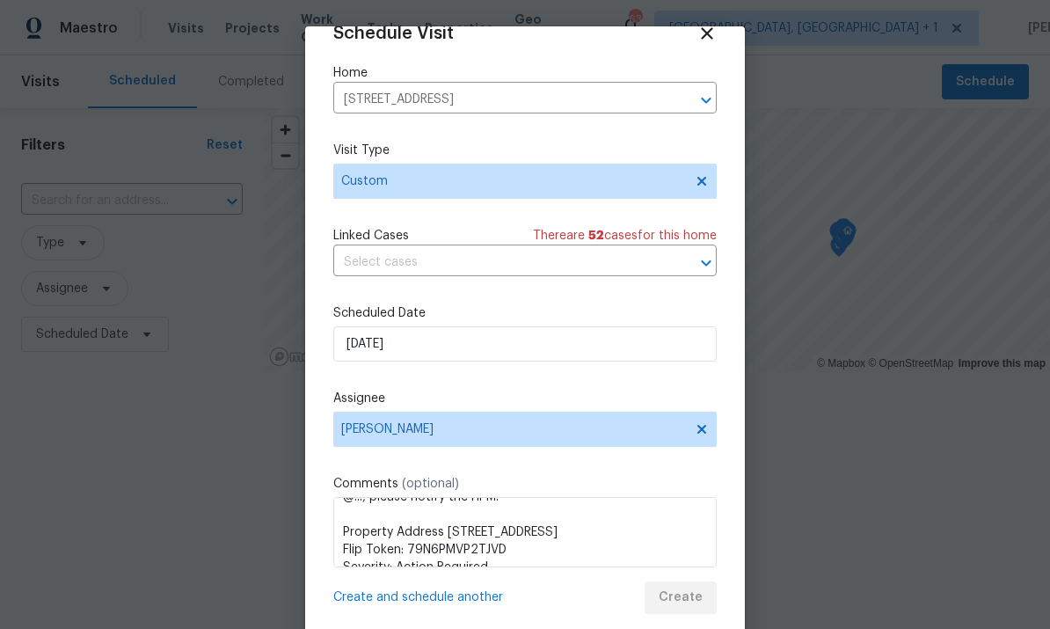
scroll to position [0, 0]
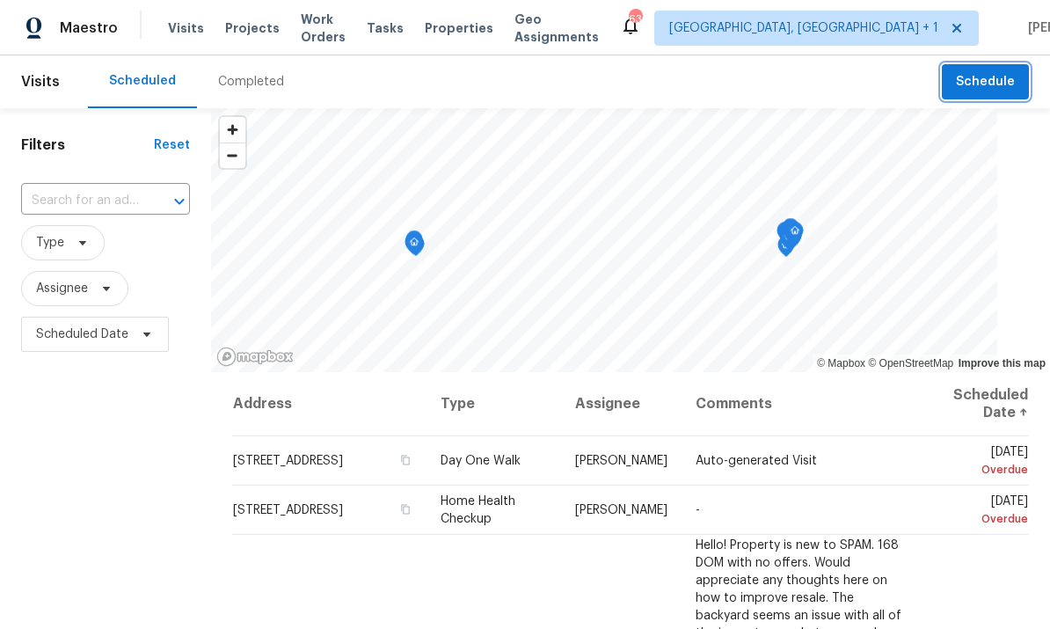
click at [997, 68] on button "Schedule" at bounding box center [985, 82] width 87 height 36
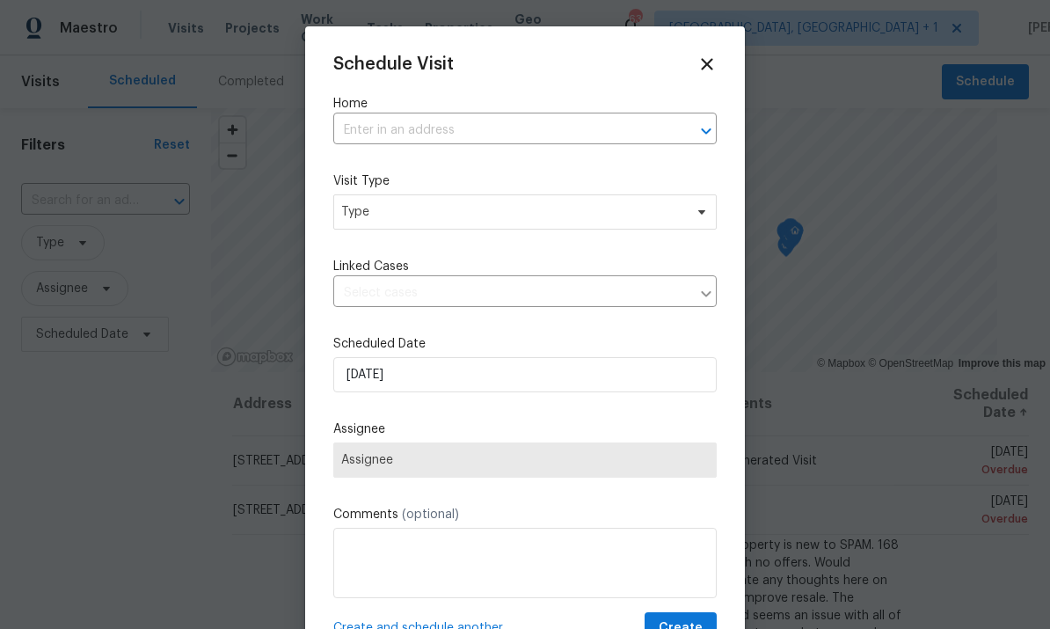
click at [408, 126] on input "text" at bounding box center [500, 130] width 334 height 27
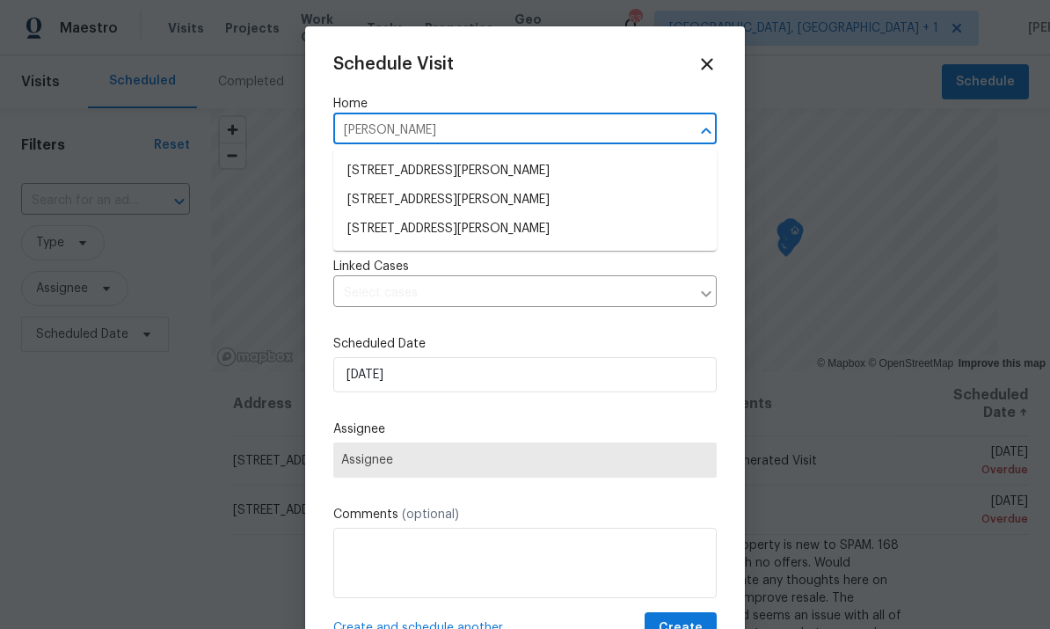
type input "[PERSON_NAME]"
click at [441, 227] on li "[STREET_ADDRESS][PERSON_NAME]" at bounding box center [525, 229] width 384 height 29
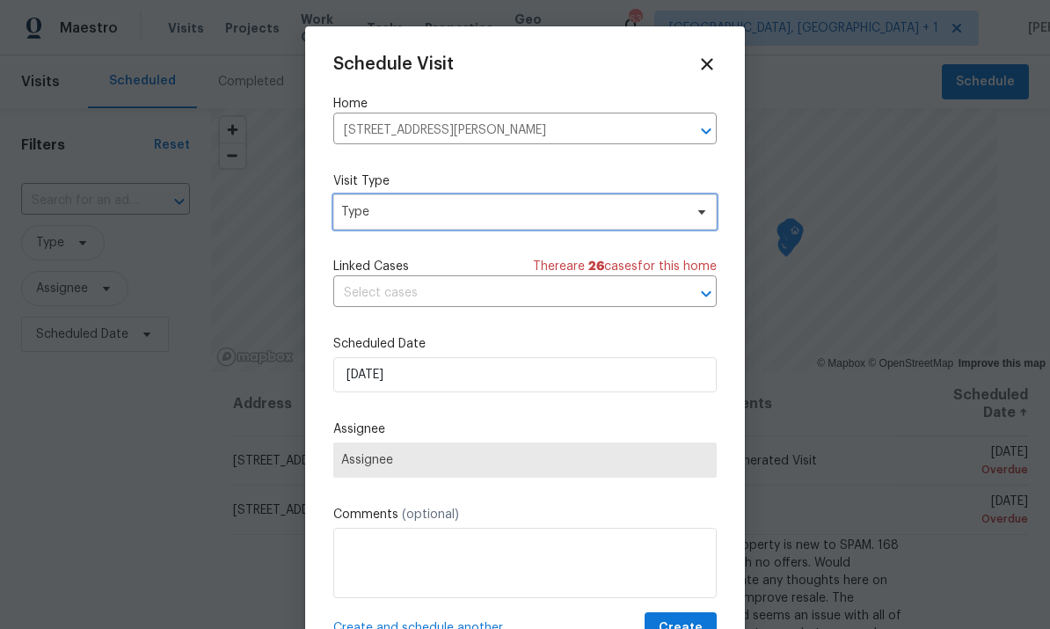
click at [706, 210] on icon at bounding box center [702, 212] width 14 height 14
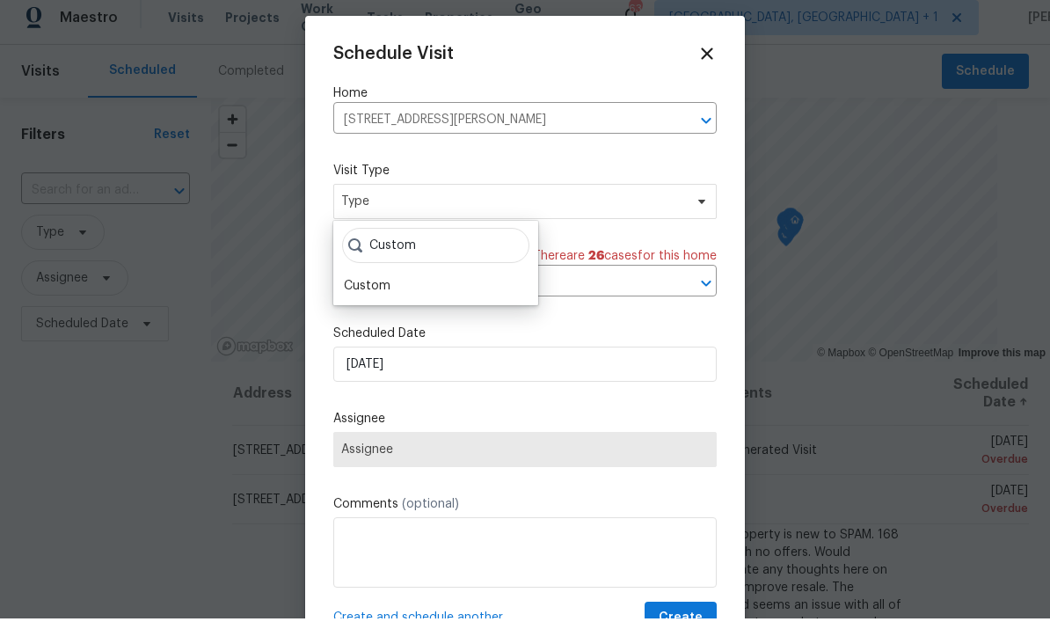
scroll to position [11, 0]
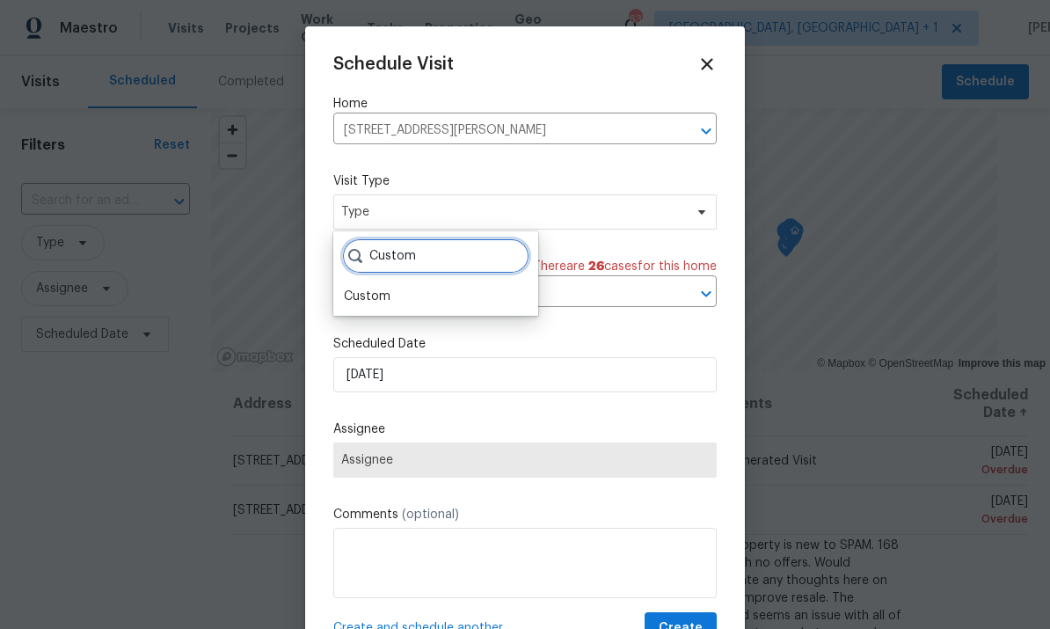
type input "Custom"
click at [384, 290] on div "Custom" at bounding box center [367, 297] width 47 height 18
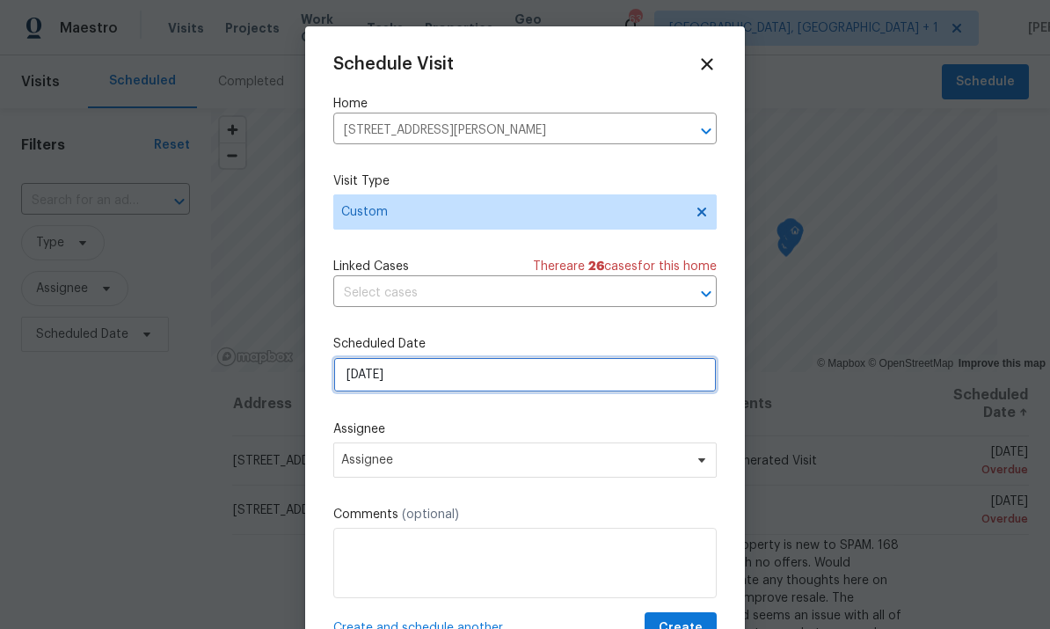
click at [671, 381] on input "[DATE]" at bounding box center [525, 374] width 384 height 35
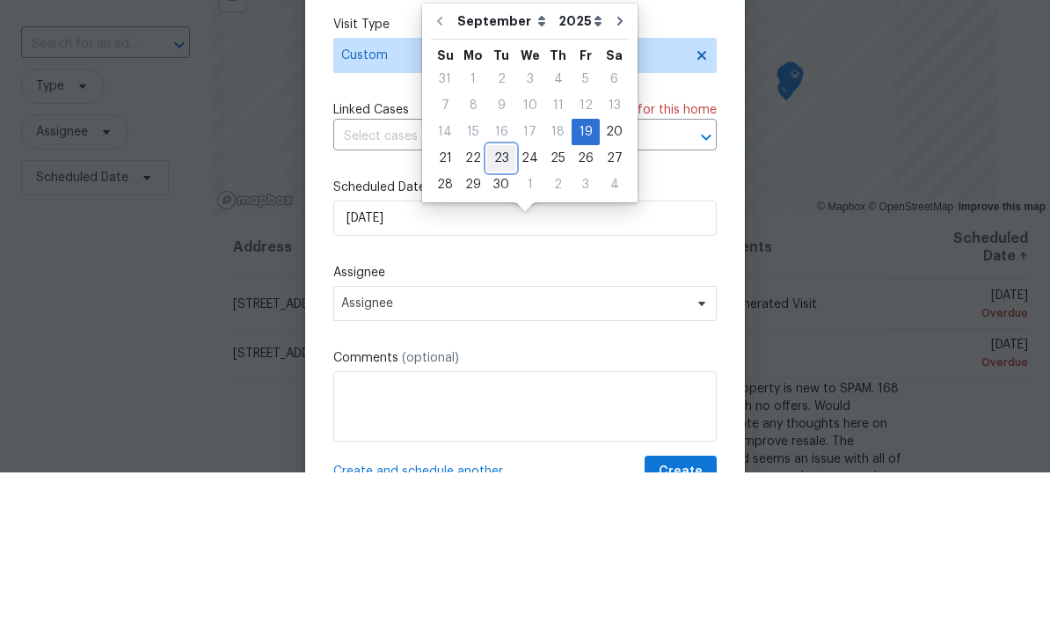
click at [502, 303] on div "23" at bounding box center [501, 315] width 28 height 25
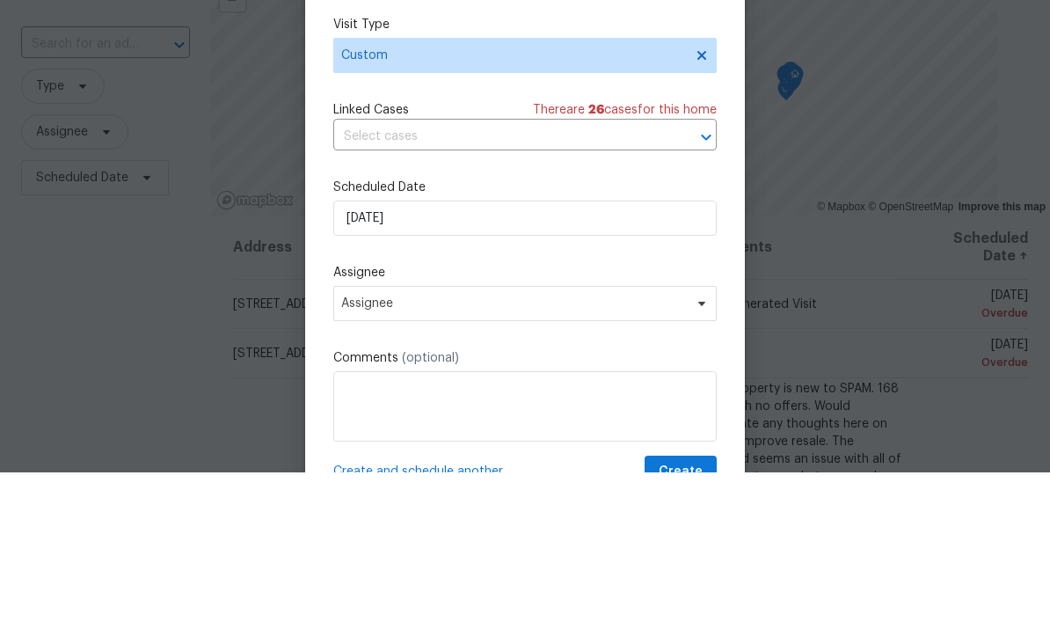
type input "[DATE]"
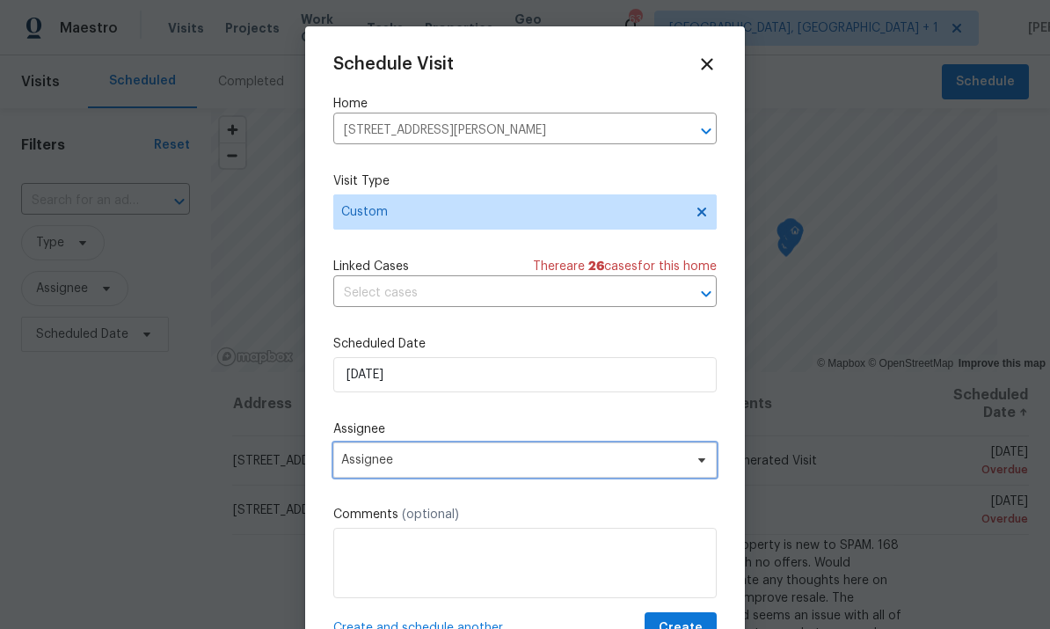
click at [700, 455] on span "Assignee" at bounding box center [525, 459] width 384 height 35
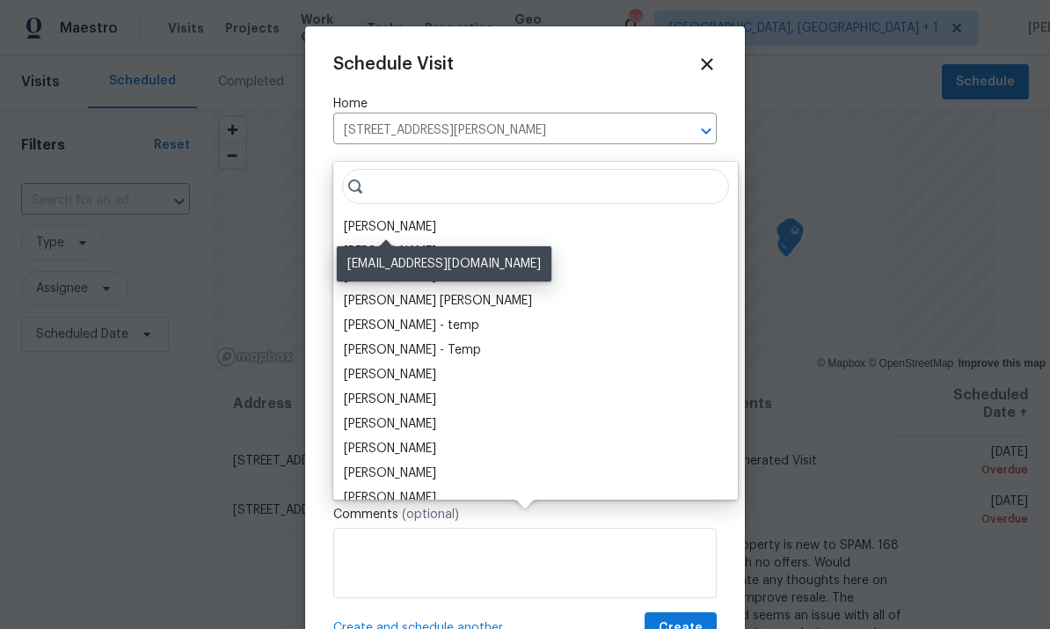
click at [403, 218] on div "[PERSON_NAME]" at bounding box center [390, 227] width 92 height 18
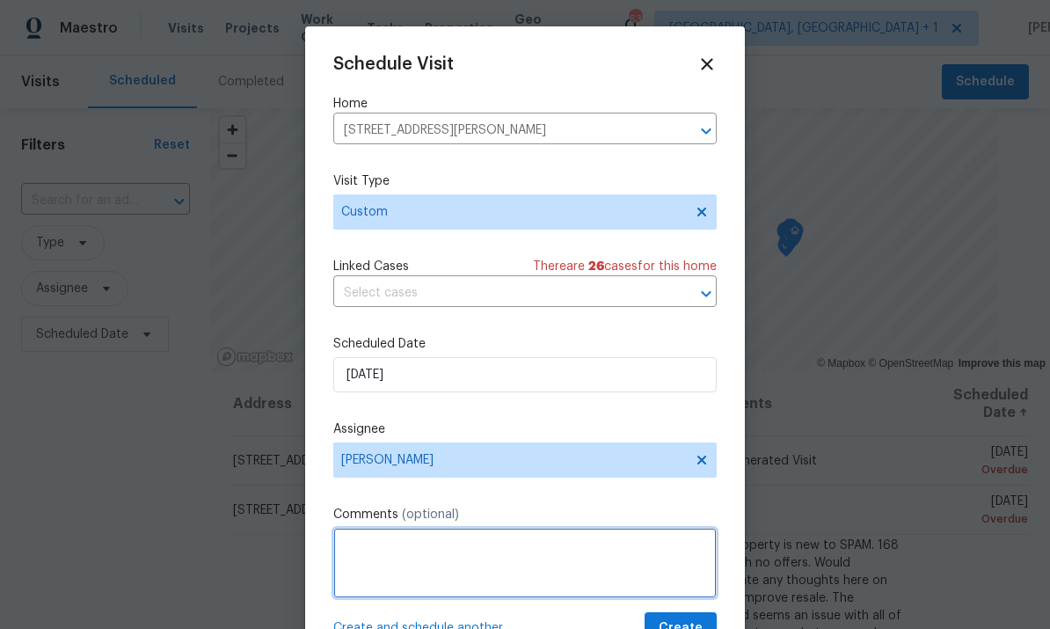
click at [455, 574] on textarea at bounding box center [525, 563] width 384 height 70
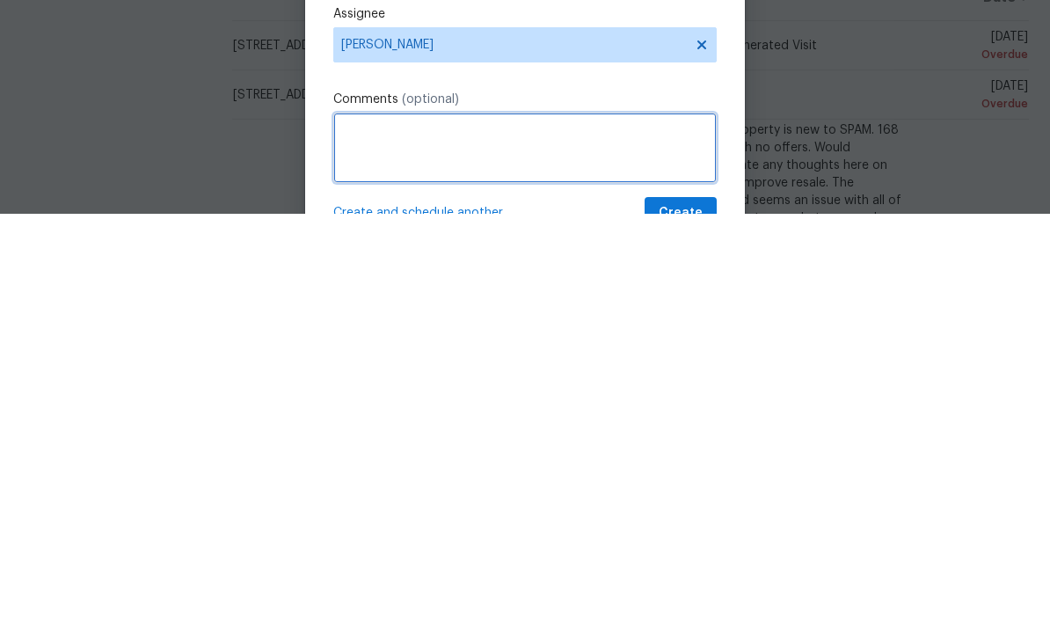
click at [399, 528] on textarea at bounding box center [525, 563] width 384 height 70
click at [398, 528] on textarea at bounding box center [525, 563] width 384 height 70
paste textarea "Hello @...! A pricing escalation has been flagged on this property! Please take…"
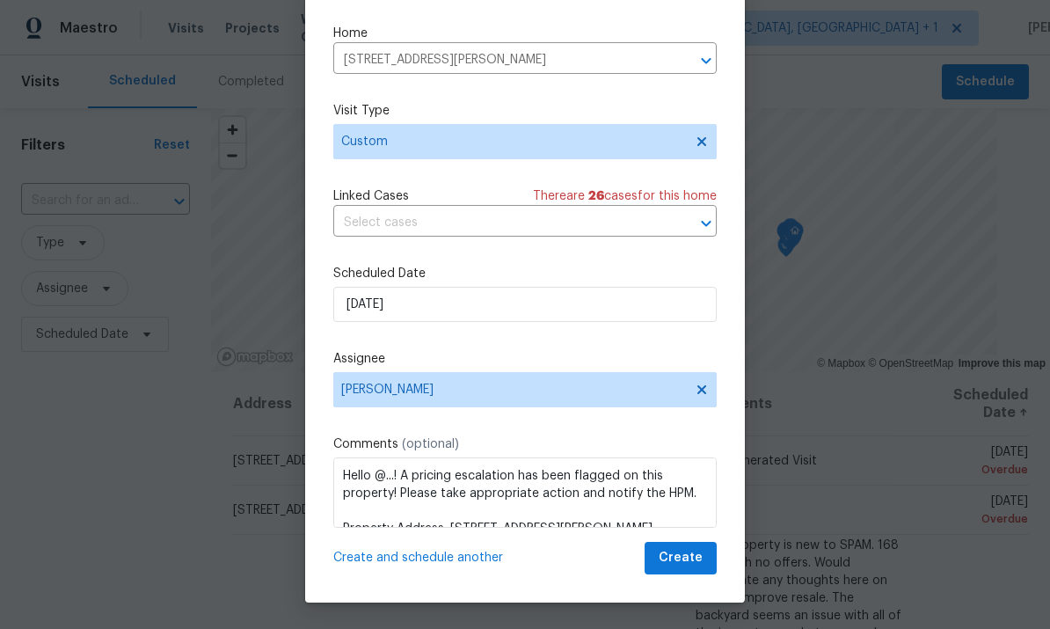
scroll to position [40, 0]
click at [517, 481] on textarea "Hello @...! A pricing escalation has been flagged on this property! Please take…" at bounding box center [525, 492] width 384 height 70
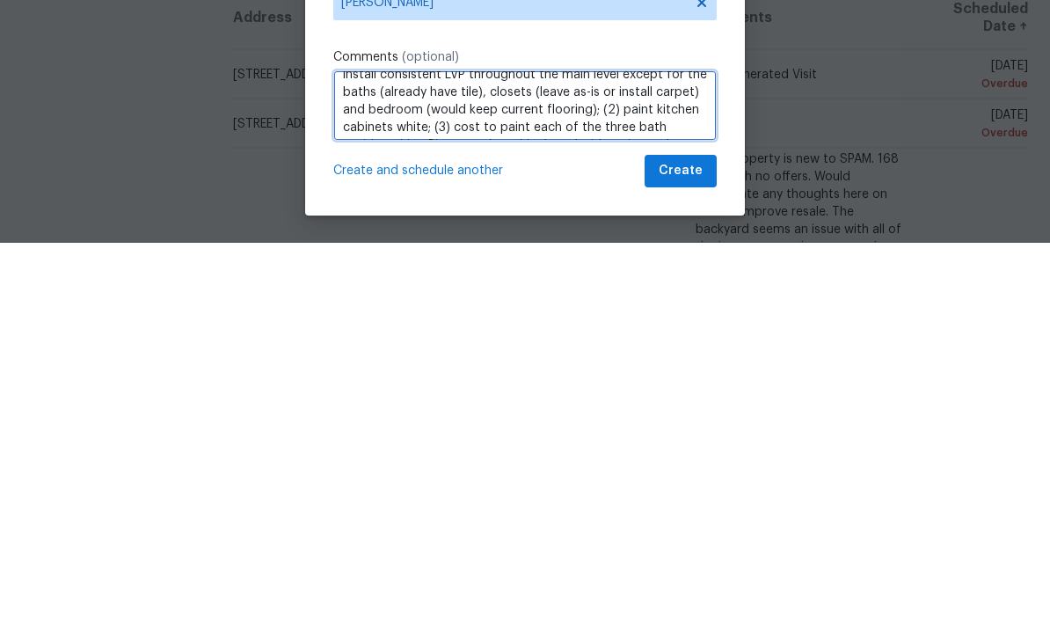
scroll to position [171, 0]
type textarea "Hello @...! A pricing escalation has been flagged on this property! Please take…"
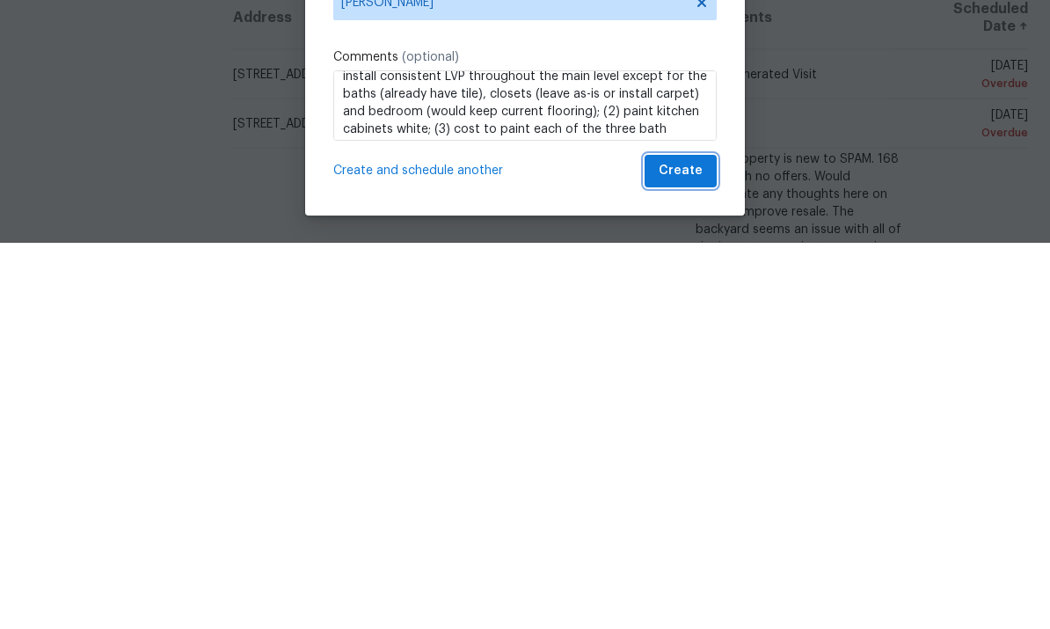
click at [669, 547] on span "Create" at bounding box center [681, 558] width 44 height 22
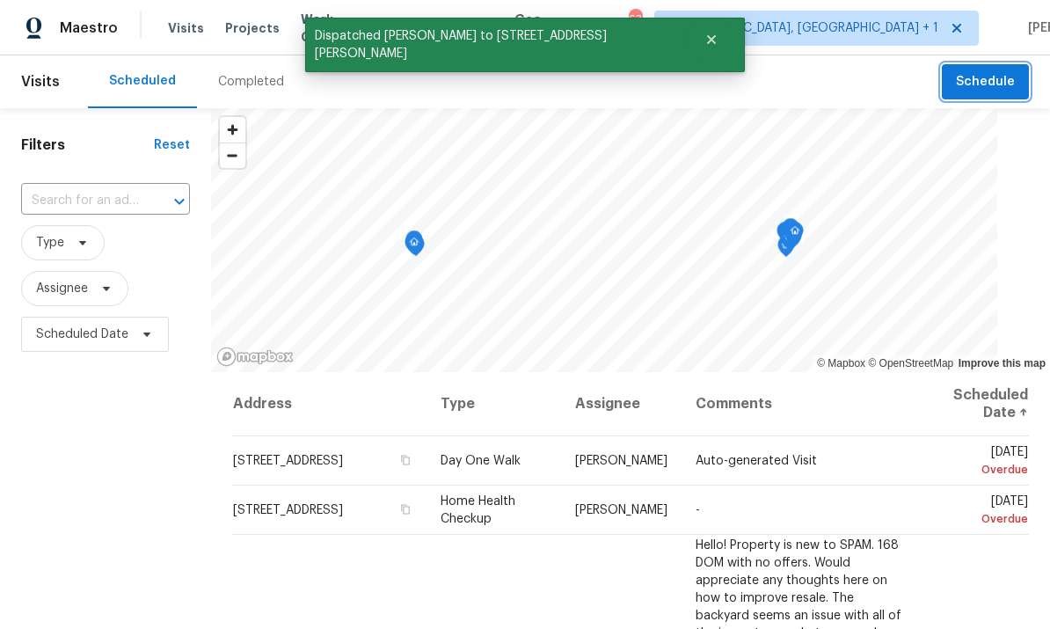
scroll to position [0, 0]
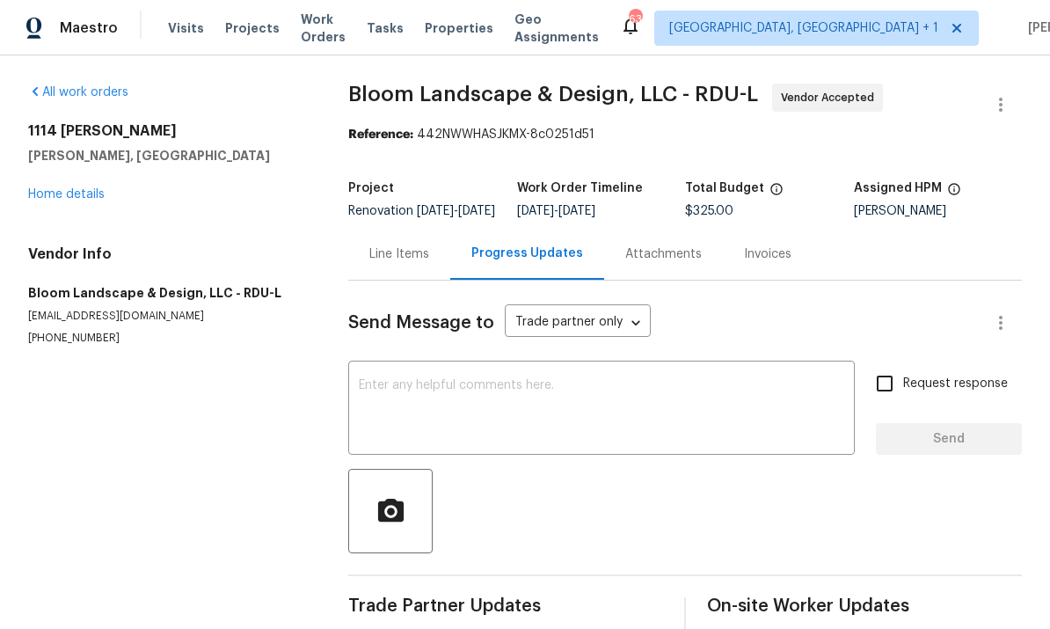
click at [76, 193] on link "Home details" at bounding box center [66, 194] width 77 height 12
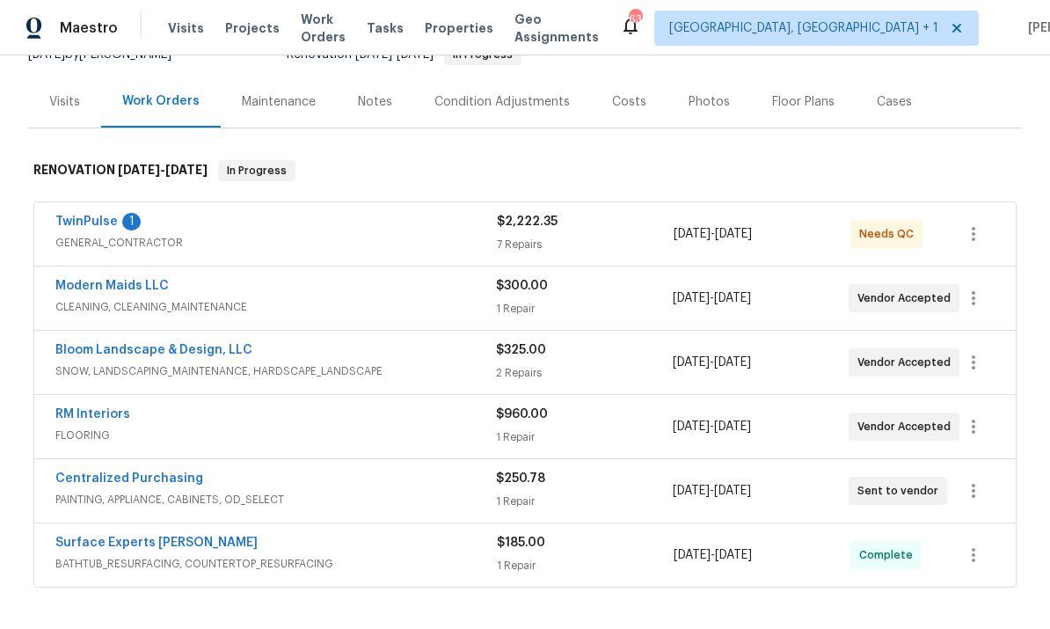
scroll to position [270, 0]
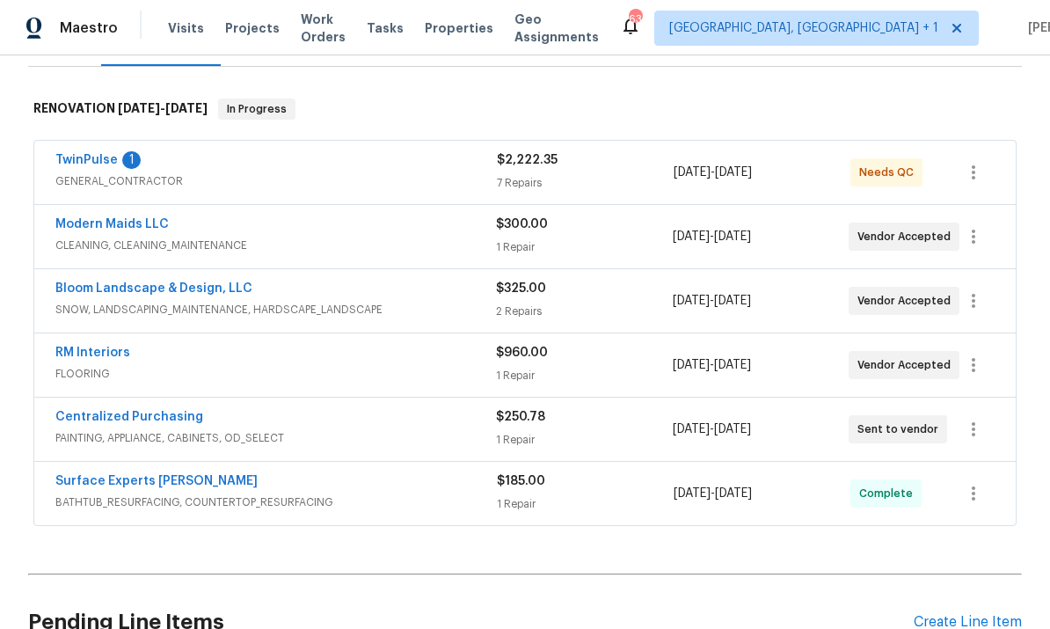
click at [113, 218] on link "Modern Maids LLC" at bounding box center [111, 224] width 113 height 12
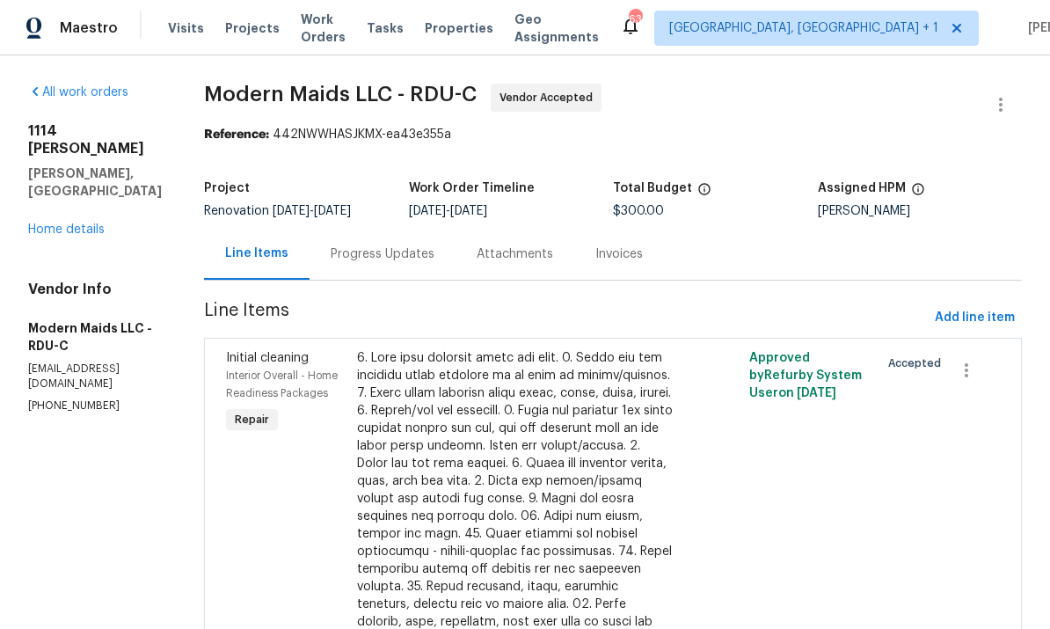
click at [73, 223] on link "Home details" at bounding box center [66, 229] width 77 height 12
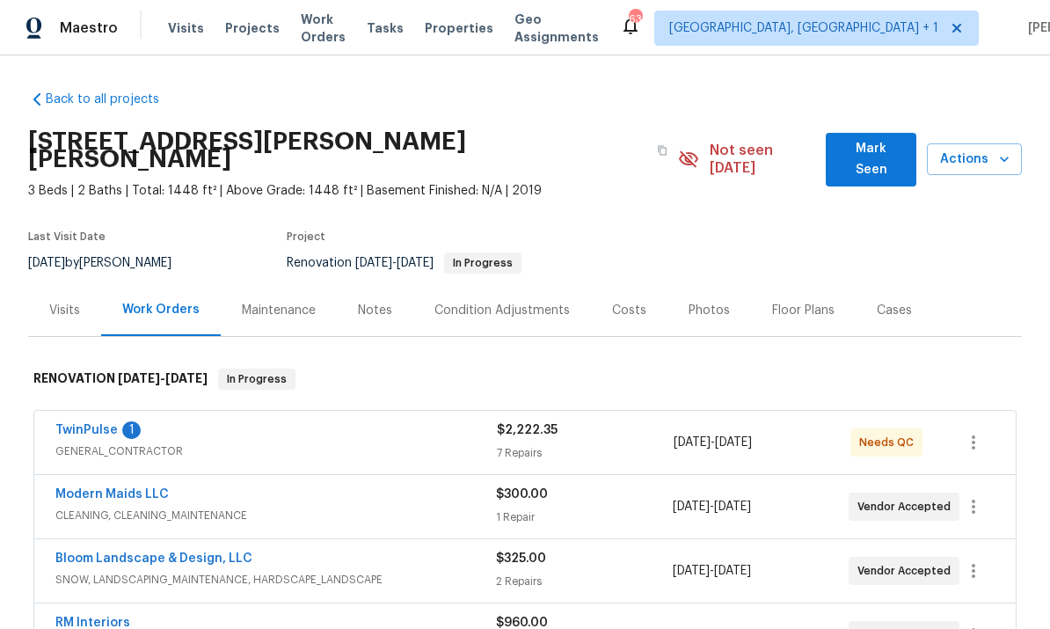
click at [97, 424] on link "TwinPulse" at bounding box center [86, 430] width 62 height 12
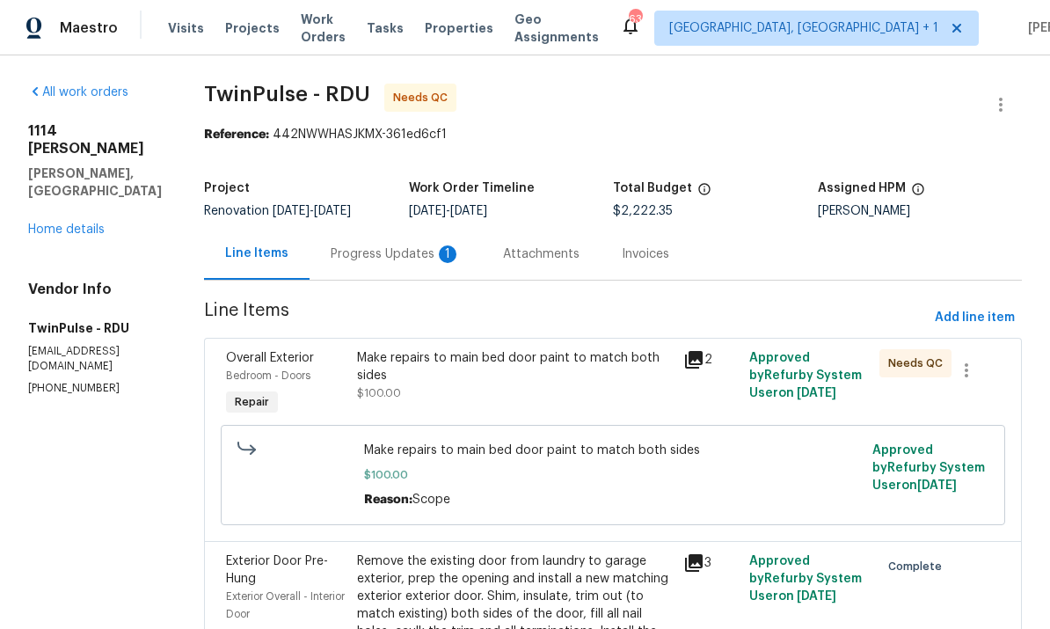
click at [407, 251] on div "Progress Updates 1" at bounding box center [396, 254] width 130 height 18
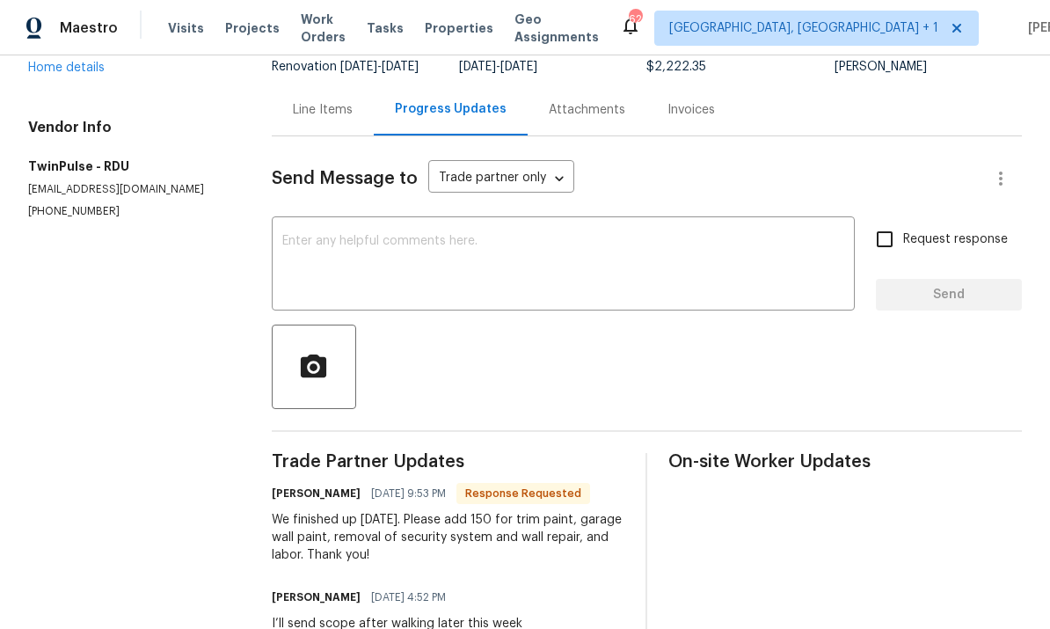
click at [357, 261] on textarea at bounding box center [563, 266] width 562 height 62
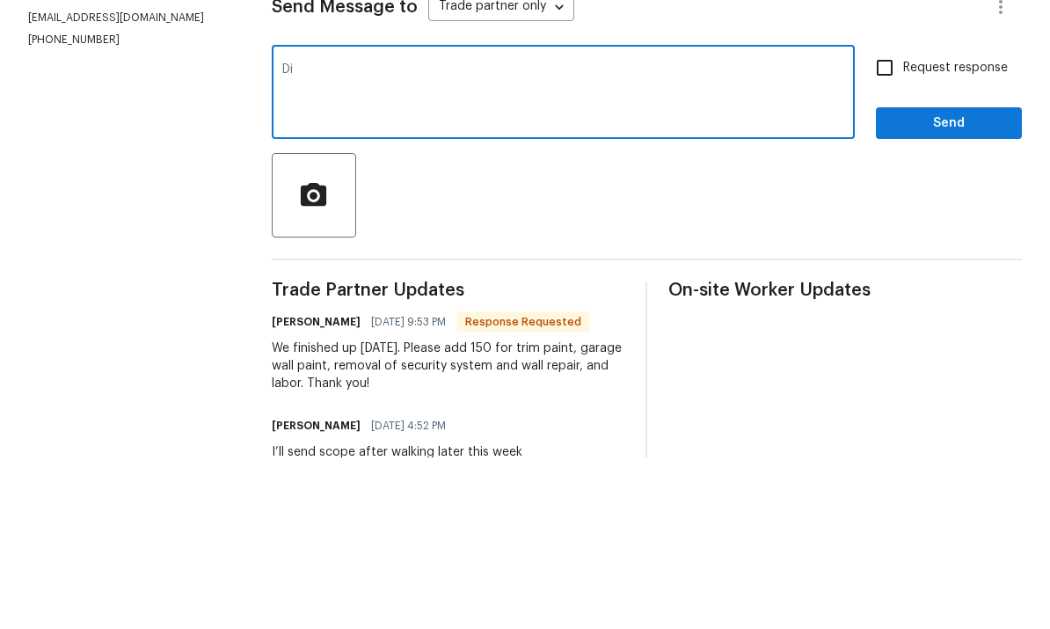
type textarea "D"
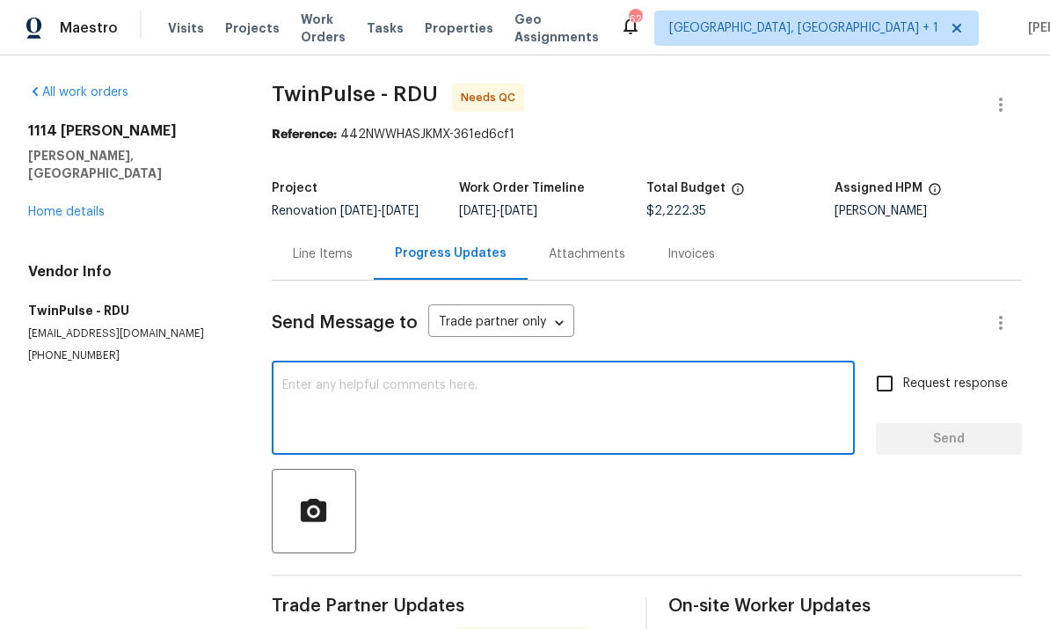
click at [325, 245] on div "Line Items" at bounding box center [323, 254] width 60 height 18
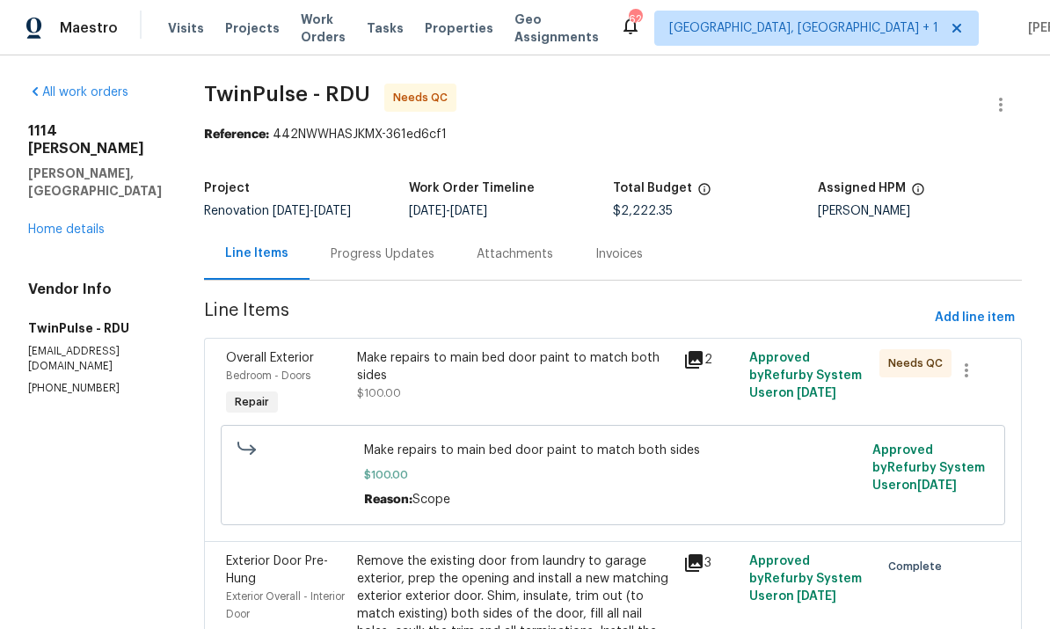
click at [984, 307] on span "Add line item" at bounding box center [975, 318] width 80 height 22
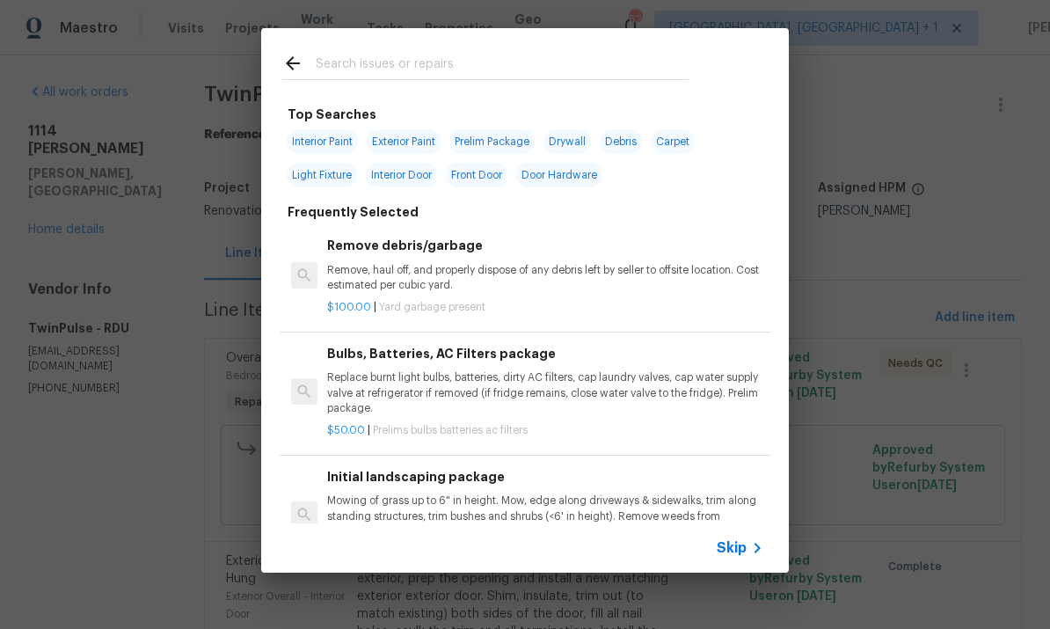
click at [357, 54] on input "text" at bounding box center [502, 66] width 373 height 26
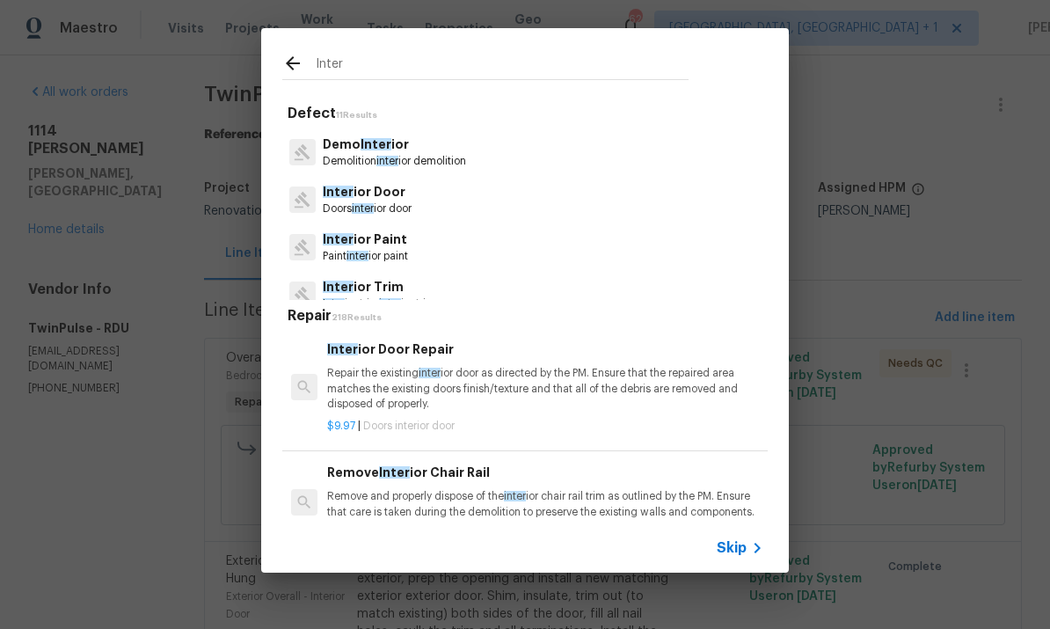
scroll to position [48, 0]
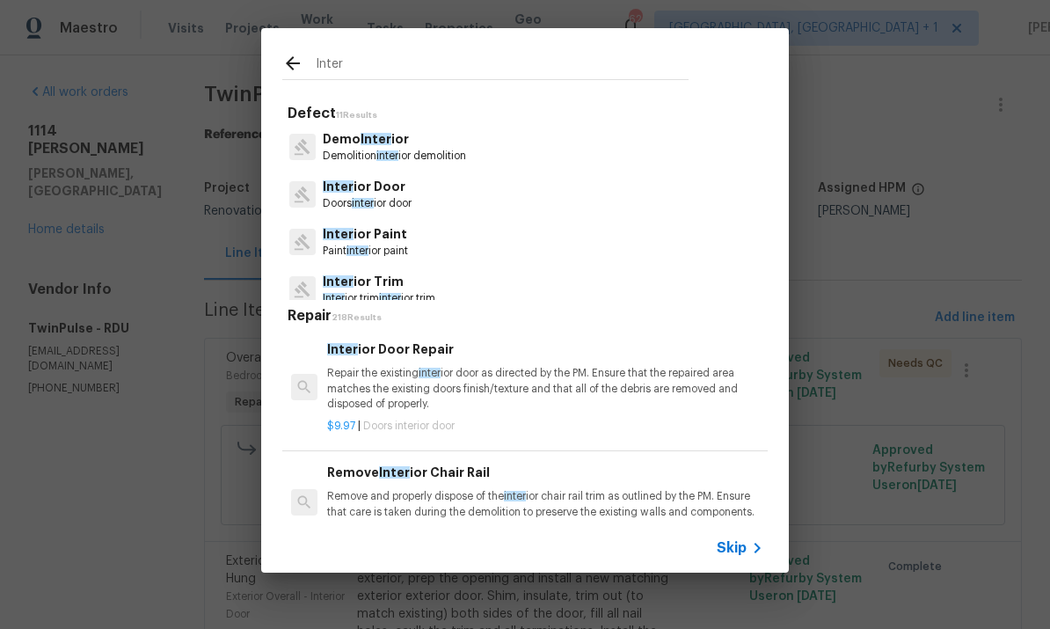
type input "Inter"
click at [909, 267] on div "Inter Defect 11 Results Inter ior Resurfacing Resurfacing inter ior resurfacing…" at bounding box center [525, 300] width 1050 height 601
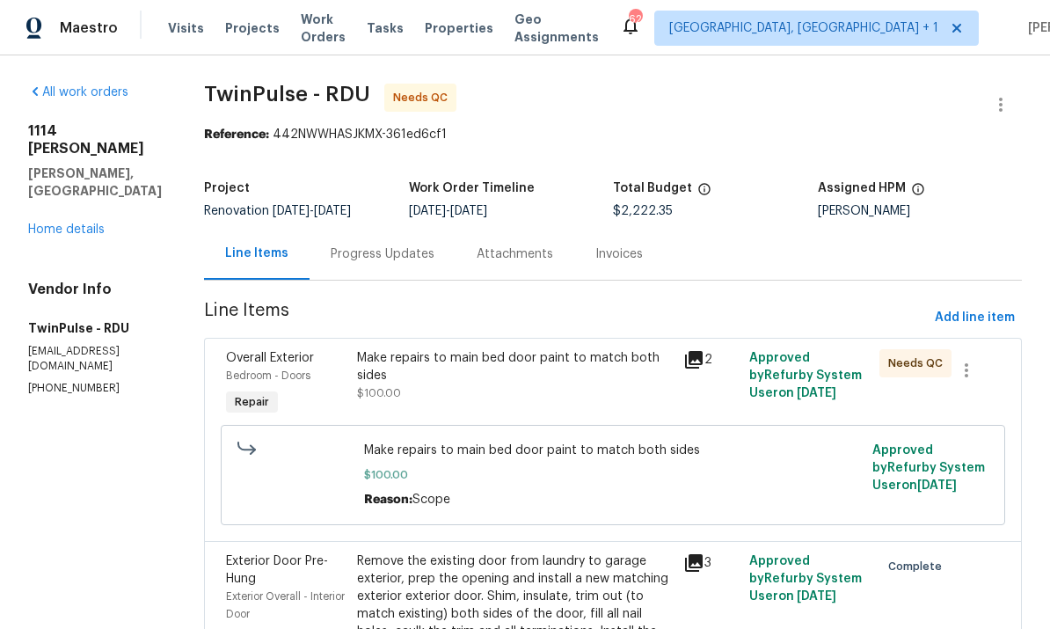
click at [376, 245] on div "Progress Updates" at bounding box center [383, 254] width 104 height 18
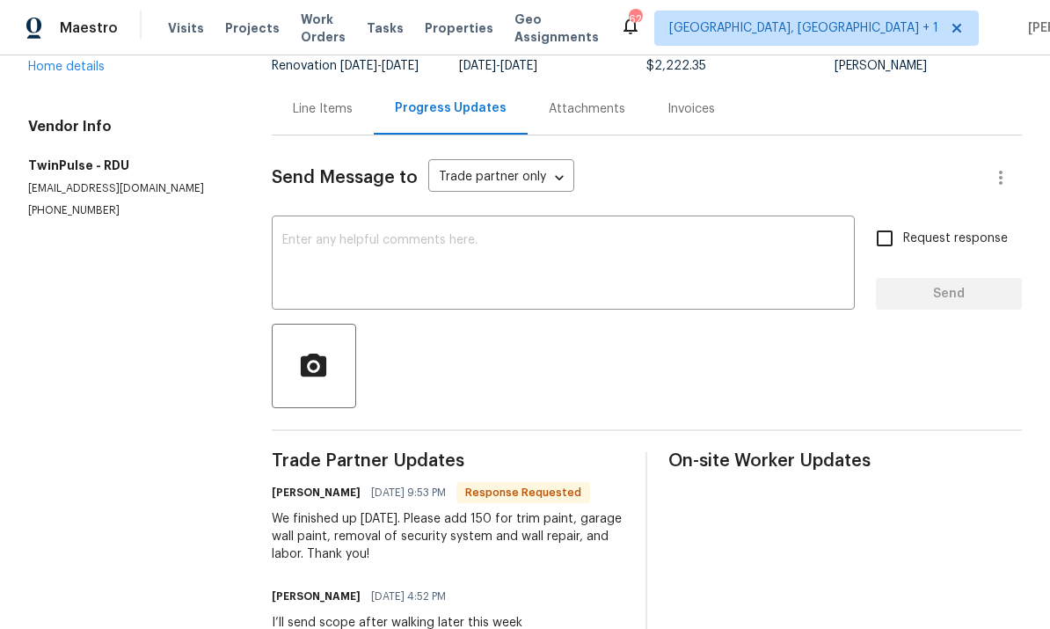
scroll to position [144, 0]
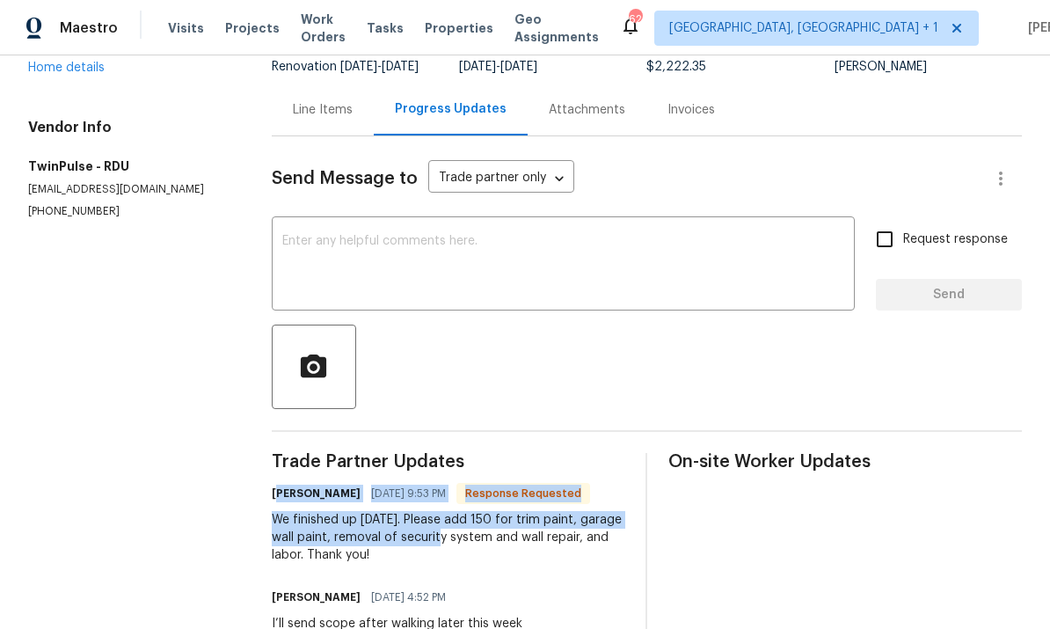
click at [287, 511] on div "We finished up today. Please add 150 for trim paint, garage wall paint, removal…" at bounding box center [449, 537] width 354 height 53
copy div "wen Mathews 09/18/2025 9:53 PM Response Requested We finished up today. Please …"
click at [319, 101] on div "Line Items" at bounding box center [323, 110] width 60 height 18
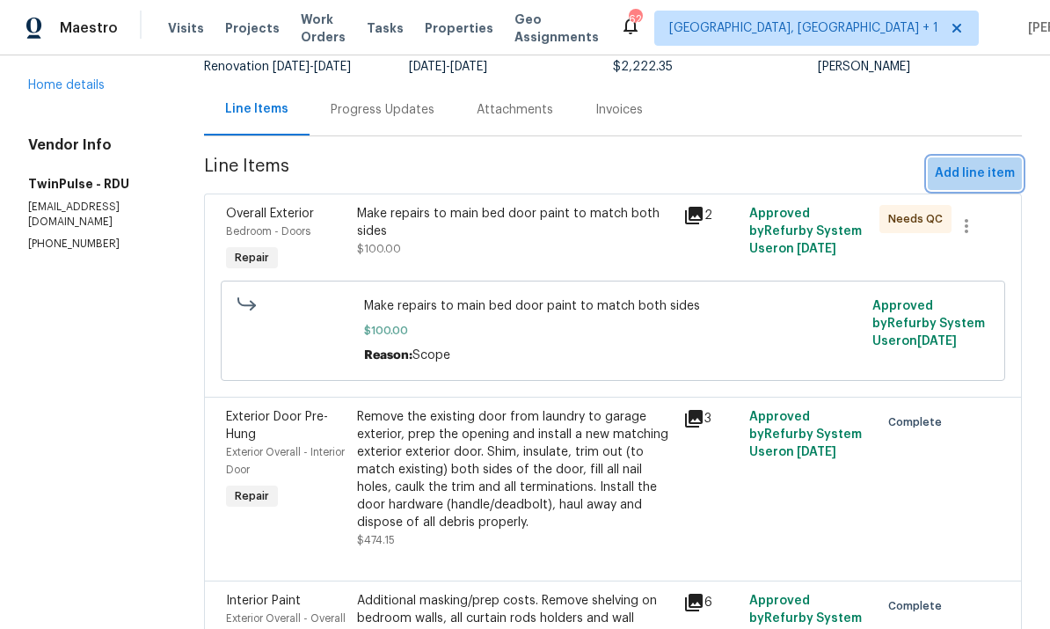
click at [982, 163] on span "Add line item" at bounding box center [975, 174] width 80 height 22
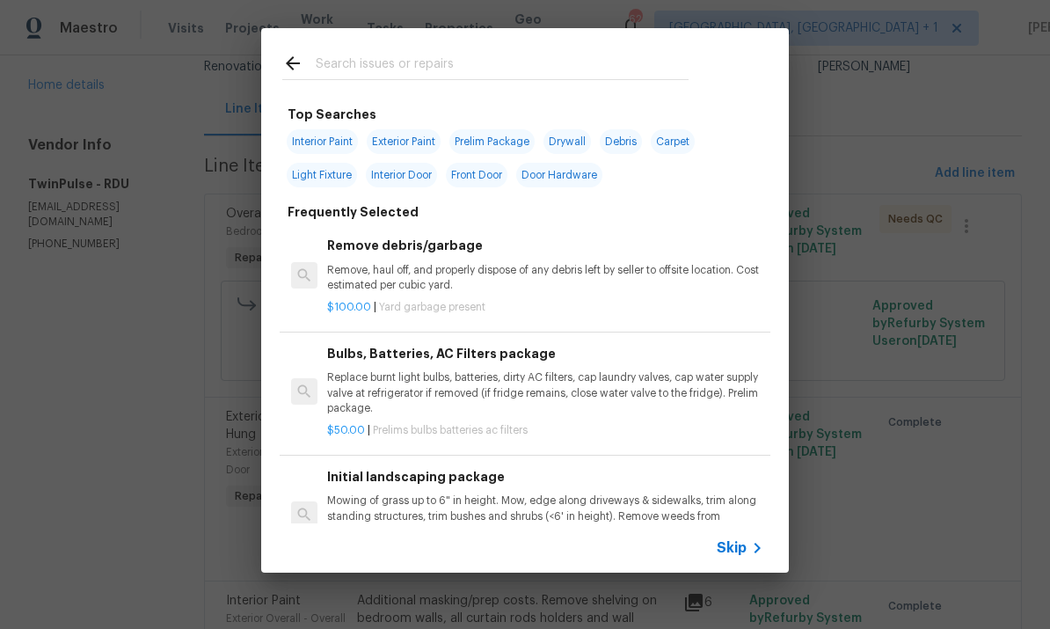
click at [369, 58] on input "text" at bounding box center [502, 66] width 373 height 26
click at [338, 133] on span "Interior Paint" at bounding box center [322, 141] width 71 height 25
type input "Interior Paint"
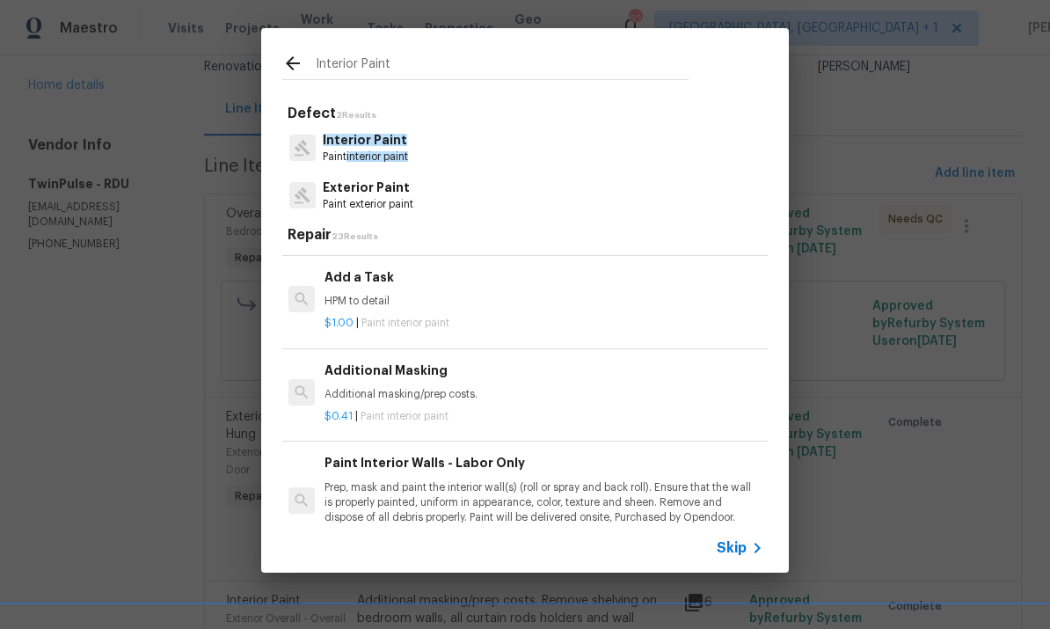
scroll to position [793, 3]
click at [406, 371] on h6 "Additional Masking" at bounding box center [543, 371] width 436 height 19
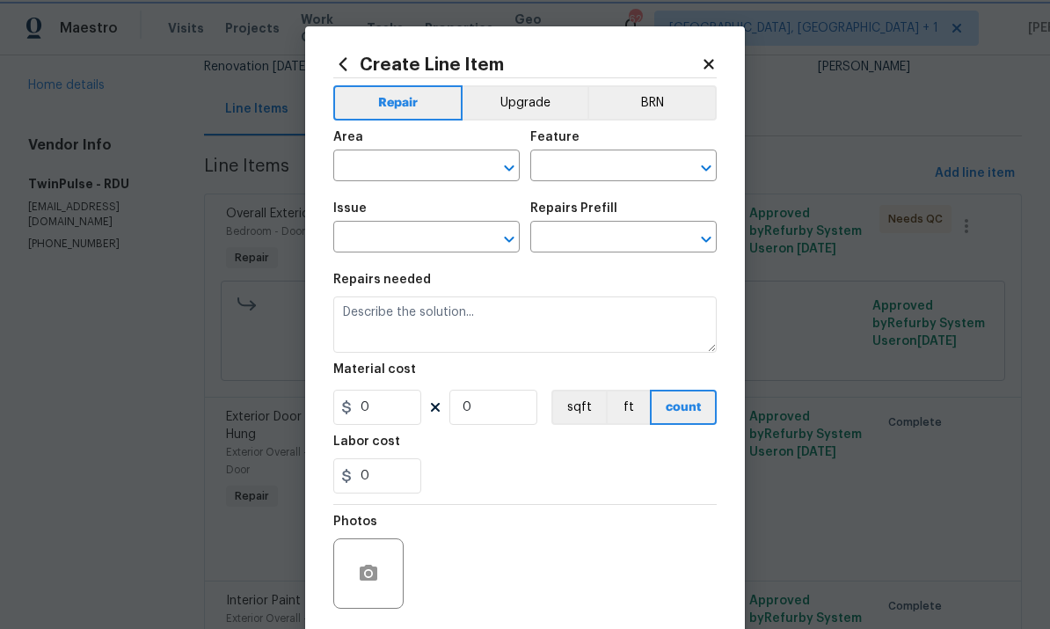
type input "Overall Paint"
type input "Interior Paint"
type input "Additional Masking $0.41"
type textarea "Additional masking/prep costs."
type input "0.41"
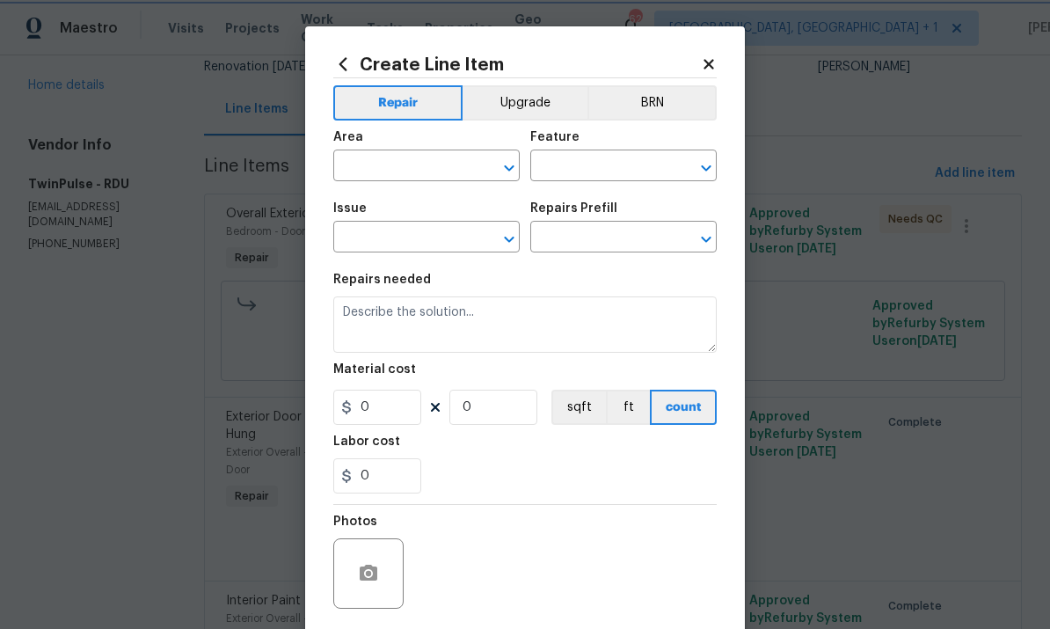
type input "1"
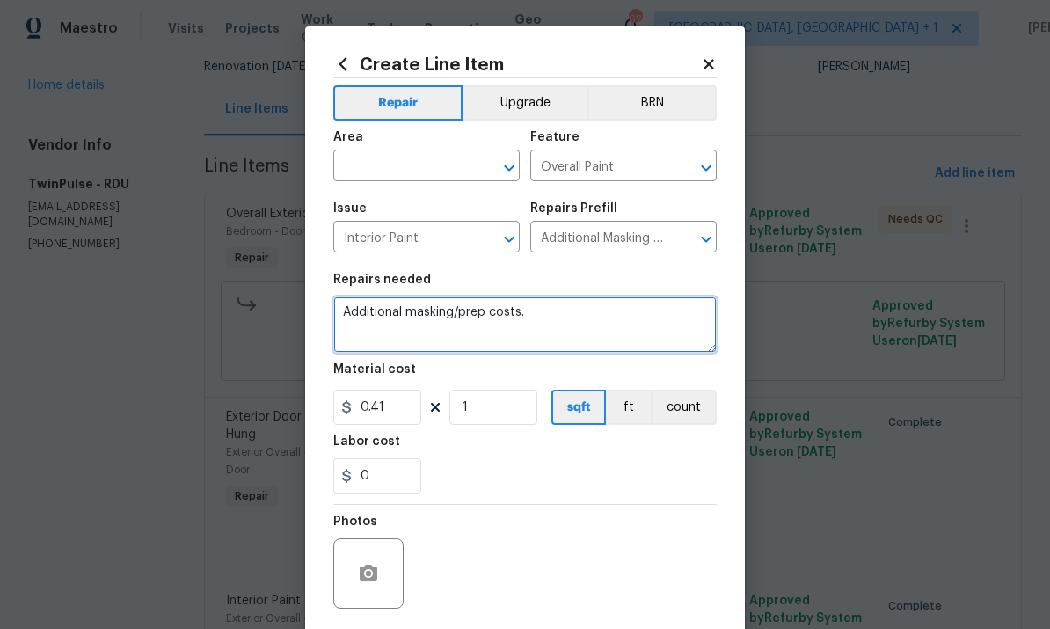
click at [555, 327] on textarea "Additional masking/prep costs." at bounding box center [525, 324] width 384 height 56
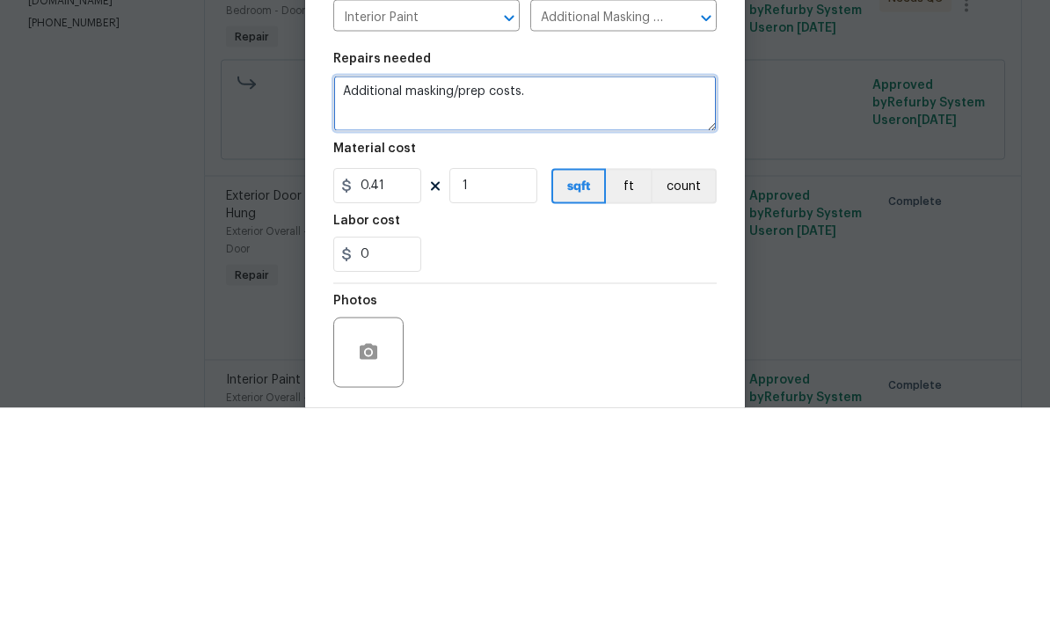
click at [560, 296] on textarea "Additional masking/prep costs." at bounding box center [525, 324] width 384 height 56
paste textarea "wen Mathews 09/18/2025 9:53 PM Response Requested We finished up today. Please …"
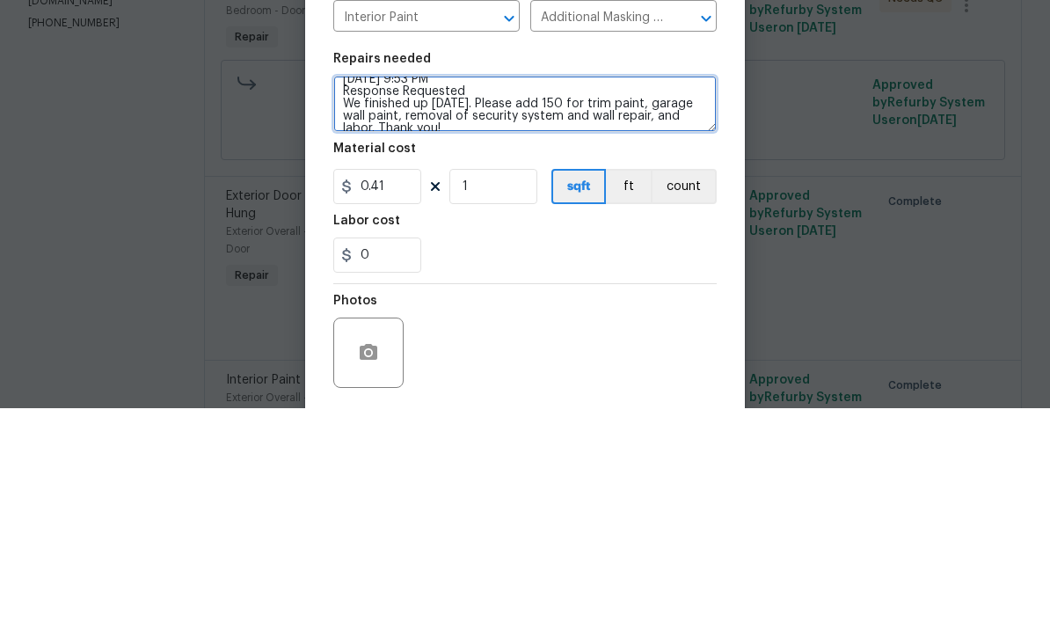
scroll to position [26, 0]
click at [580, 296] on textarea "Additional masking/prep costs. wen Mathews 09/18/2025 9:53 PM Response Requeste…" at bounding box center [525, 324] width 384 height 56
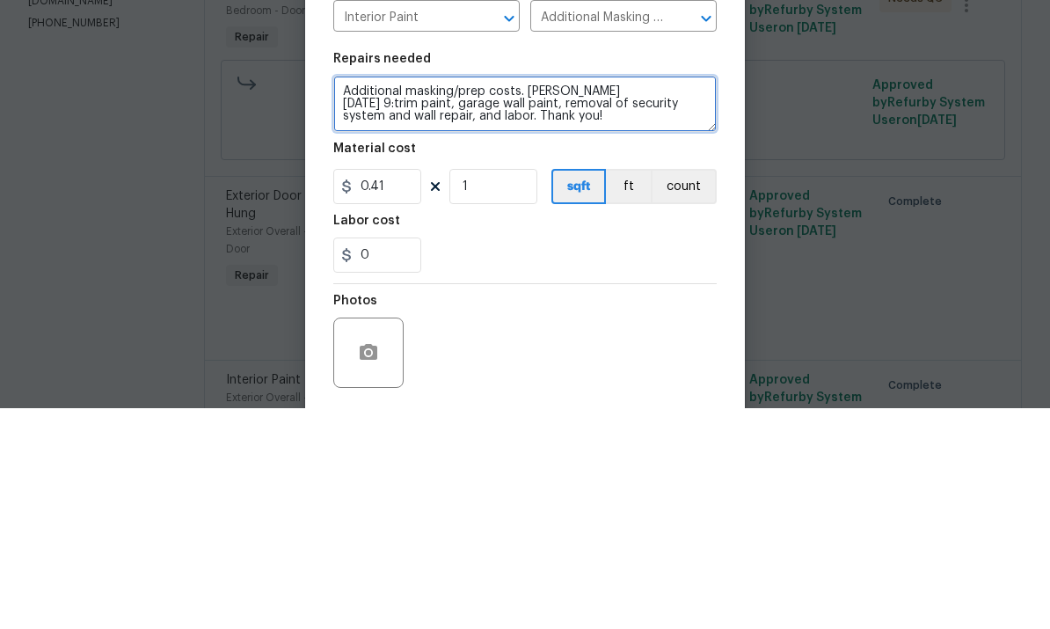
scroll to position [0, 0]
click at [544, 296] on textarea "trim paint, garage wall paint, removal of security system and wall repair, and …" at bounding box center [525, 324] width 384 height 56
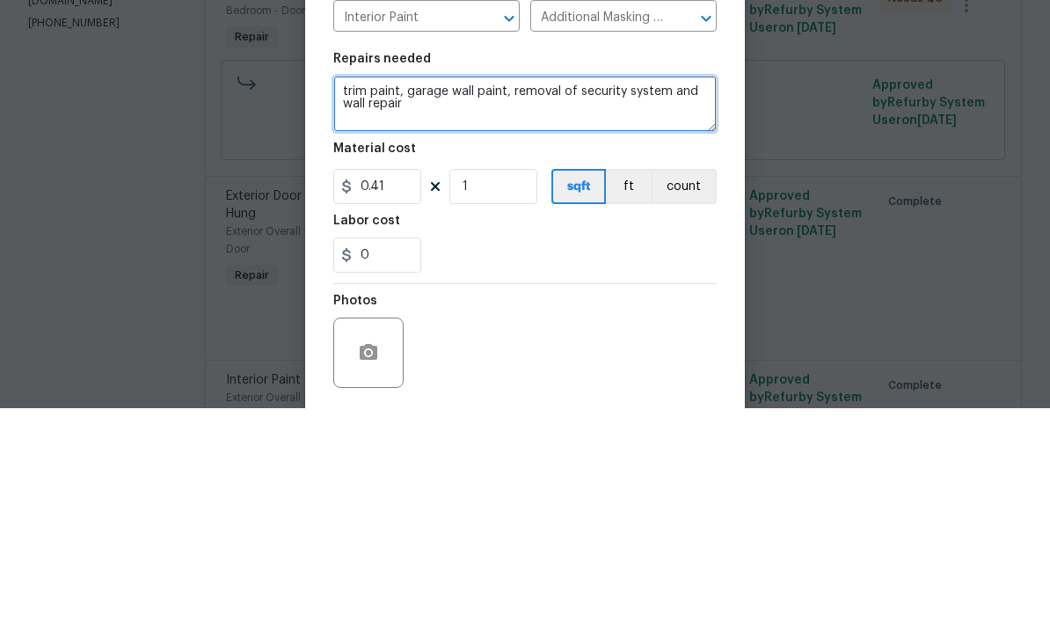
click at [353, 296] on textarea "trim paint, garage wall paint, removal of security system and wall repair" at bounding box center [525, 324] width 384 height 56
type textarea "Additional cost for trim paint, garage wall paint, removal of security system a…"
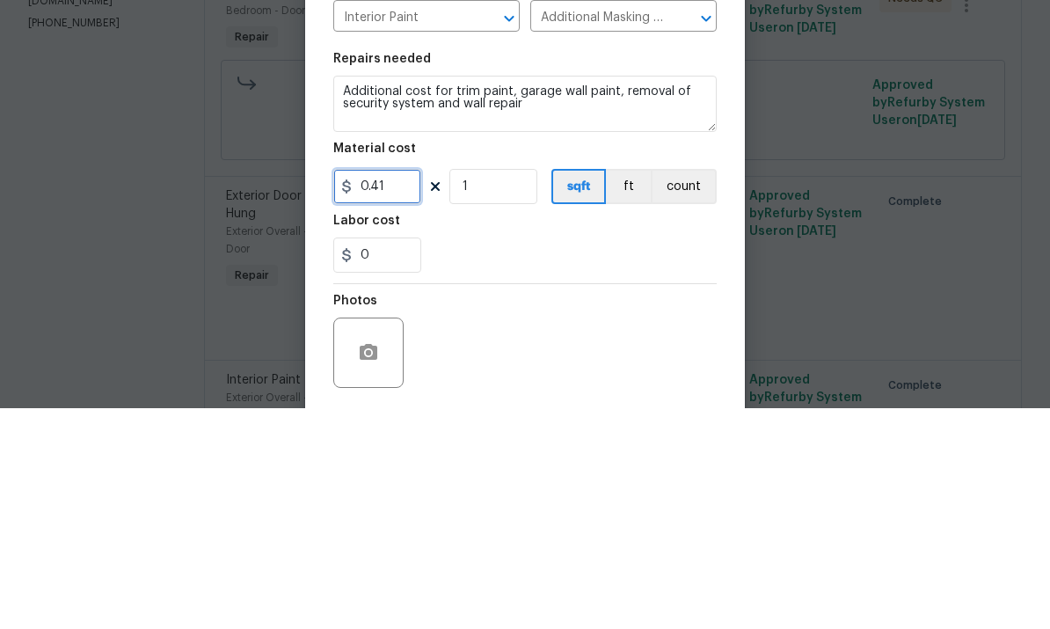
click at [408, 390] on input "0.41" at bounding box center [377, 407] width 88 height 35
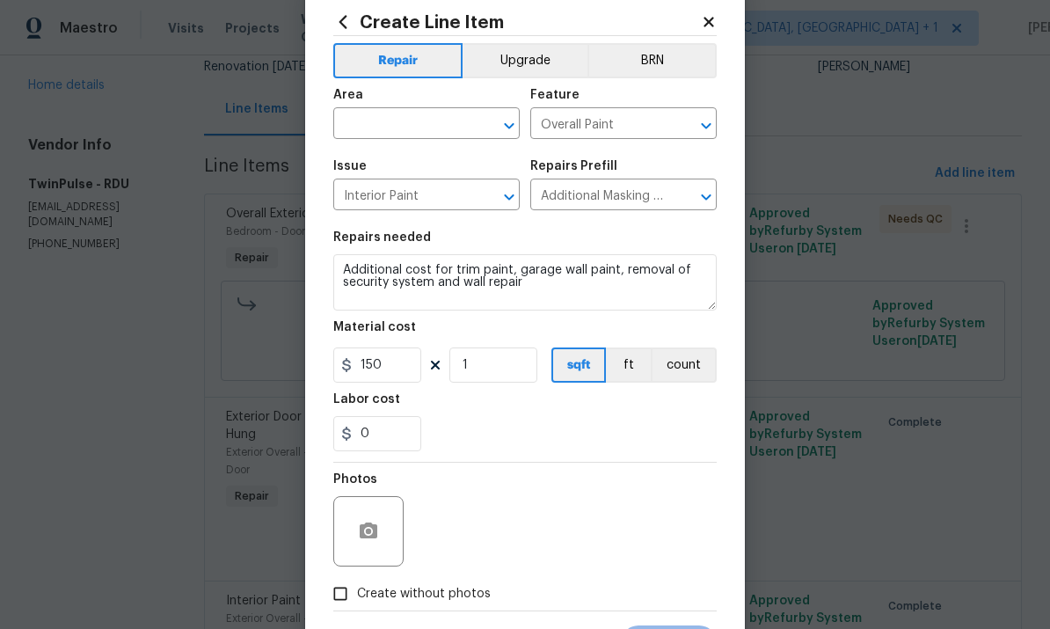
scroll to position [49, 0]
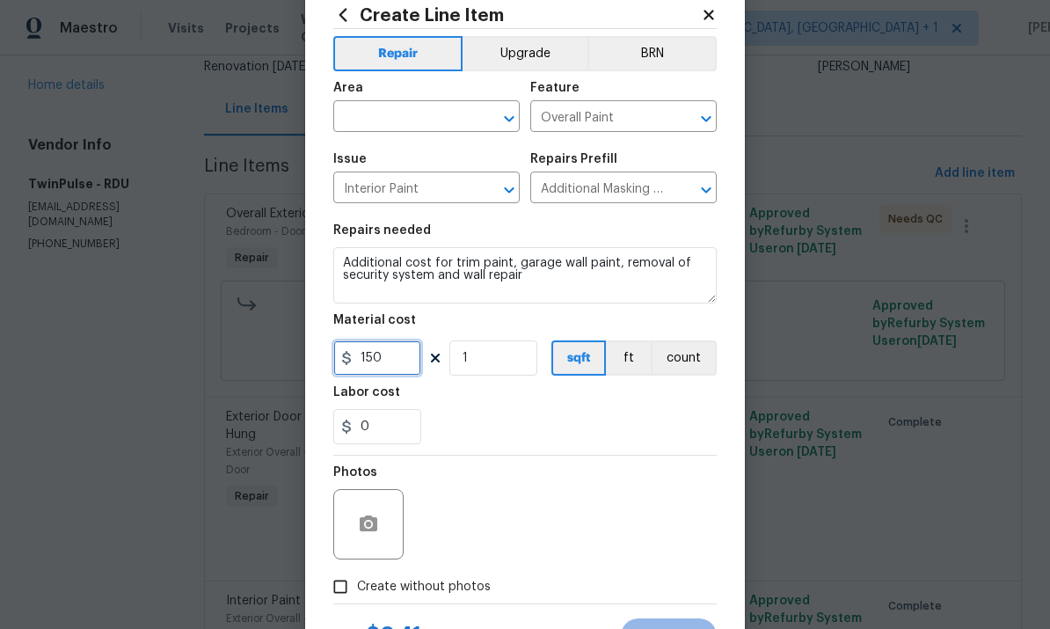
type input "150"
click at [389, 123] on input "text" at bounding box center [401, 118] width 137 height 27
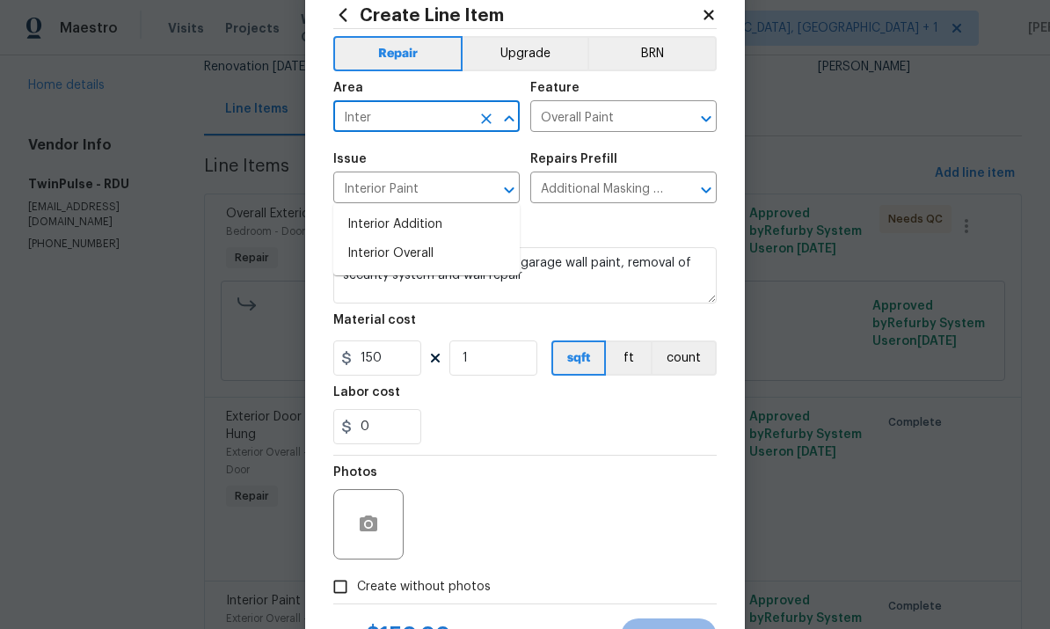
click at [421, 239] on li "Interior Overall" at bounding box center [426, 253] width 186 height 29
type input "Interior Overall"
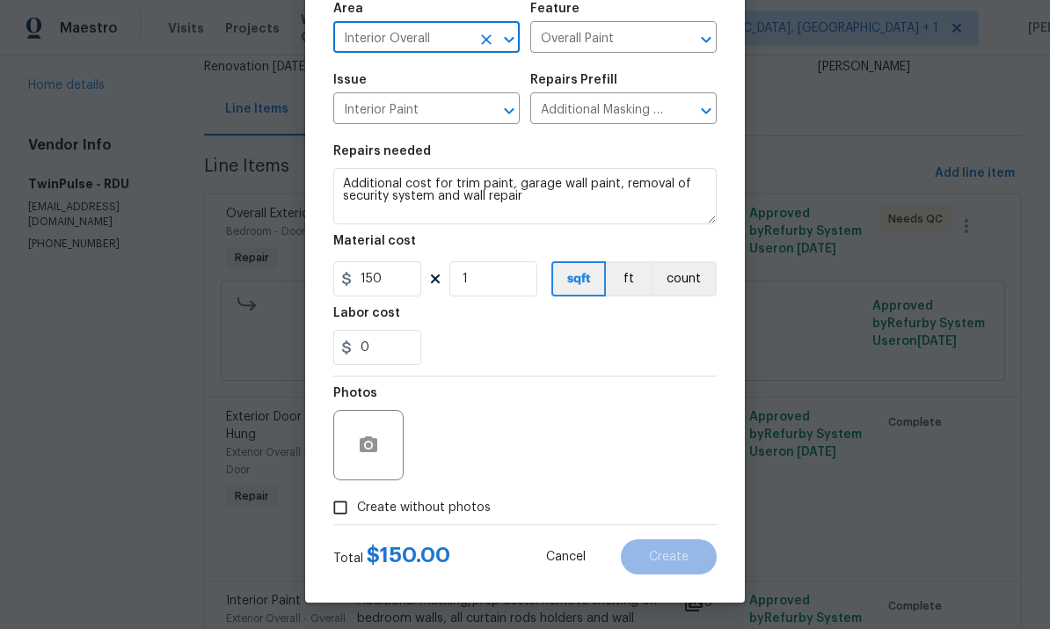
scroll to position [132, 0]
click at [335, 513] on input "Create without photos" at bounding box center [340, 507] width 33 height 33
checkbox input "true"
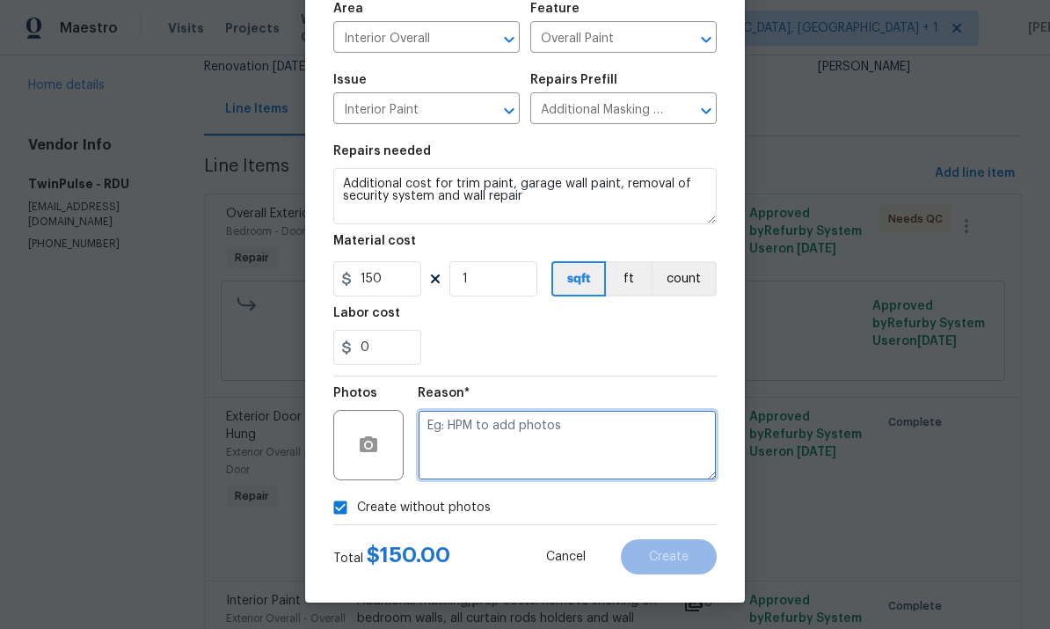
click at [458, 439] on textarea at bounding box center [567, 445] width 299 height 70
type textarea "To come"
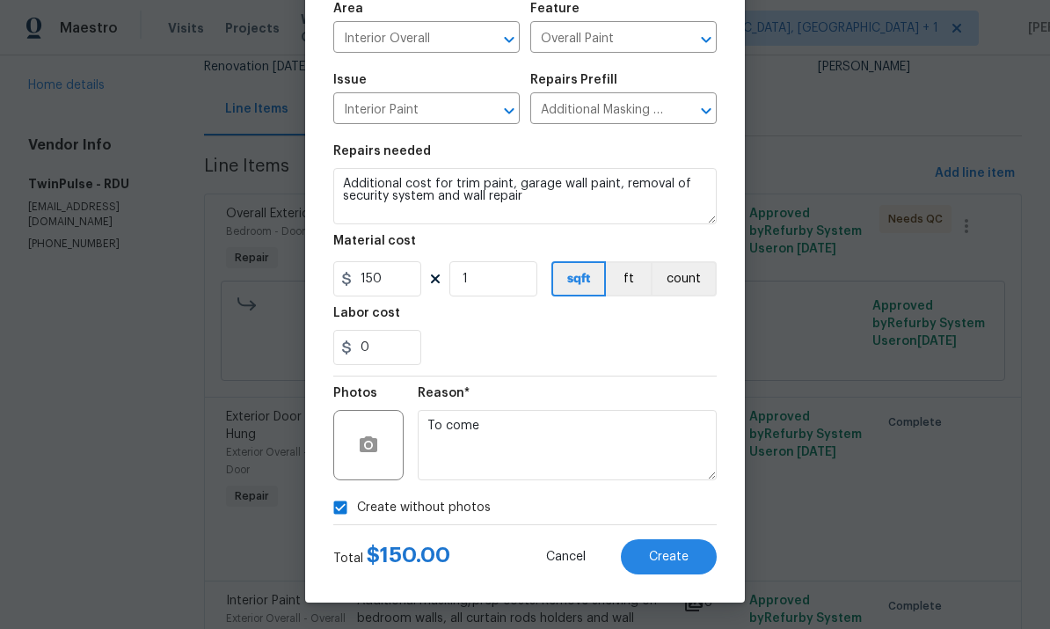
click at [675, 548] on button "Create" at bounding box center [669, 556] width 96 height 35
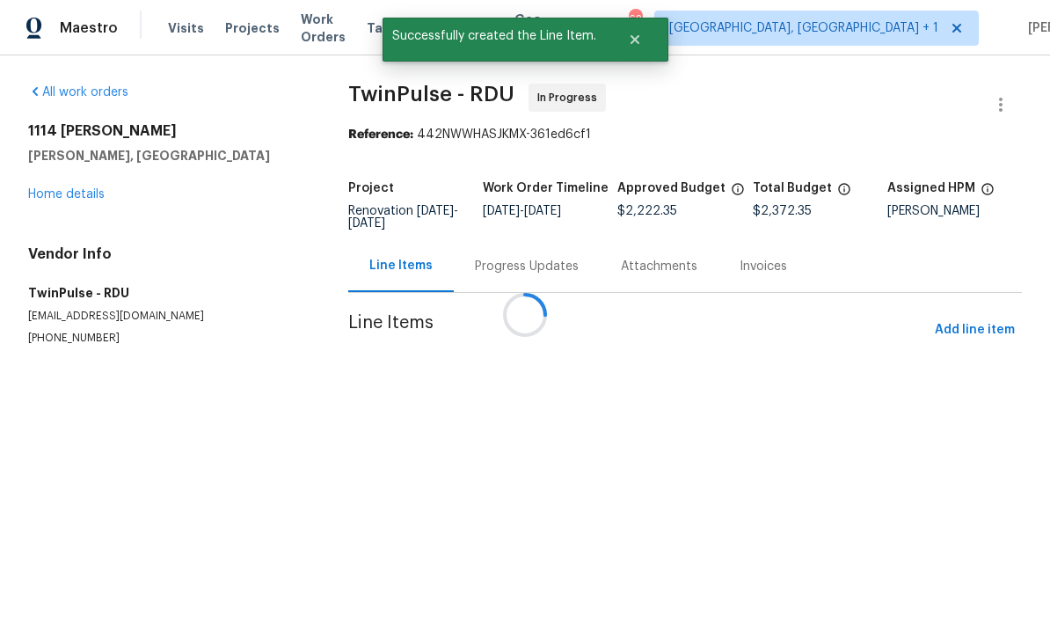
scroll to position [0, 0]
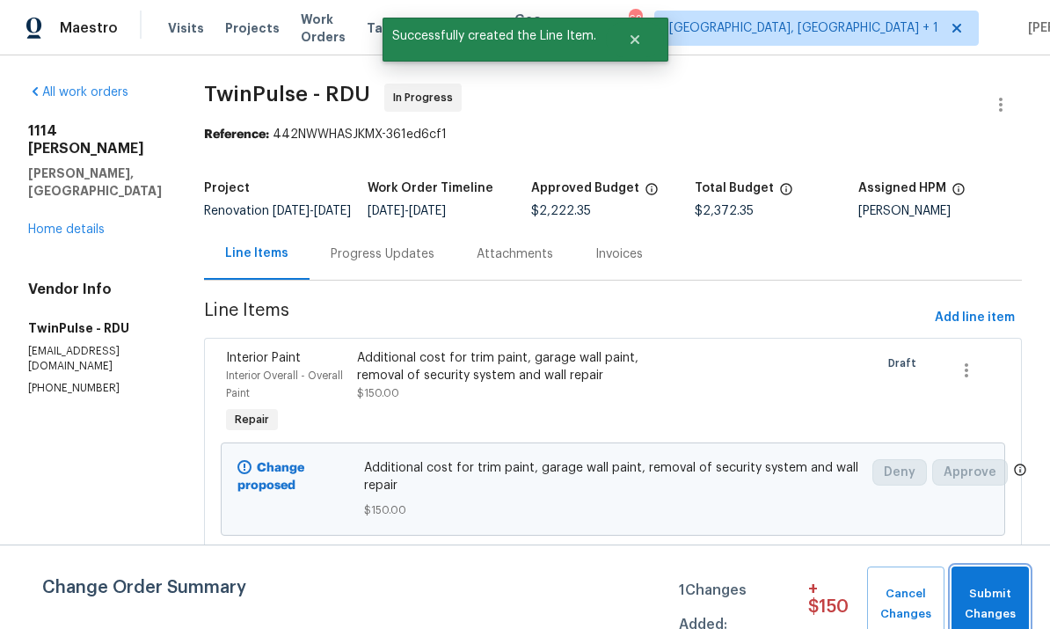
click at [992, 589] on span "Submit Changes" at bounding box center [991, 604] width 61 height 40
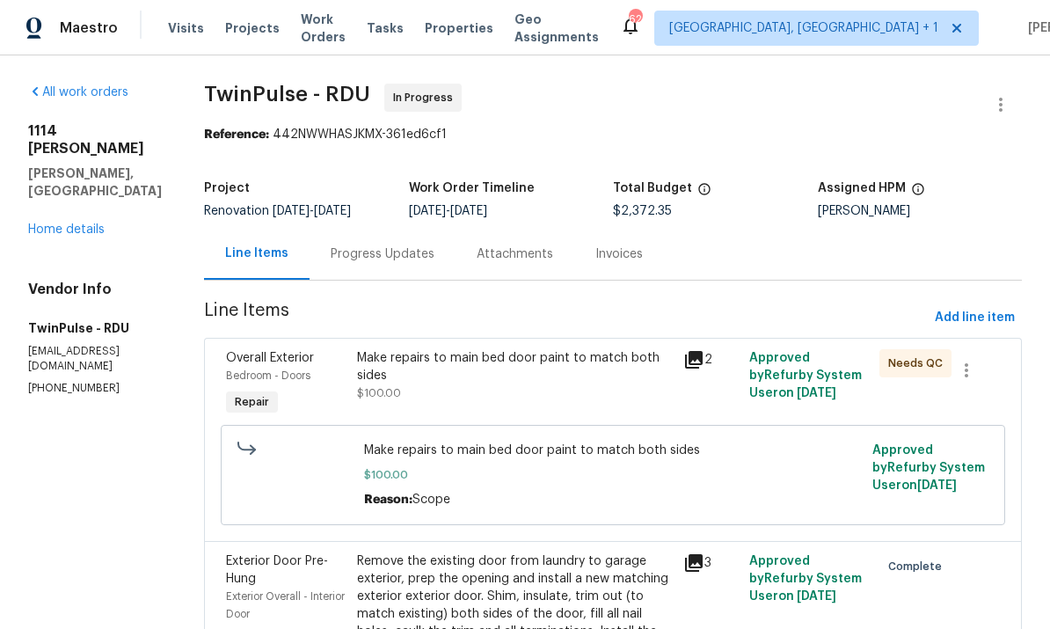
click at [380, 254] on div "Progress Updates" at bounding box center [383, 254] width 104 height 18
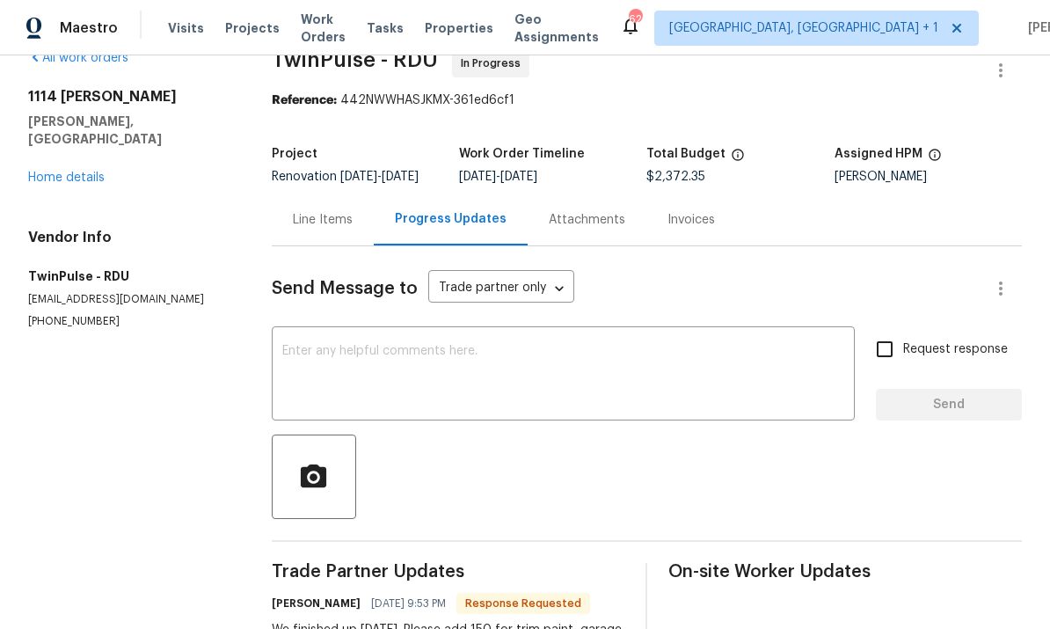
scroll to position [36, 0]
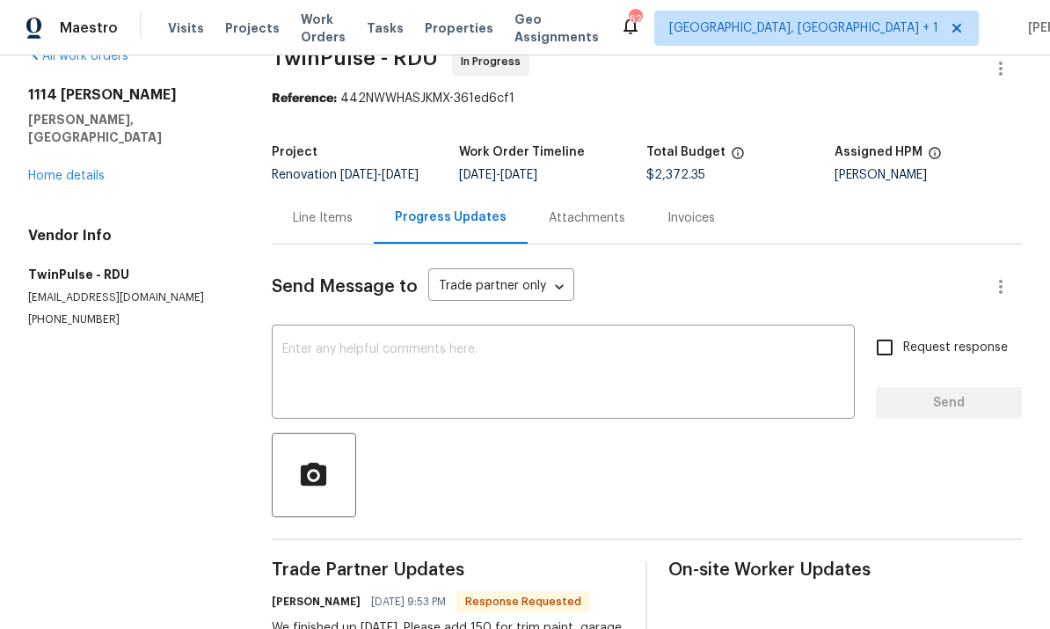
click at [55, 170] on link "Home details" at bounding box center [66, 176] width 77 height 12
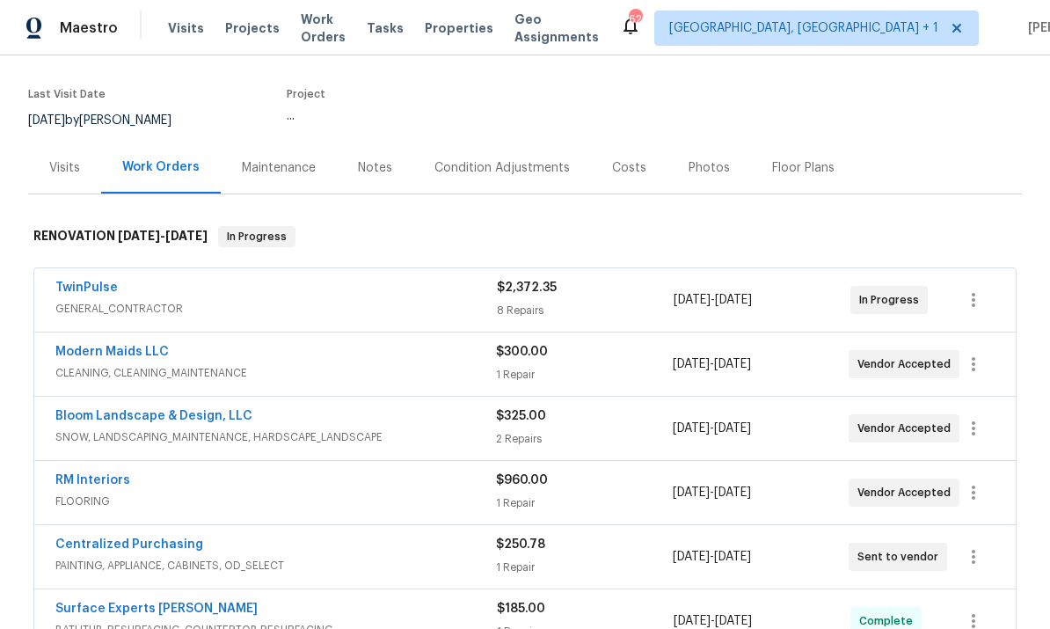
scroll to position [149, 0]
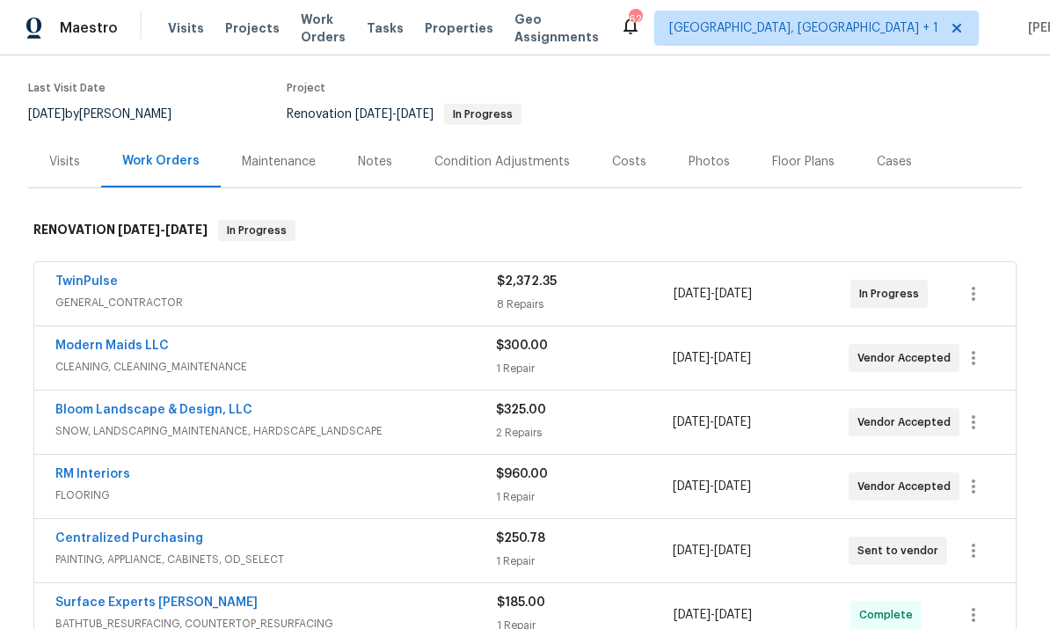
click at [127, 340] on link "Modern Maids LLC" at bounding box center [111, 346] width 113 height 12
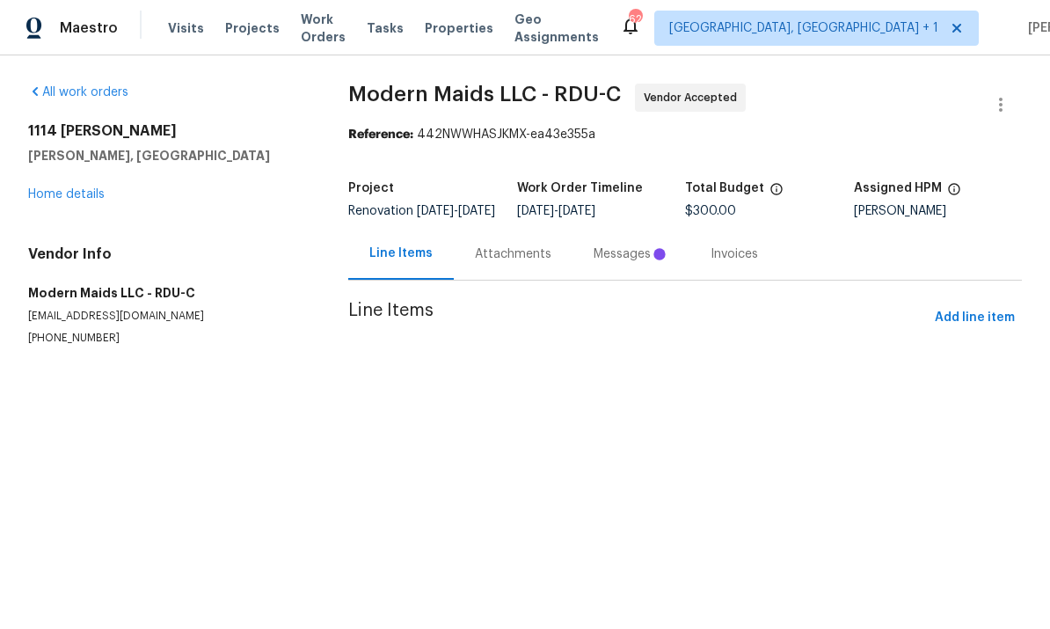
click at [614, 263] on div "Messages" at bounding box center [631, 254] width 75 height 18
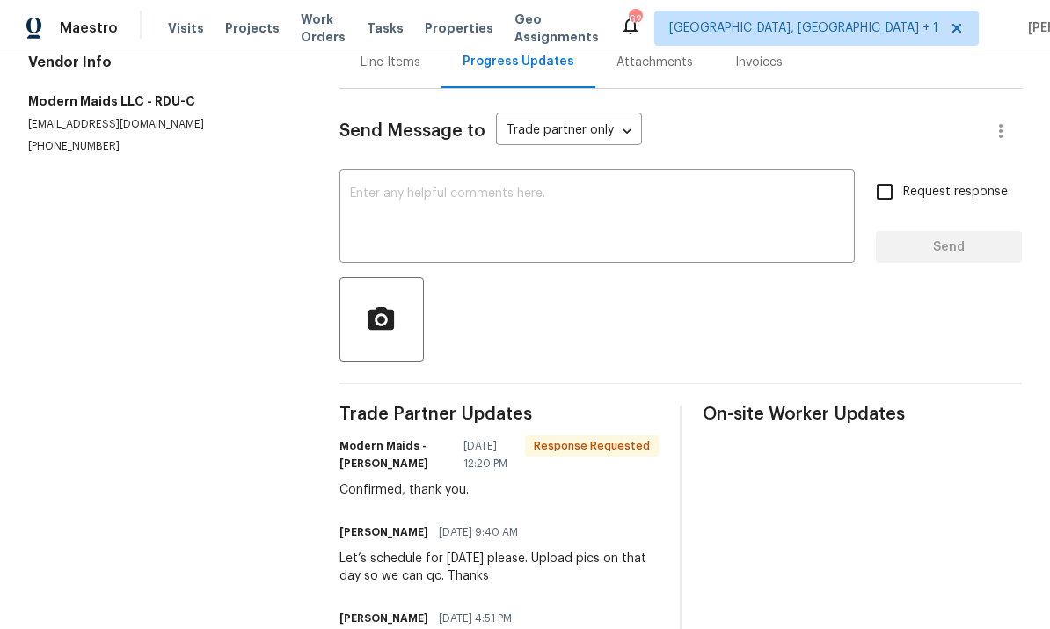
scroll to position [194, 0]
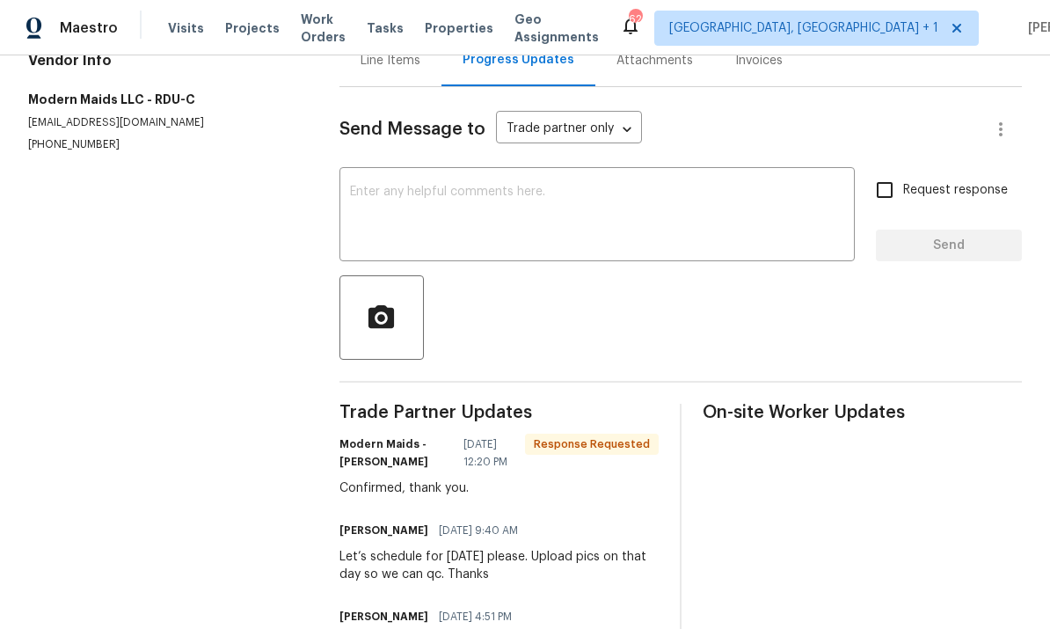
click at [464, 186] on textarea at bounding box center [597, 217] width 494 height 62
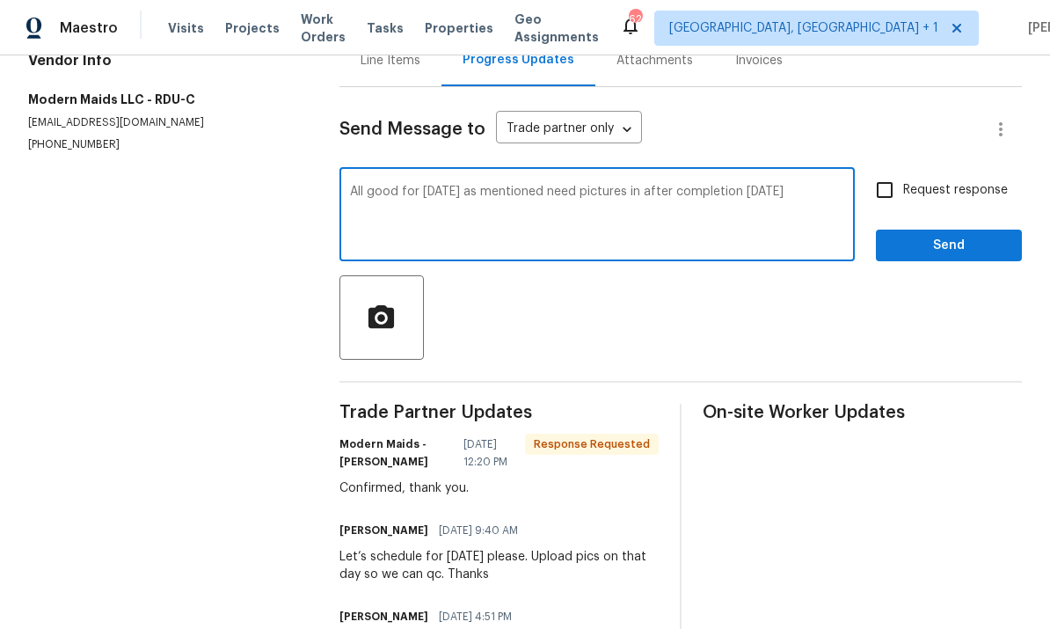
type textarea "All good for tomorrow as mentioned need pictures in after completion tomorrow"
click at [878, 172] on input "Request response" at bounding box center [885, 190] width 37 height 37
checkbox input "true"
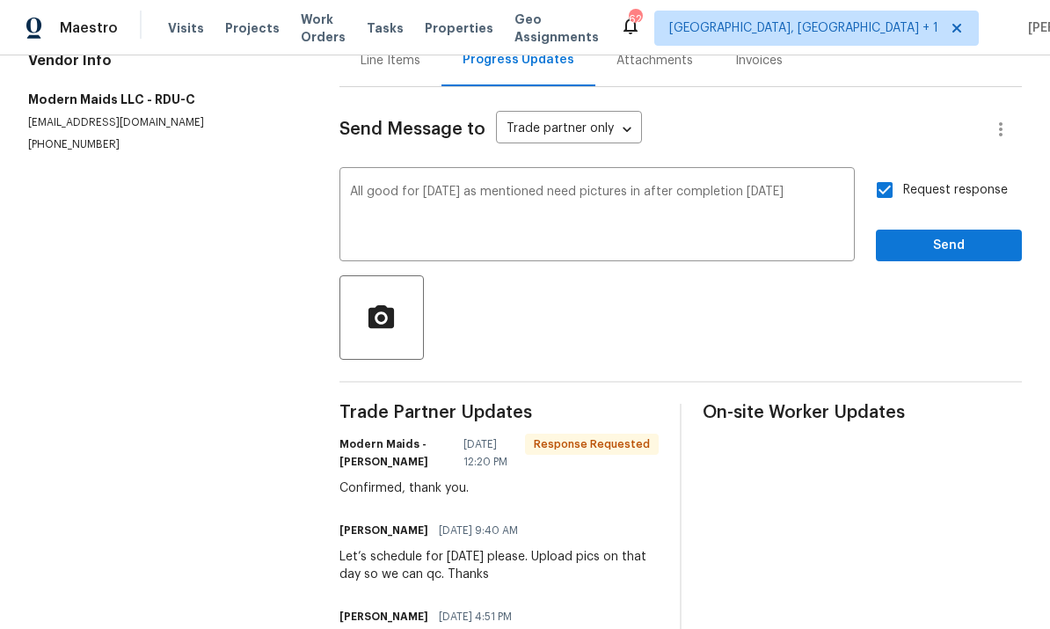
click at [831, 186] on textarea "All good for tomorrow as mentioned need pictures in after completion tomorrow" at bounding box center [597, 217] width 494 height 62
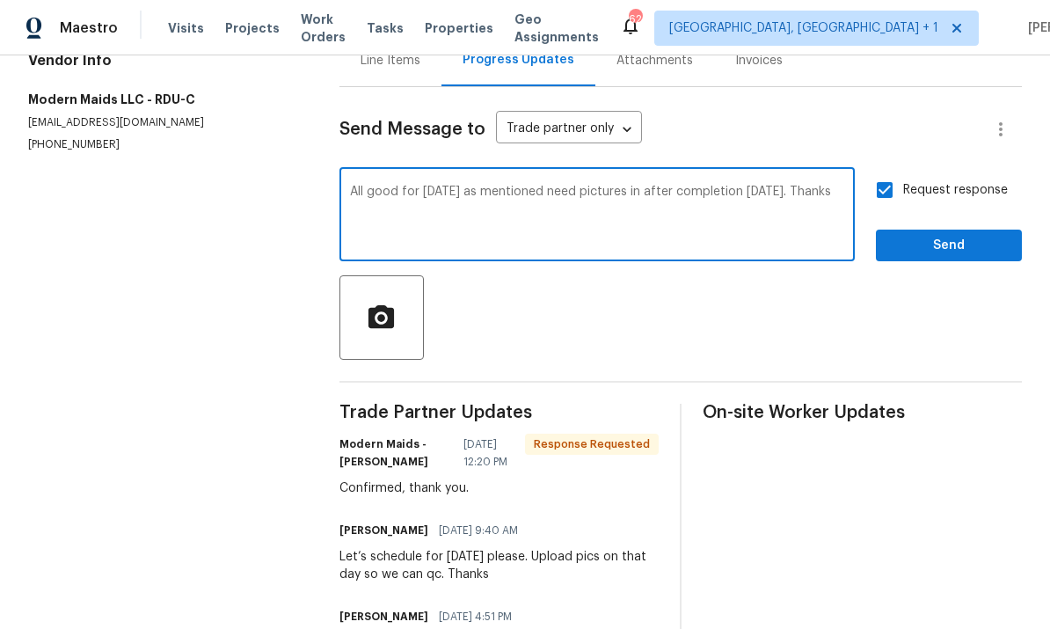
type textarea "All good for tomorrow as mentioned need pictures in after completion tomorrow. …"
click at [952, 235] on span "Send" at bounding box center [949, 246] width 118 height 22
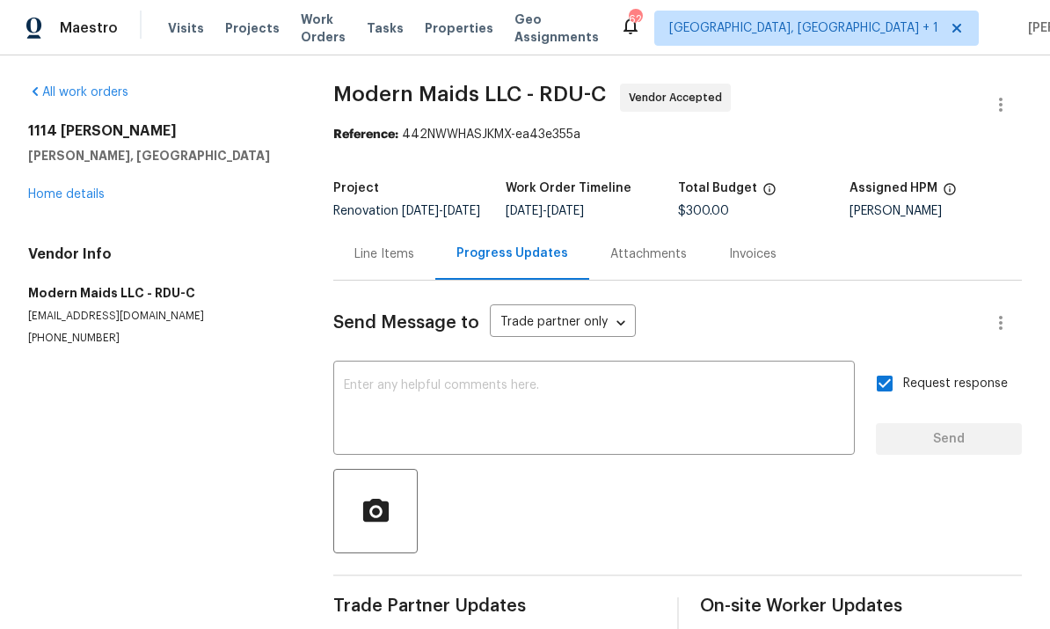
scroll to position [0, 0]
click at [1043, 214] on div "All work orders 1114 Noor Ln Fuquay Varina, NC 27526 Home details Vendor Info M…" at bounding box center [525, 509] width 1050 height 908
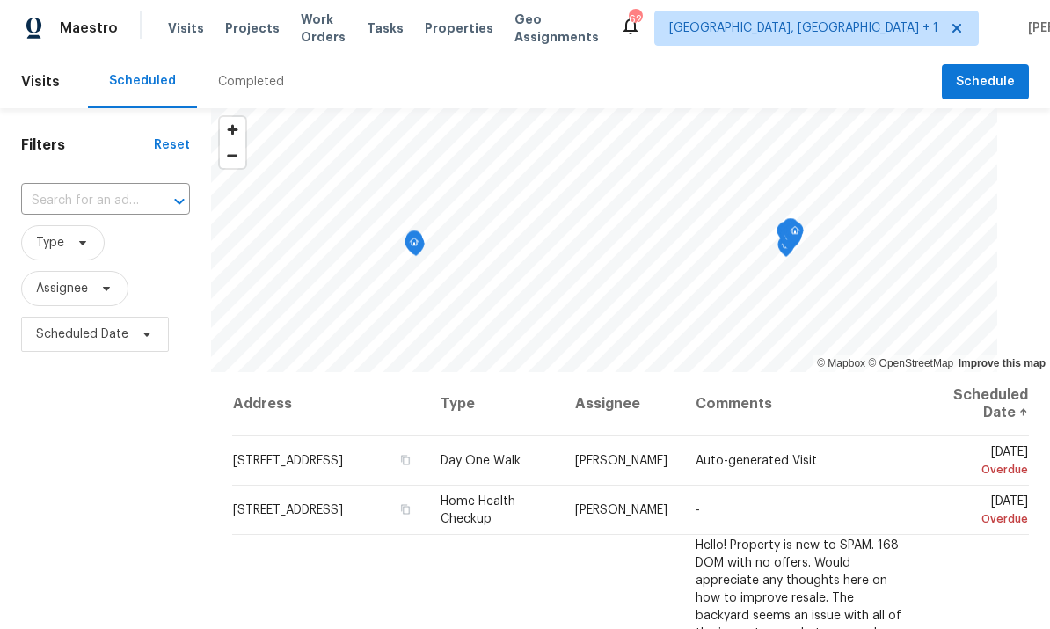
click at [120, 193] on input "text" at bounding box center [81, 200] width 120 height 27
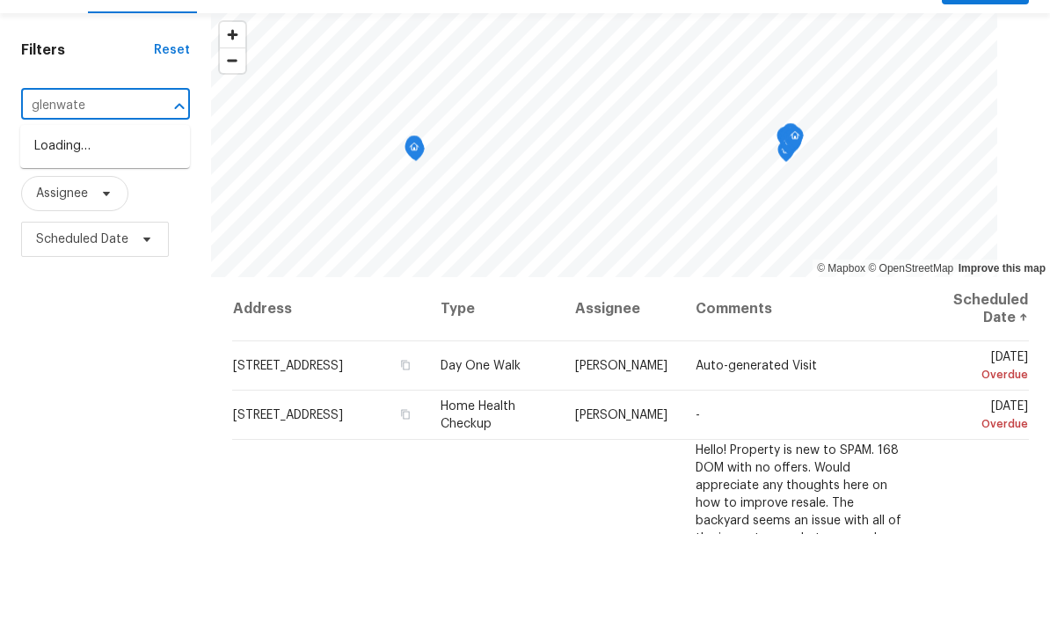
type input "glenwater"
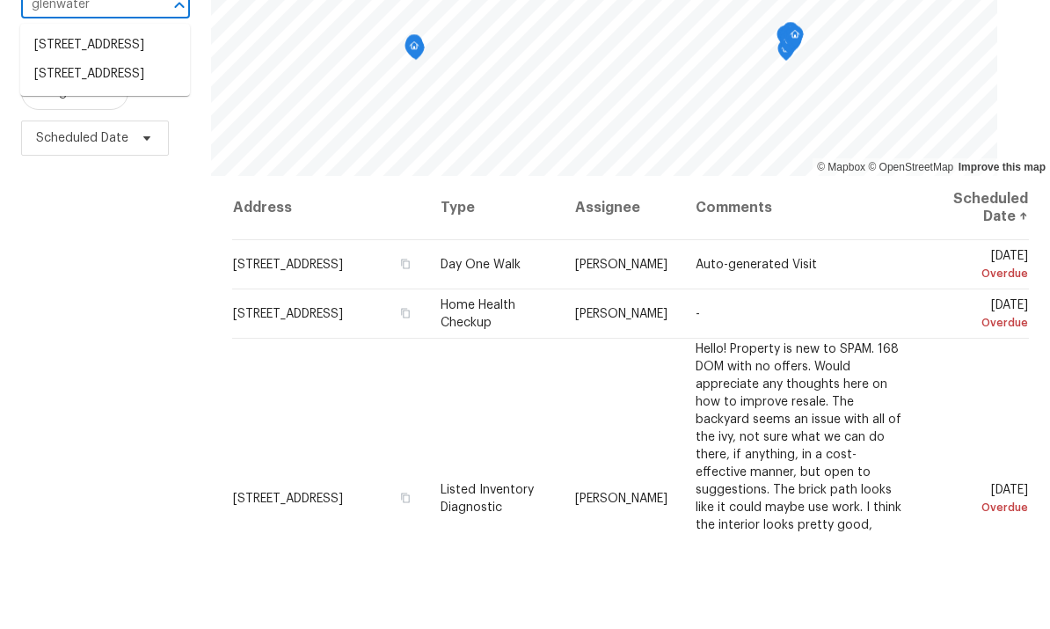
scroll to position [99, 0]
click at [126, 128] on li "[STREET_ADDRESS]" at bounding box center [105, 142] width 170 height 29
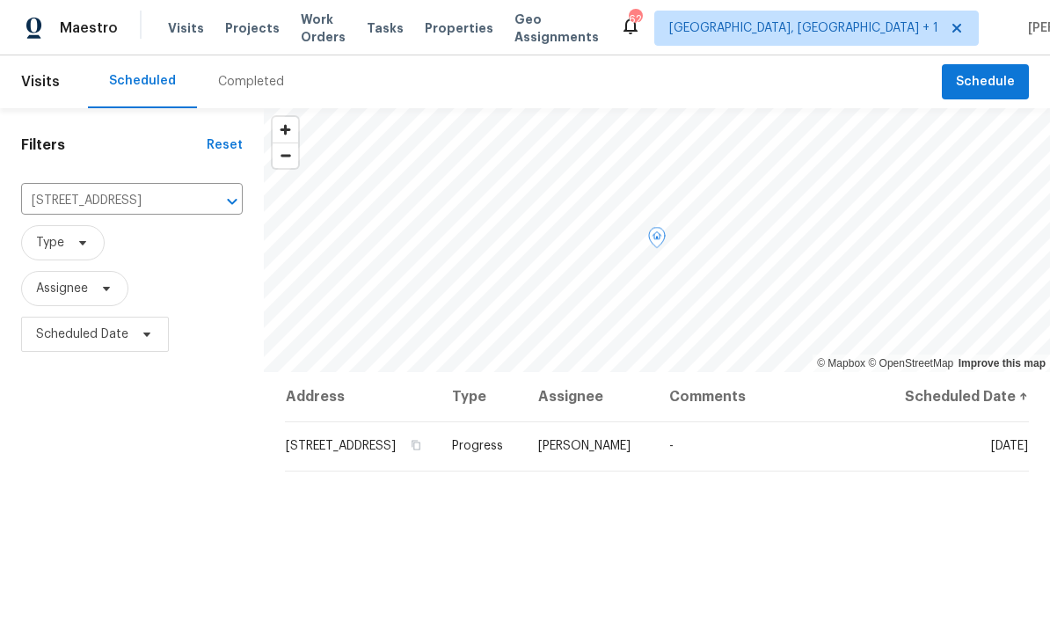
click at [983, 471] on td "[DATE]" at bounding box center [954, 445] width 150 height 49
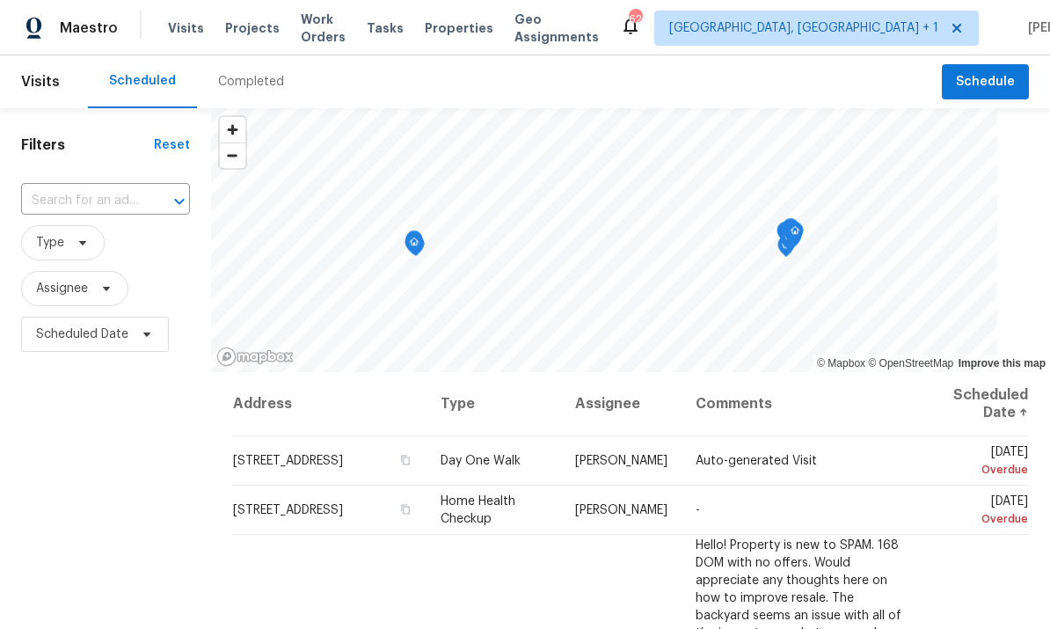
click at [117, 192] on input "text" at bounding box center [81, 200] width 120 height 27
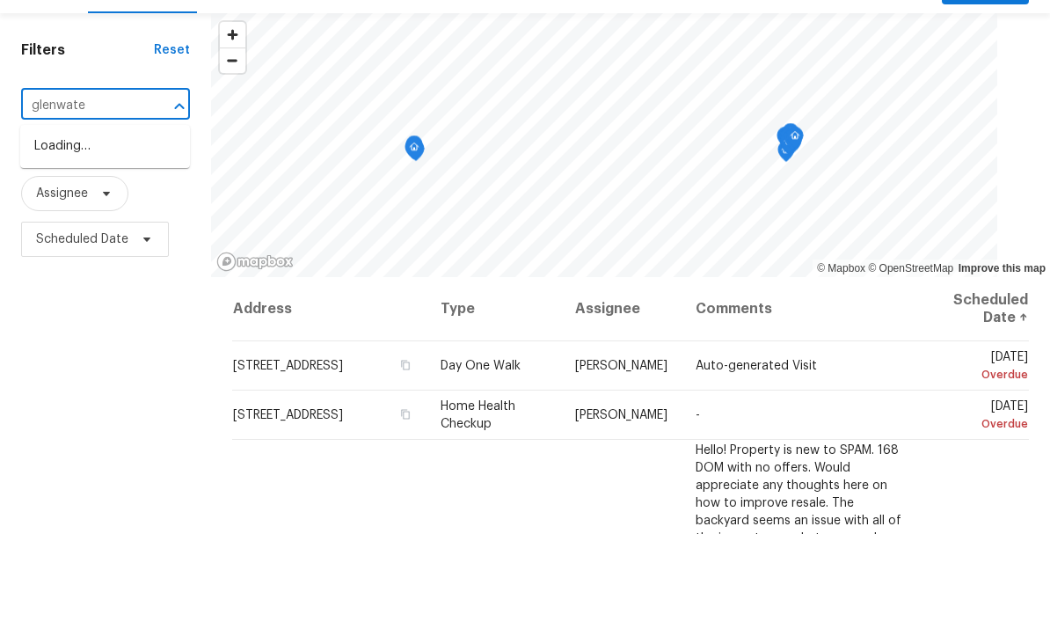
type input "glenwater"
click at [140, 227] on li "[STREET_ADDRESS]" at bounding box center [105, 241] width 170 height 29
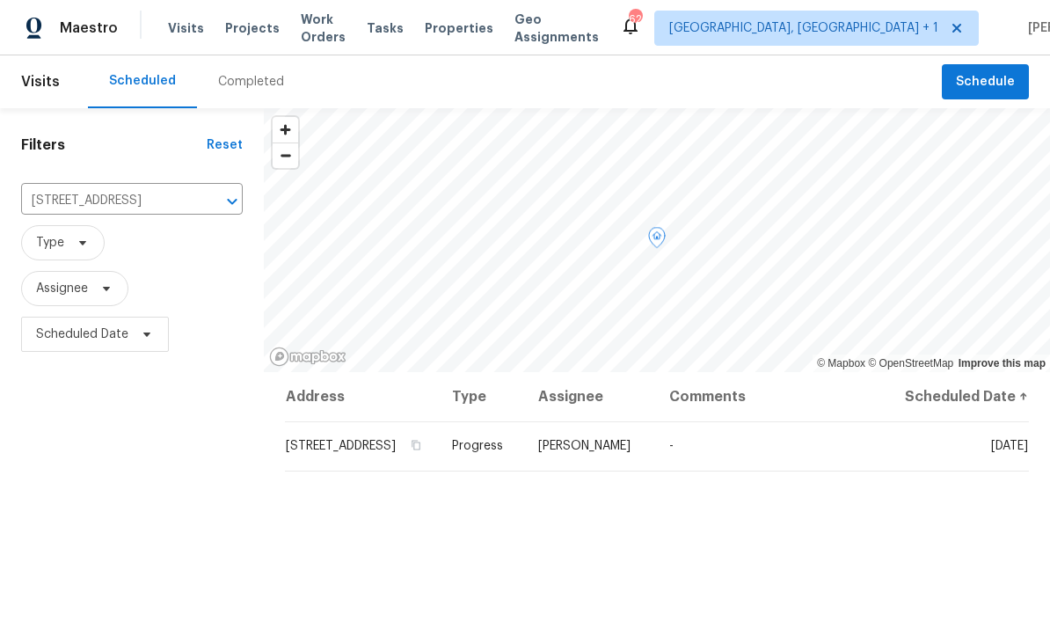
click at [0, 0] on icon at bounding box center [0, 0] width 0 height 0
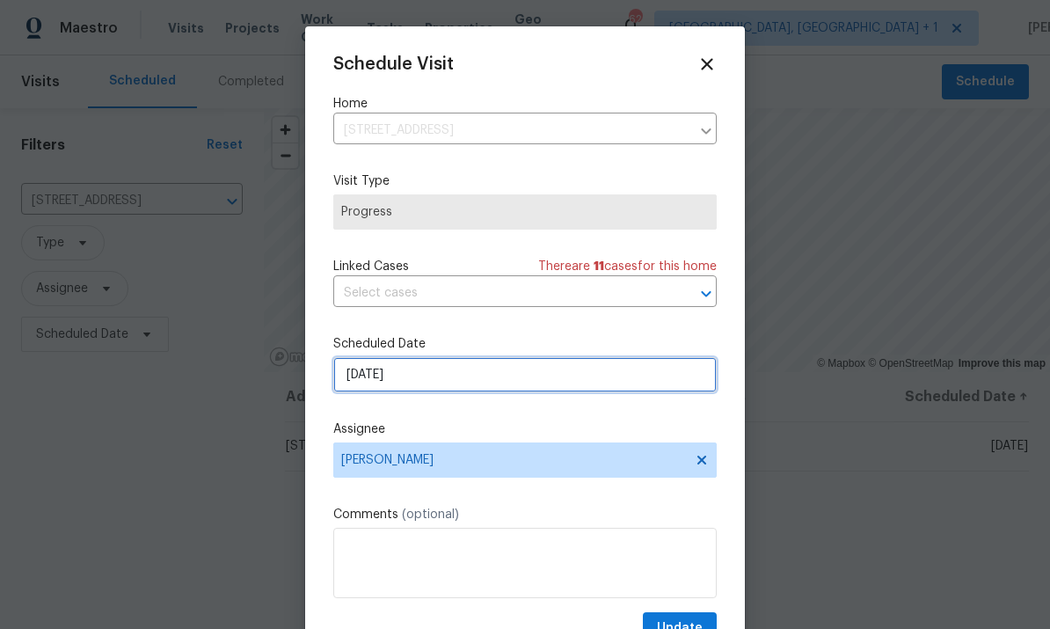
click at [559, 377] on input "[DATE]" at bounding box center [525, 374] width 384 height 35
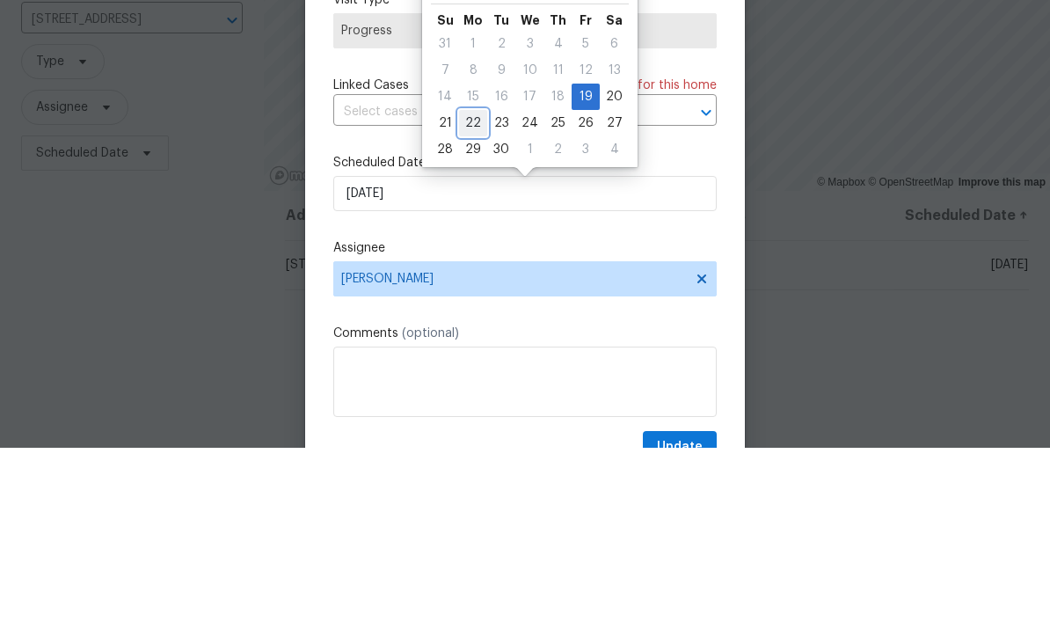
click at [474, 292] on div "22" at bounding box center [473, 304] width 28 height 25
type input "[DATE]"
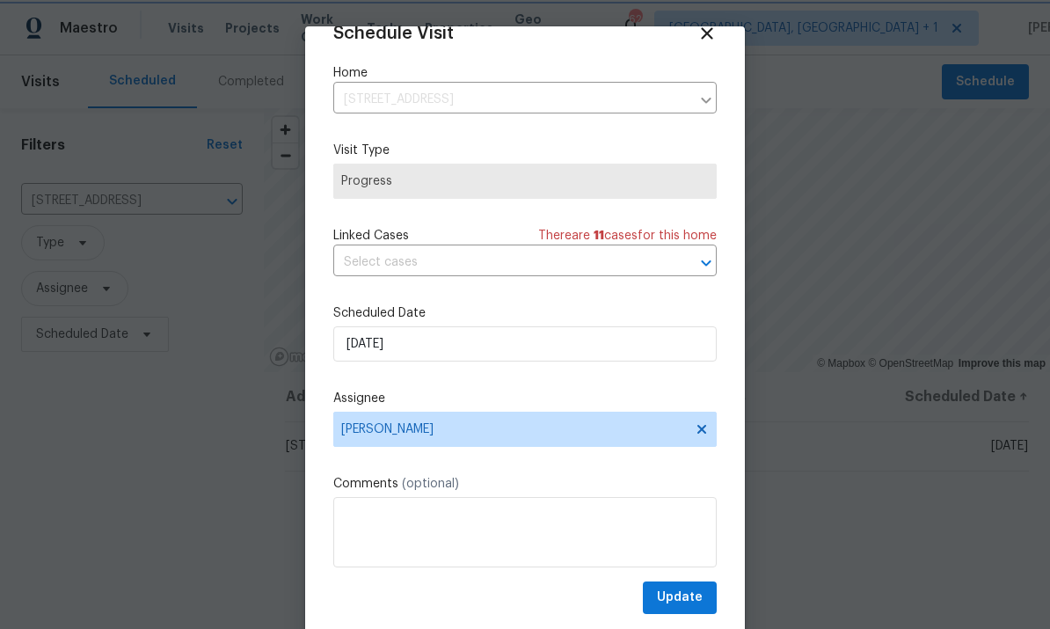
scroll to position [34, 0]
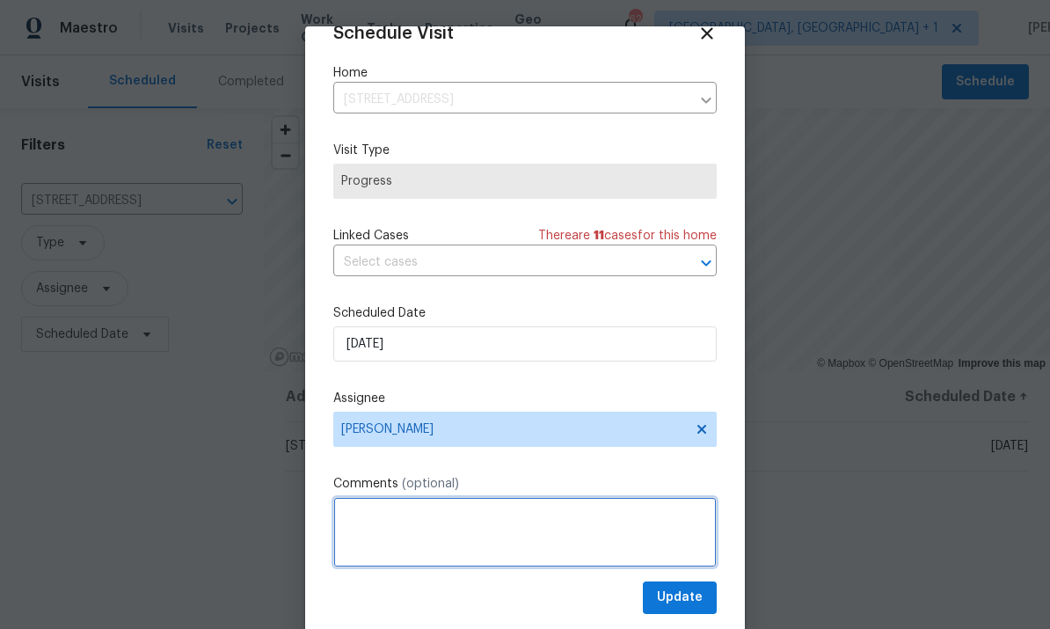
click at [406, 517] on textarea at bounding box center [525, 532] width 384 height 70
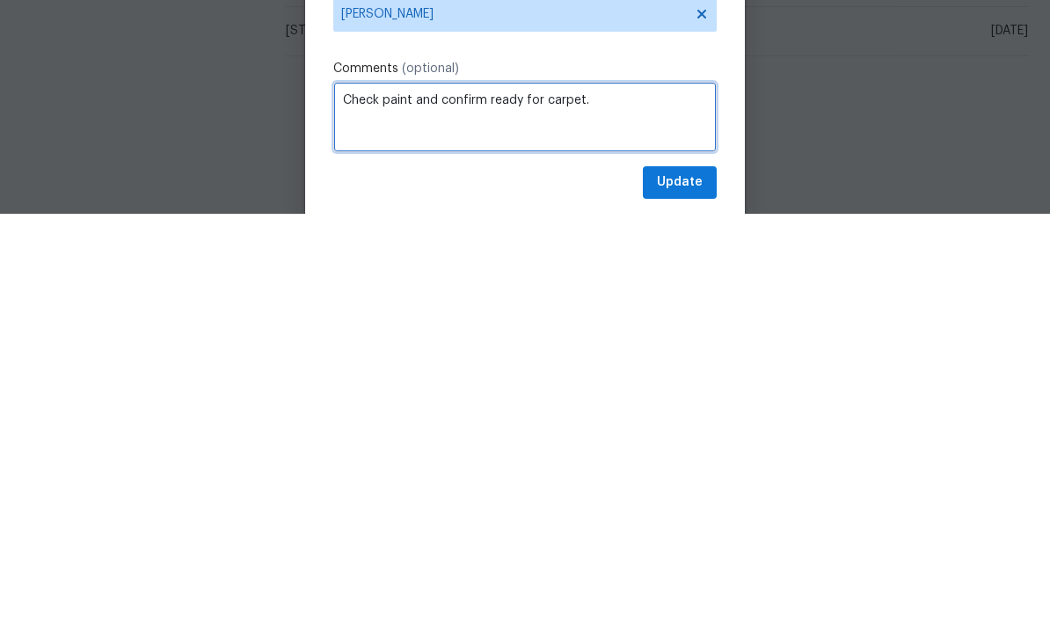
type textarea "Check paint and confirm ready for carpet."
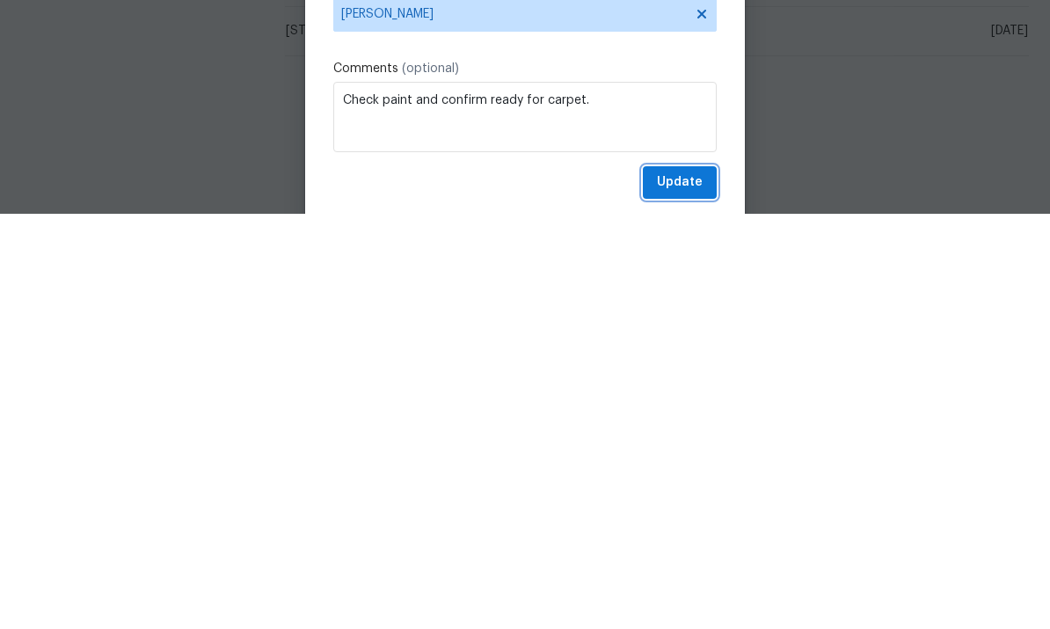
click at [685, 587] on span "Update" at bounding box center [680, 598] width 46 height 22
